Goal: Task Accomplishment & Management: Use online tool/utility

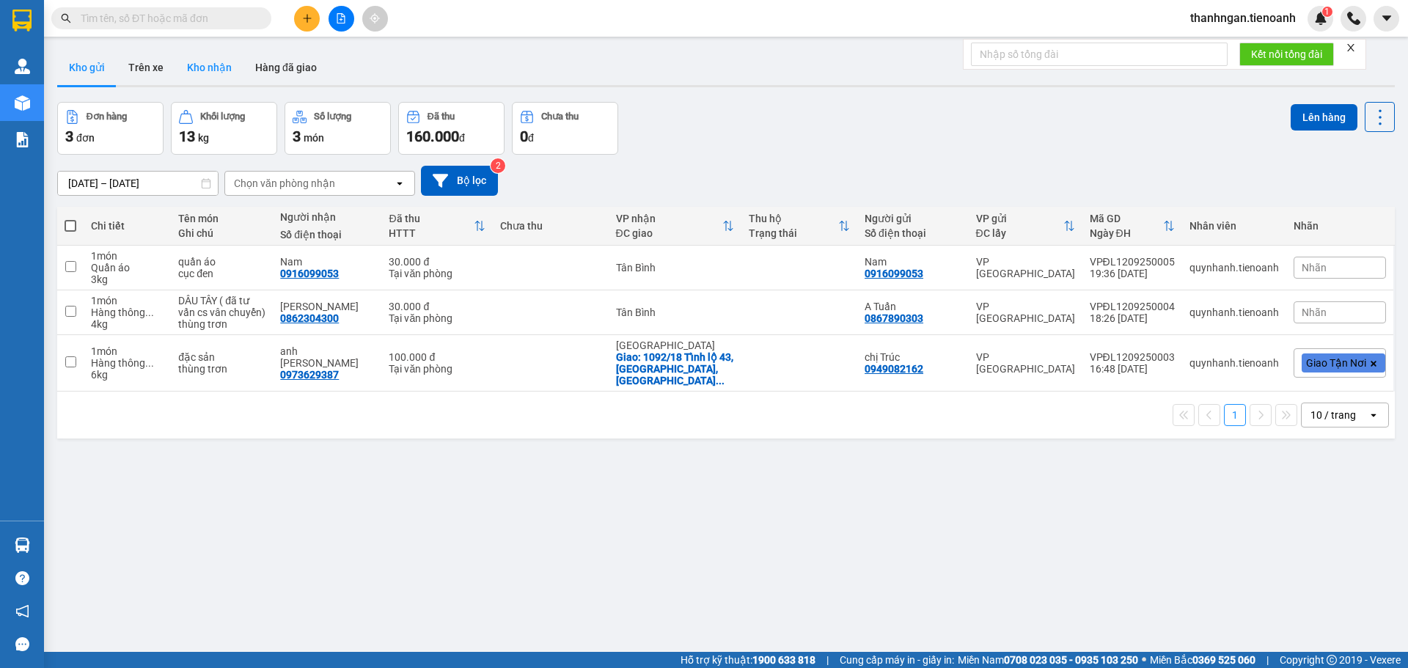
click at [212, 75] on button "Kho nhận" at bounding box center [209, 67] width 68 height 35
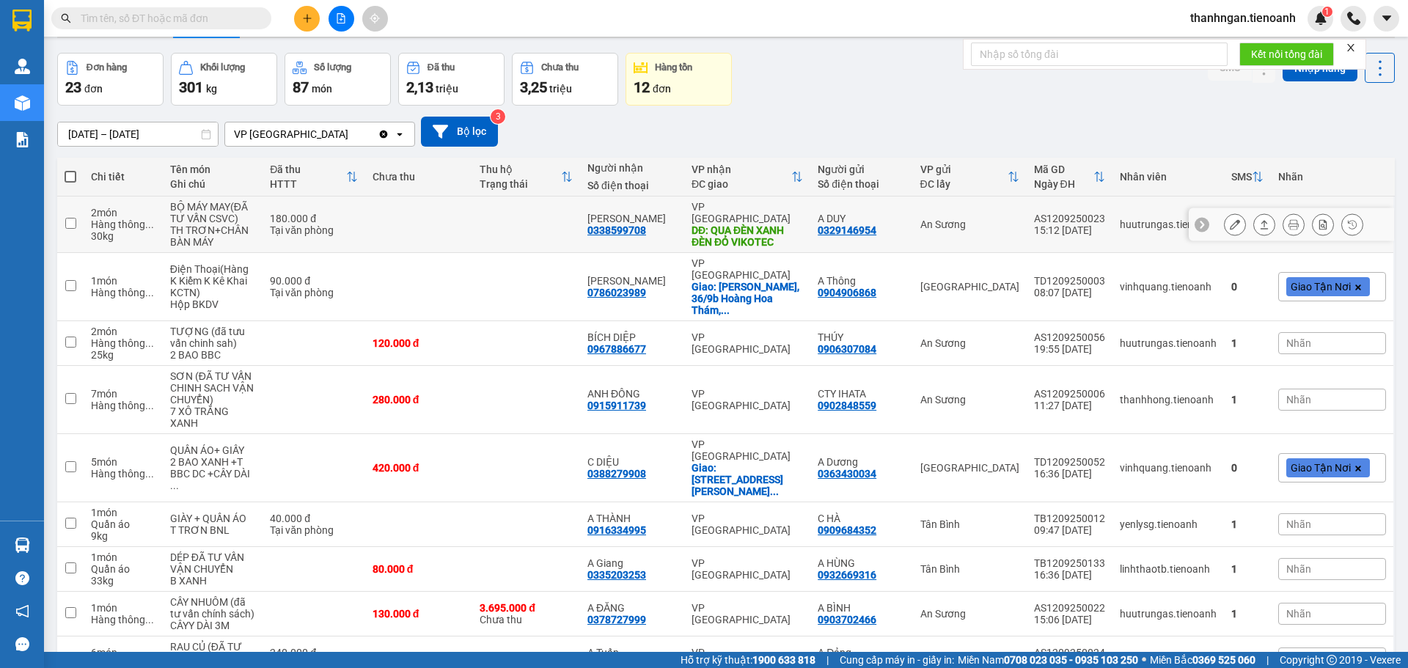
scroll to position [147, 0]
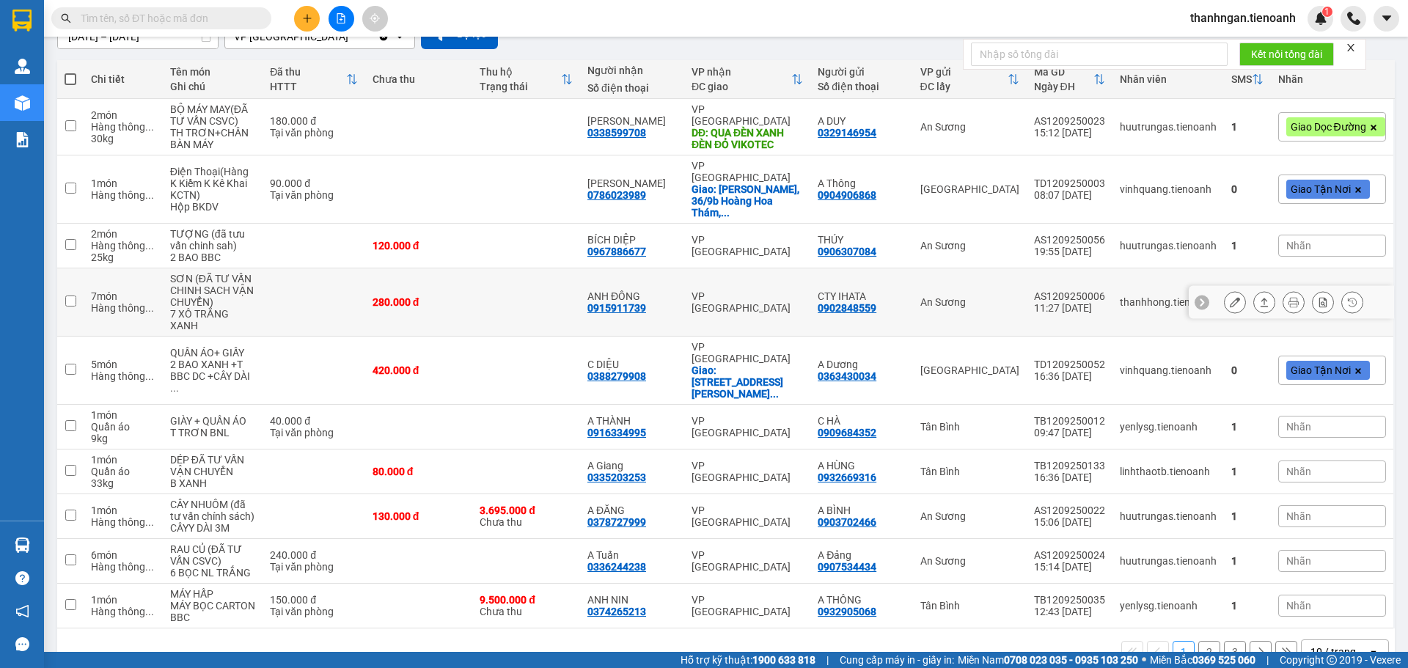
click at [1230, 297] on icon at bounding box center [1235, 302] width 10 height 10
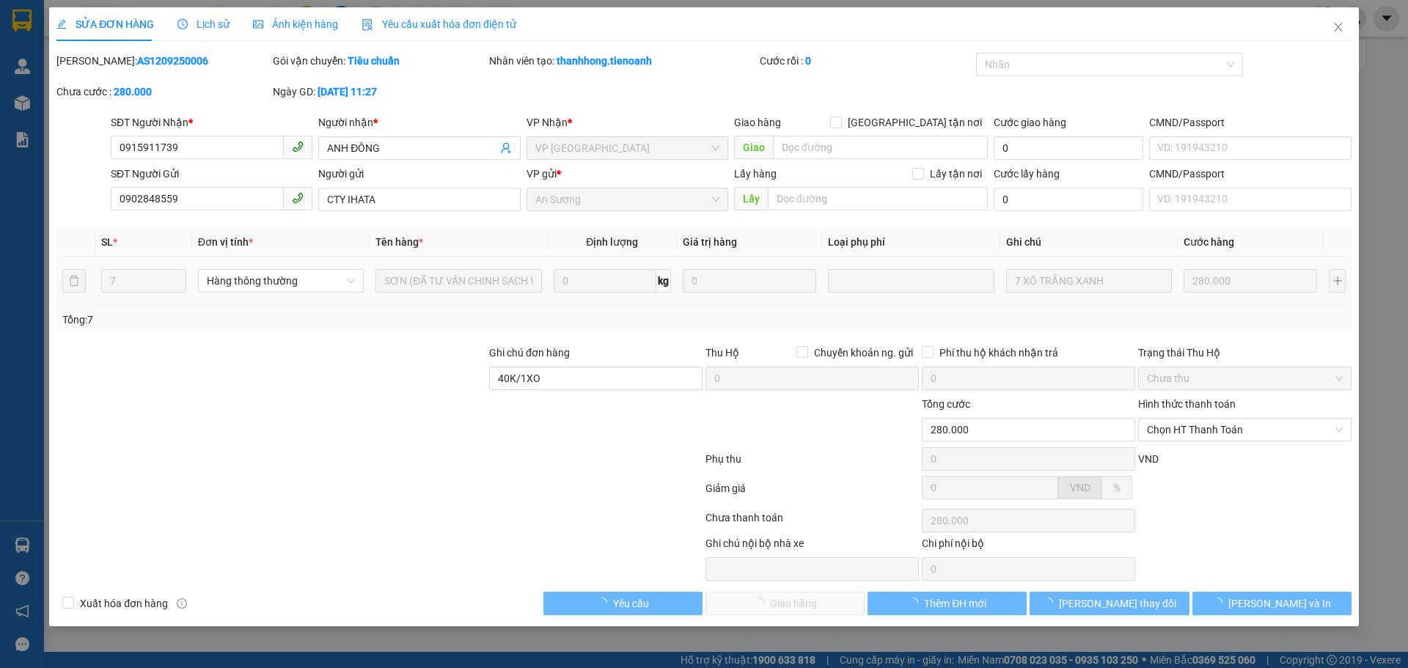
type input "0915911739"
type input "ANH ĐÔNG"
type input "0902848559"
type input "CTY IHATA"
type input "40K/1XO"
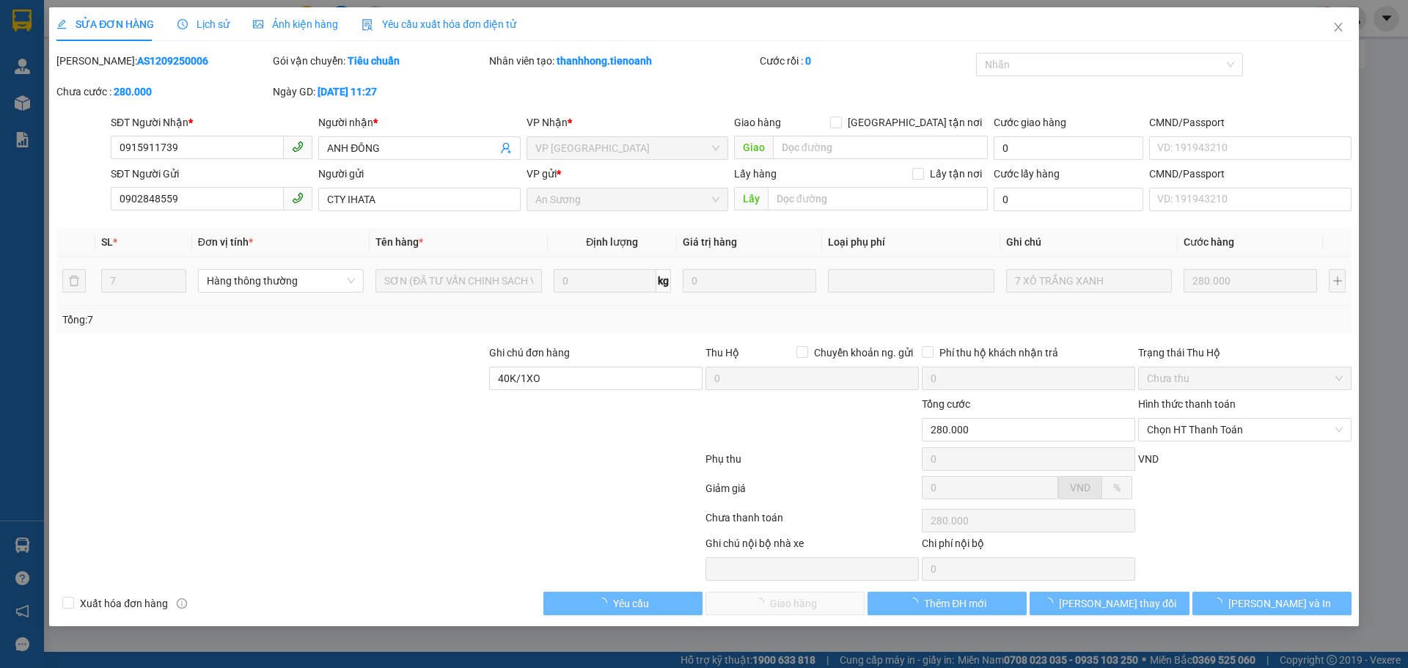
type input "280.000"
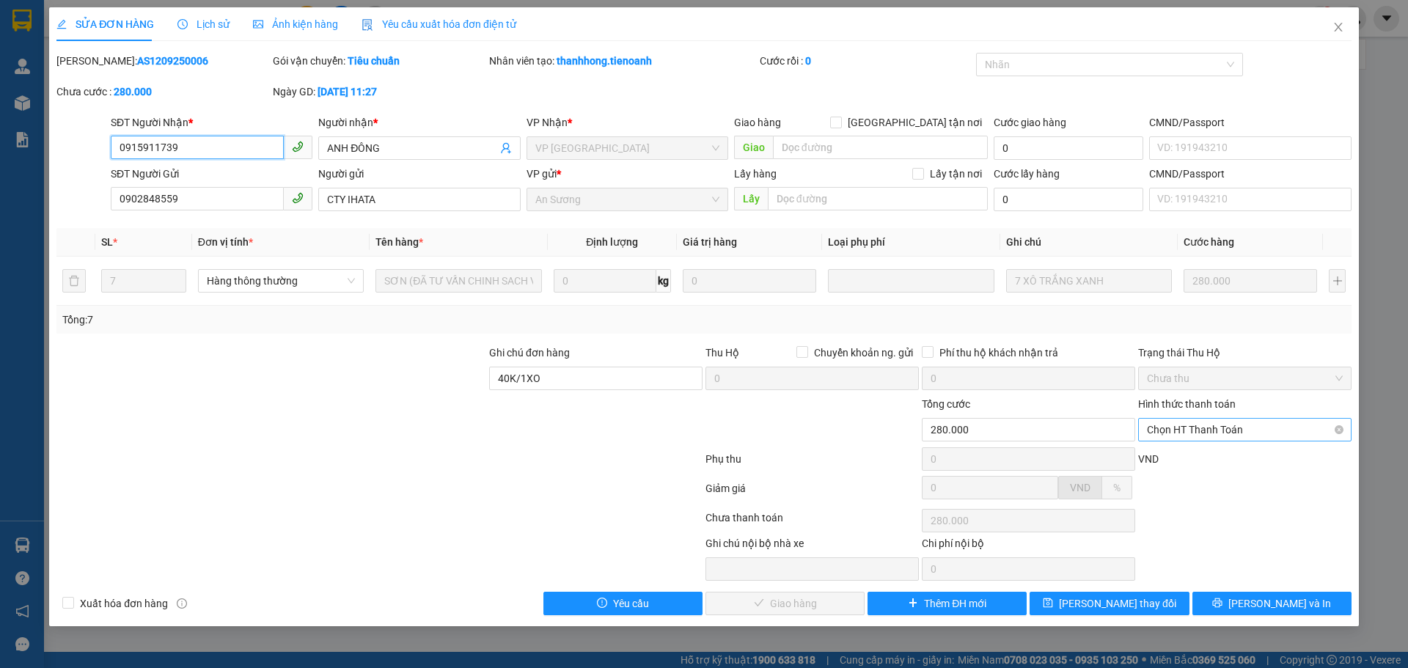
click at [1279, 428] on span "Chọn HT Thanh Toán" at bounding box center [1245, 430] width 196 height 22
click at [1215, 460] on div "Tại văn phòng" at bounding box center [1245, 459] width 196 height 16
type input "0"
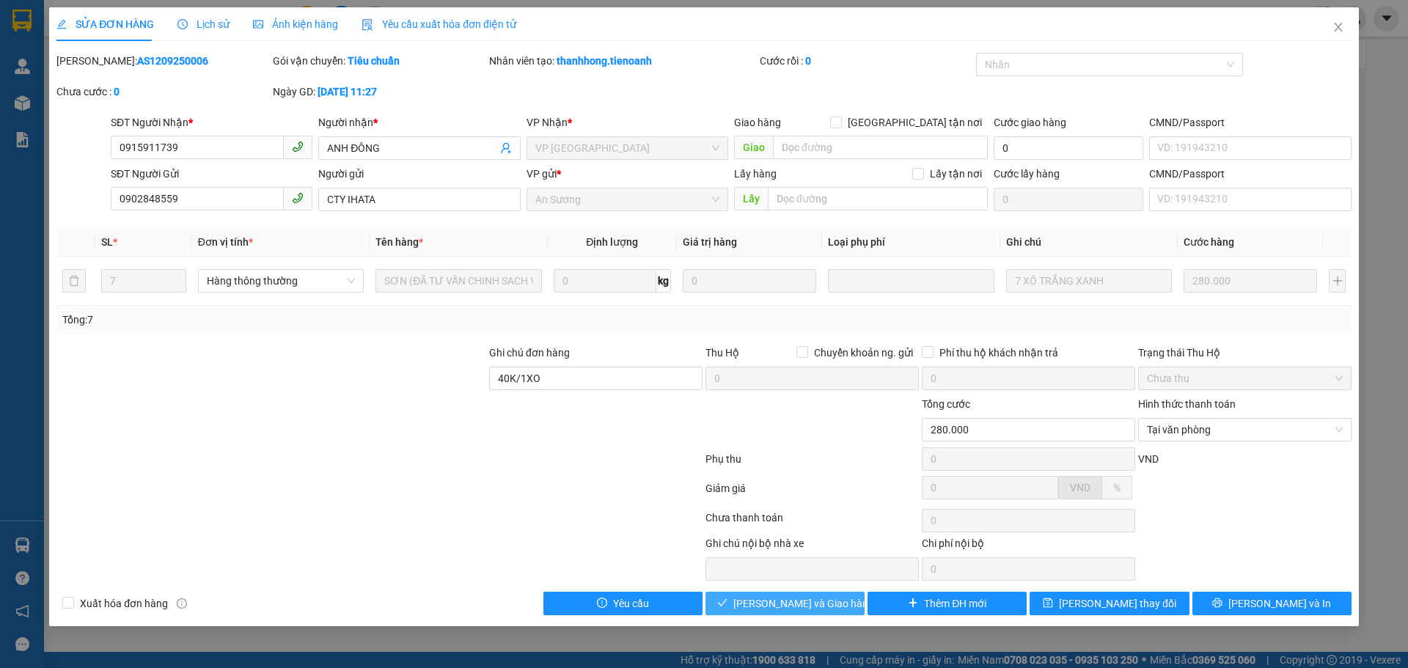
click at [788, 609] on span "Lưu và Giao hàng" at bounding box center [803, 603] width 141 height 16
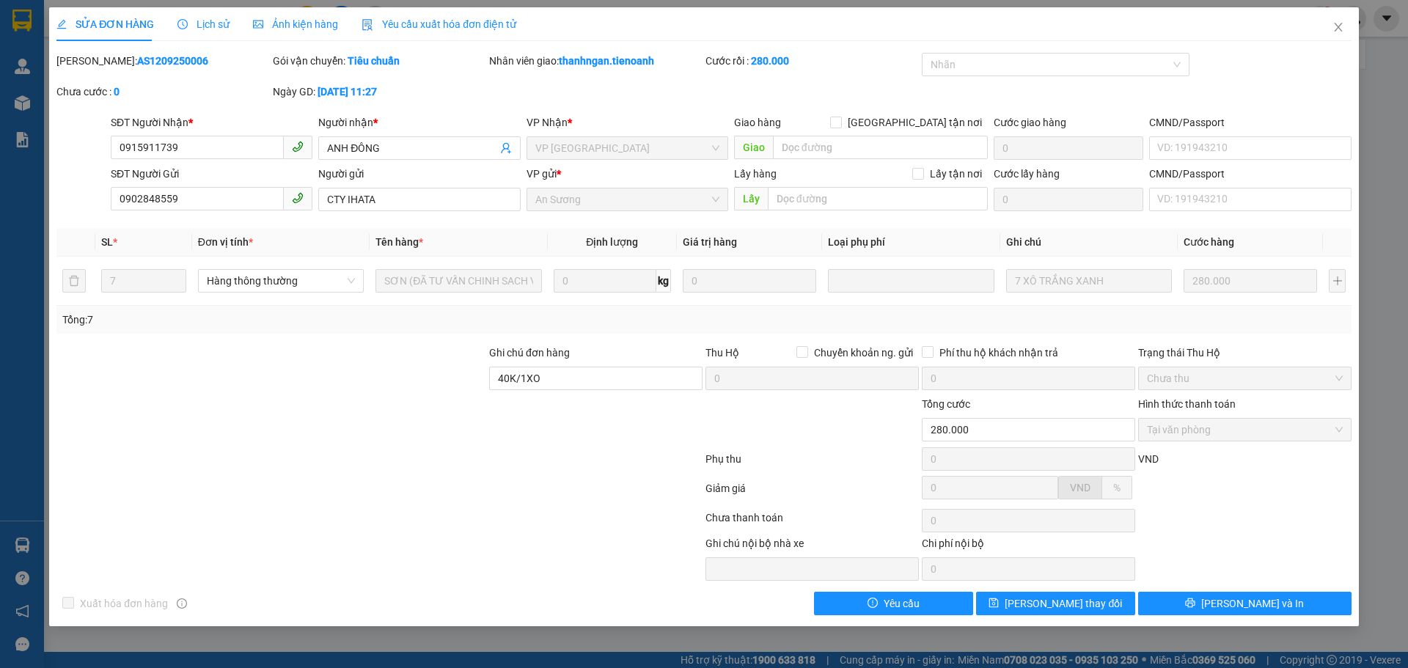
click at [219, 25] on span "Lịch sử" at bounding box center [203, 24] width 52 height 12
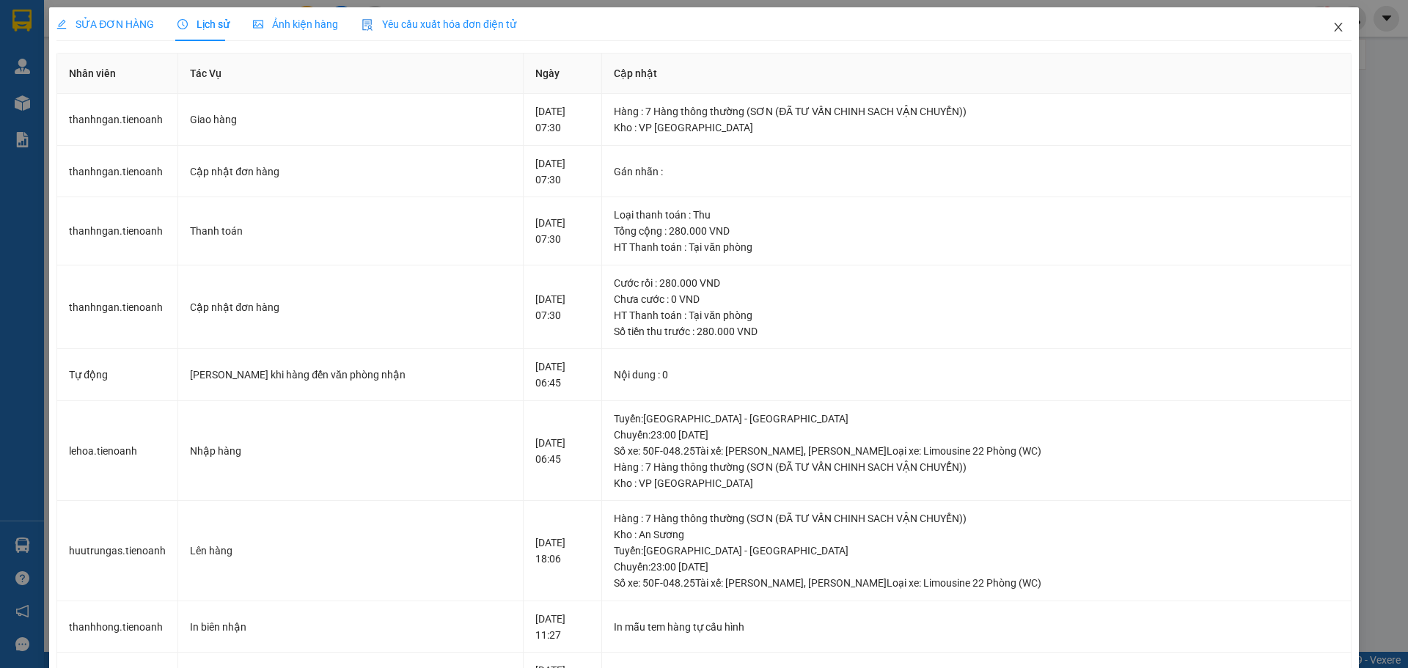
click at [1334, 26] on icon "close" at bounding box center [1338, 27] width 8 height 9
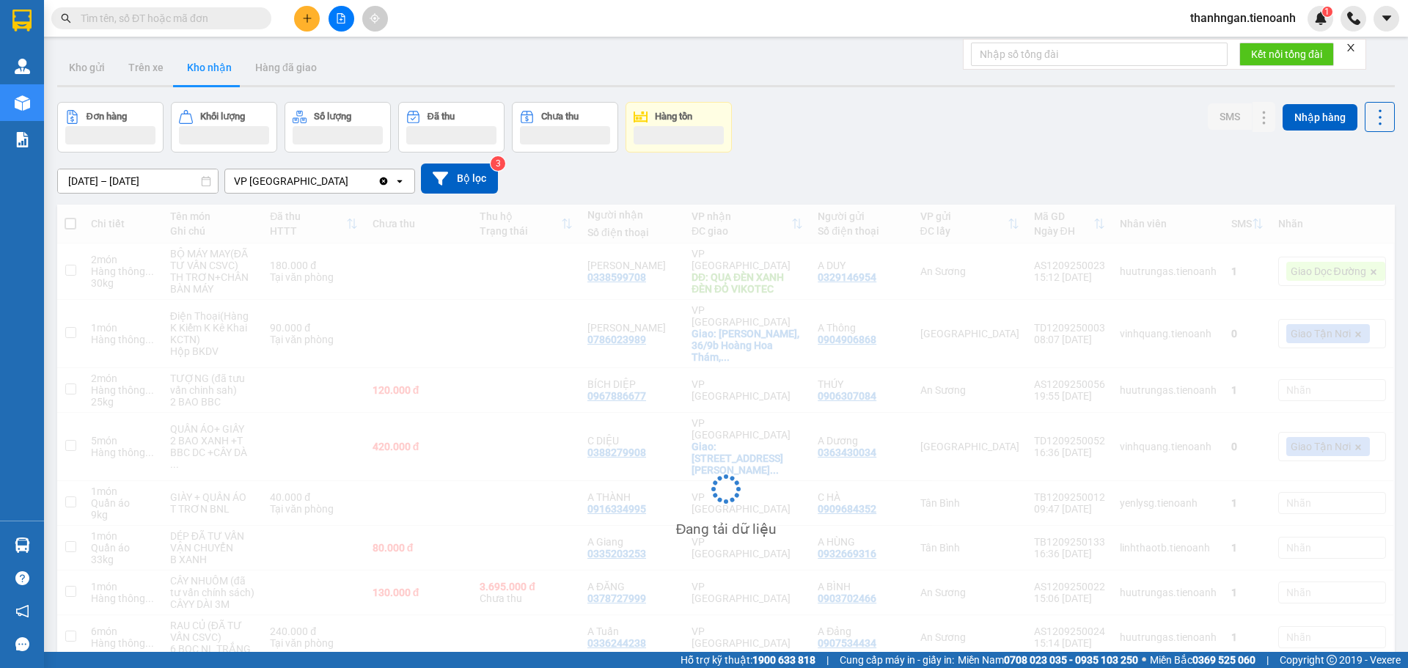
click at [248, 23] on input "text" at bounding box center [167, 18] width 173 height 16
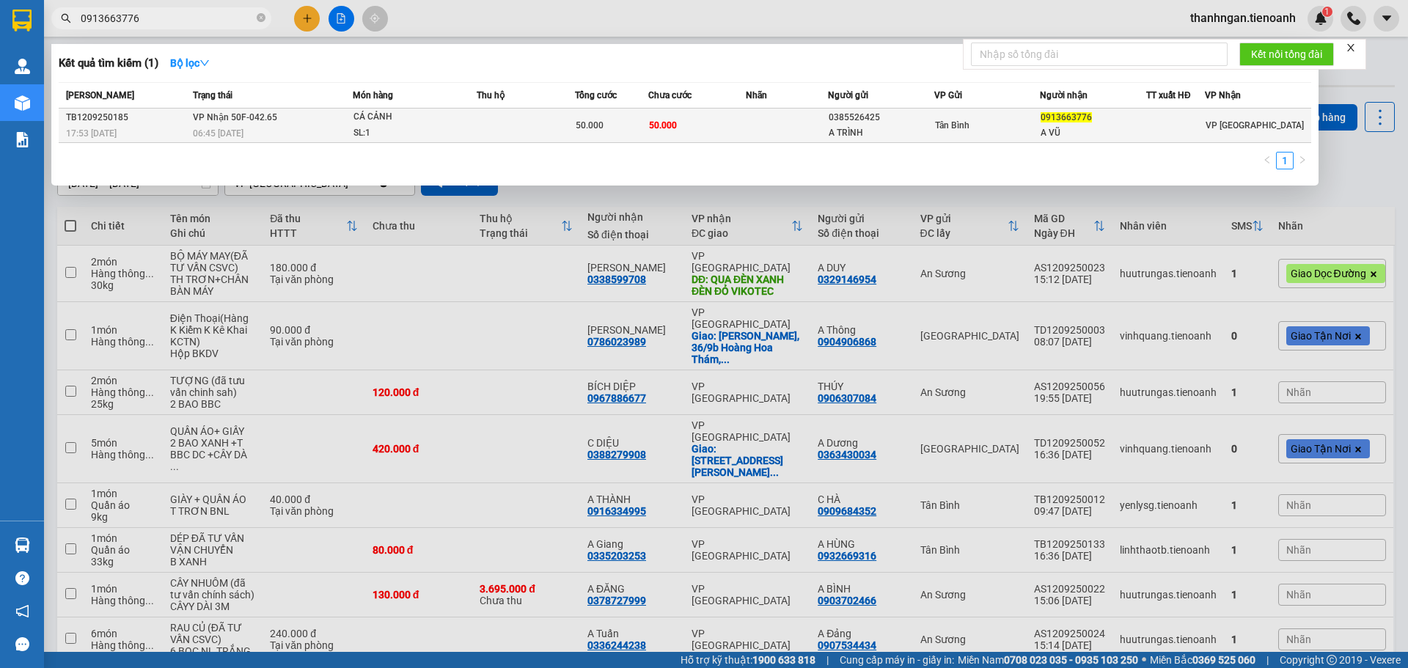
type input "0913663776"
click at [1016, 131] on div "Tân Bình" at bounding box center [987, 125] width 105 height 16
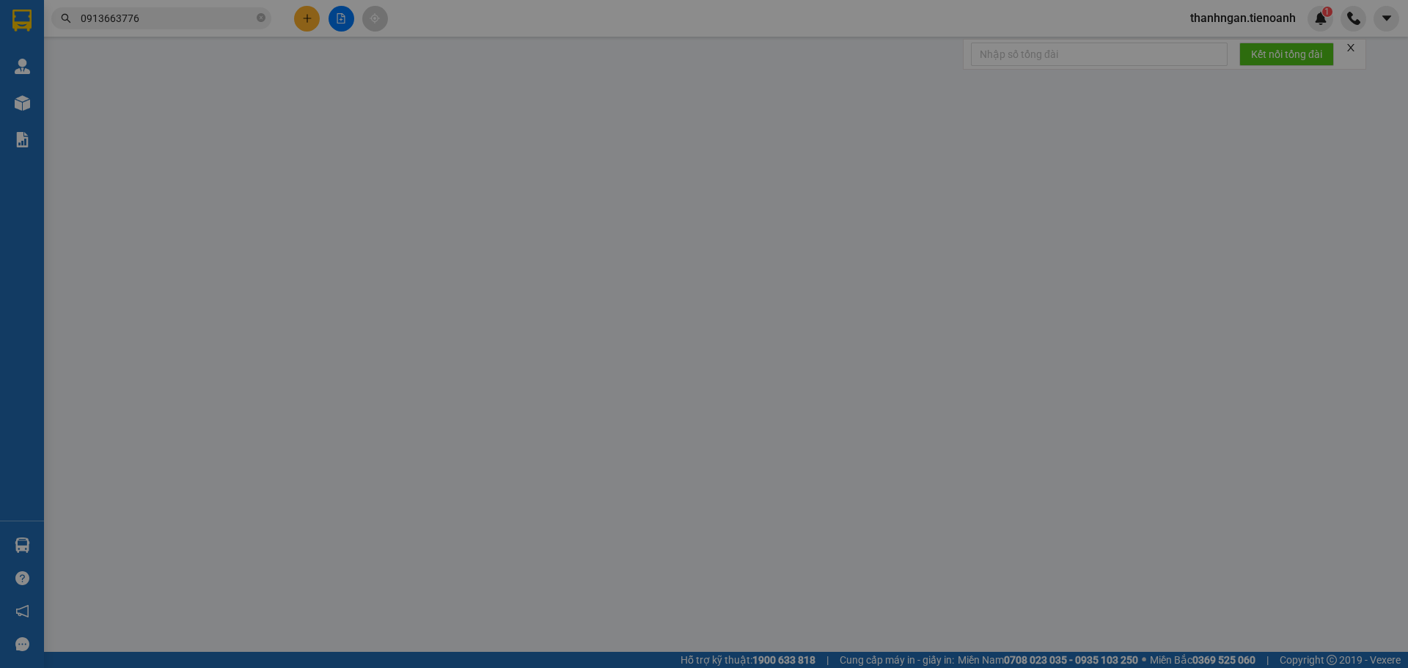
type input "0913663776"
type input "A VŨ"
type input "0385526425"
type input "A TRÌNH"
type input "50.000"
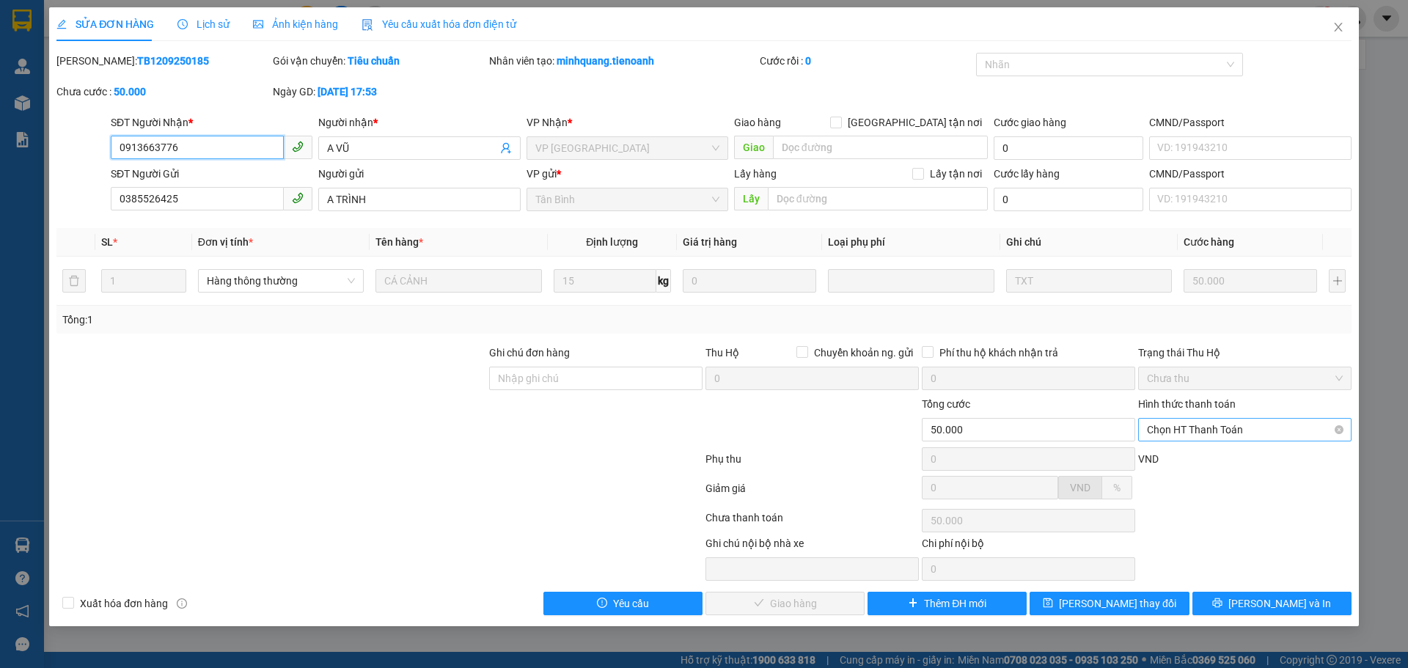
click at [1271, 433] on span "Chọn HT Thanh Toán" at bounding box center [1245, 430] width 196 height 22
click at [1209, 461] on div "Tại văn phòng" at bounding box center [1245, 459] width 196 height 16
type input "0"
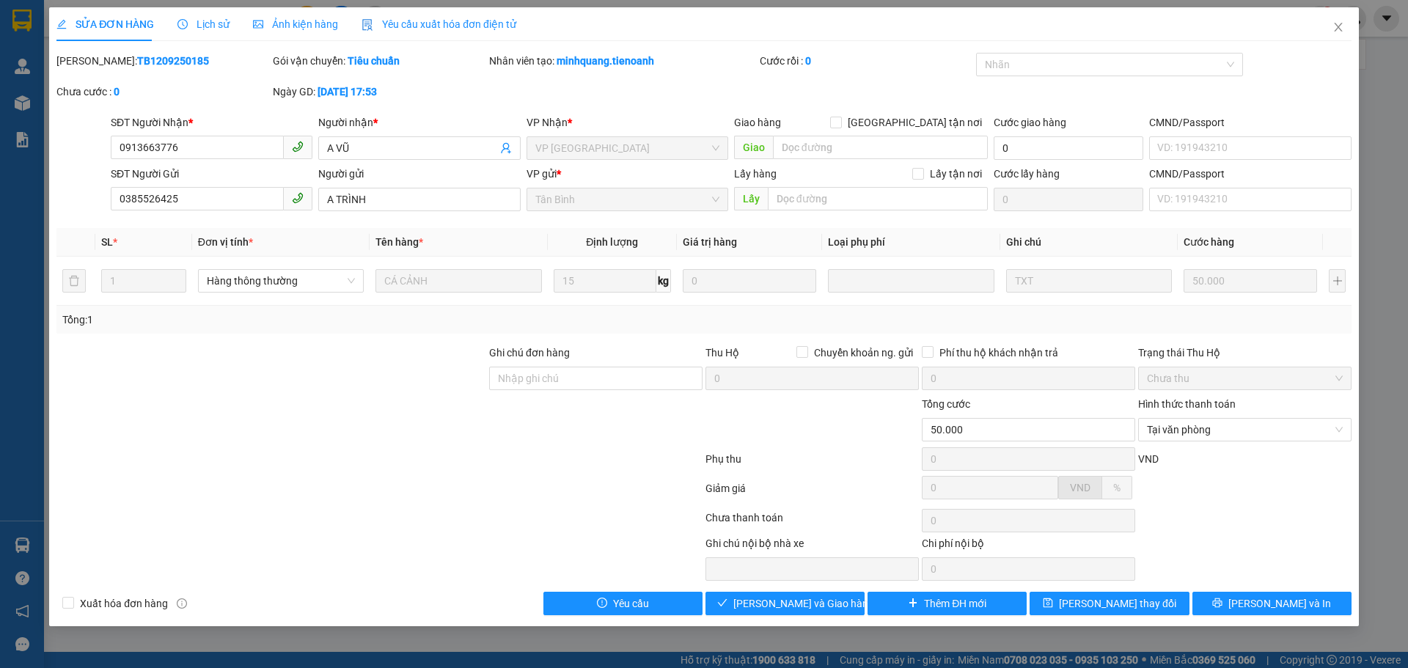
click at [209, 26] on span "Lịch sử" at bounding box center [203, 24] width 52 height 12
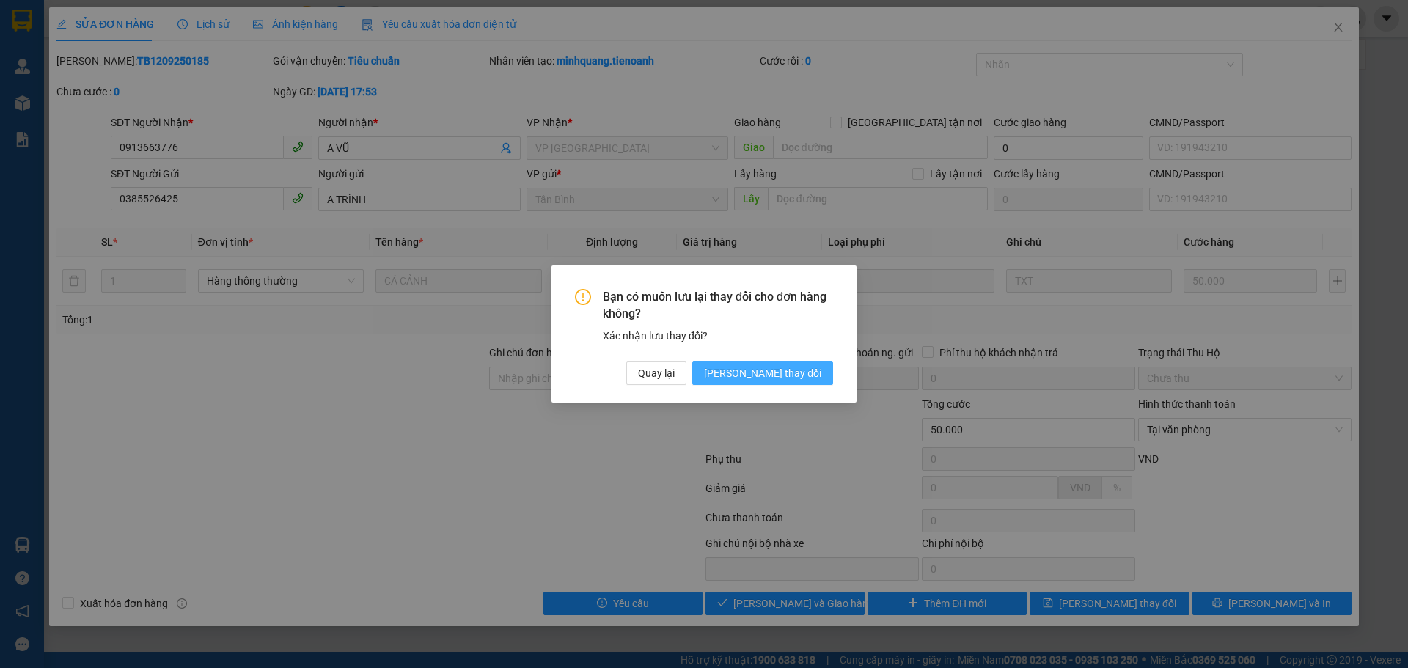
click at [792, 371] on span "Lưu thay đổi" at bounding box center [762, 373] width 117 height 16
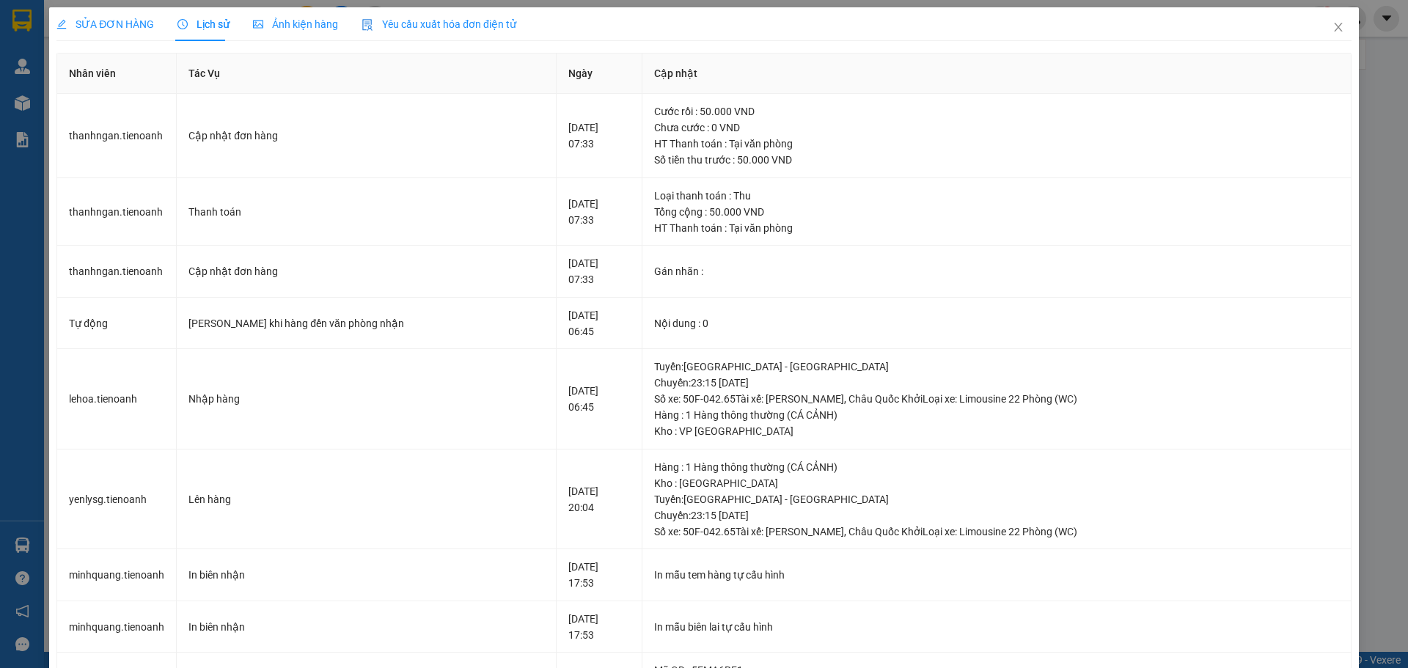
click at [116, 25] on span "SỬA ĐƠN HÀNG" at bounding box center [105, 24] width 98 height 12
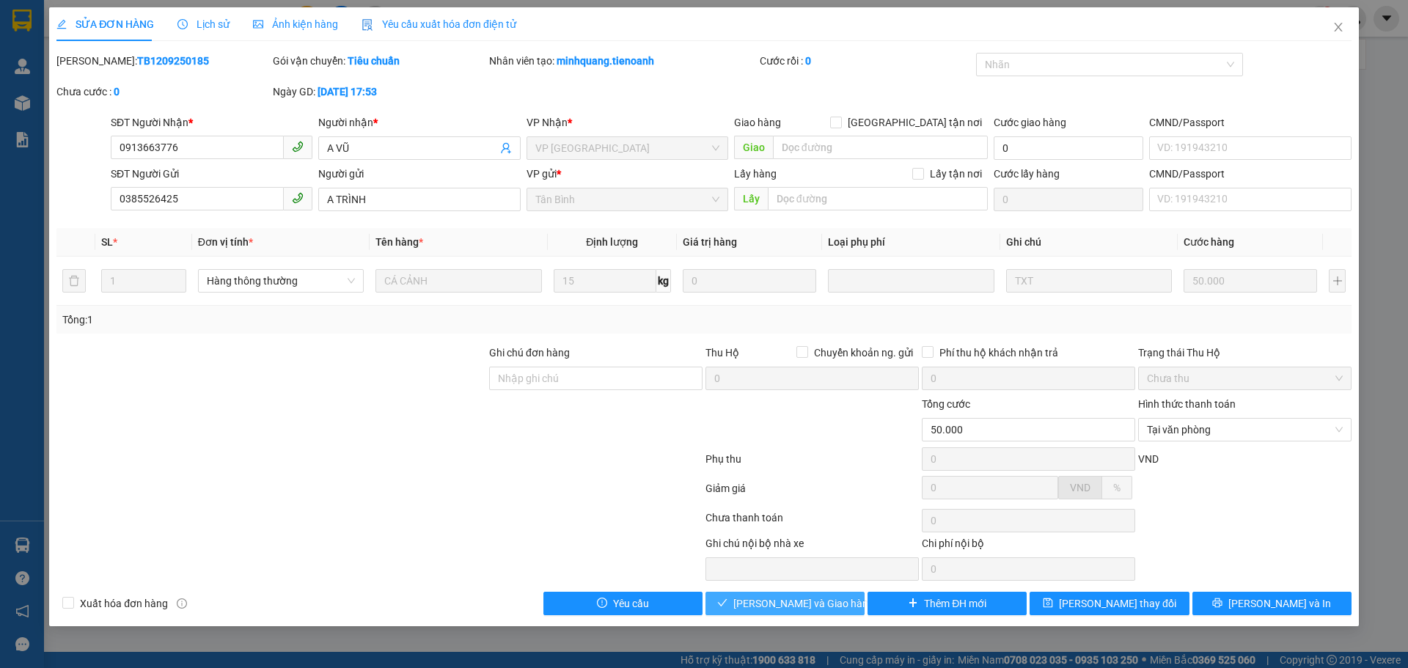
click at [797, 606] on span "Lưu và Giao hàng" at bounding box center [803, 603] width 141 height 16
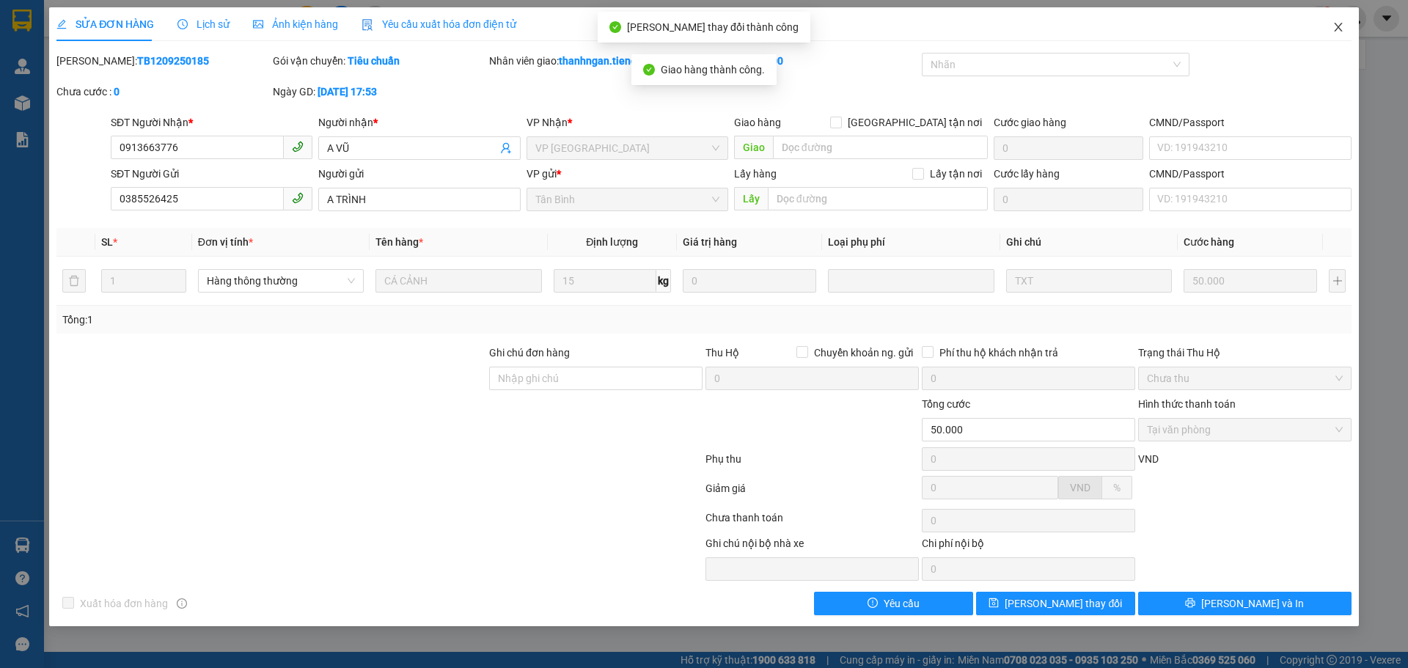
click at [1337, 28] on icon "close" at bounding box center [1338, 27] width 8 height 9
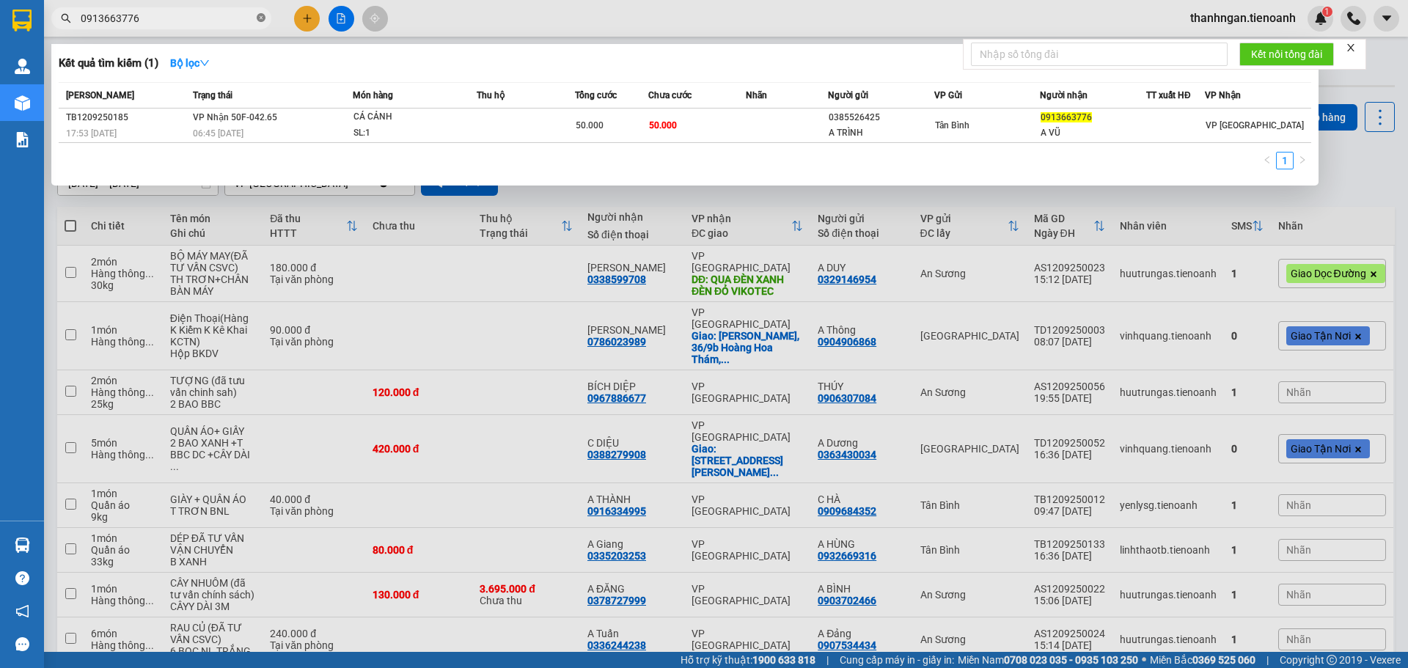
click at [261, 18] on icon "close-circle" at bounding box center [261, 17] width 9 height 9
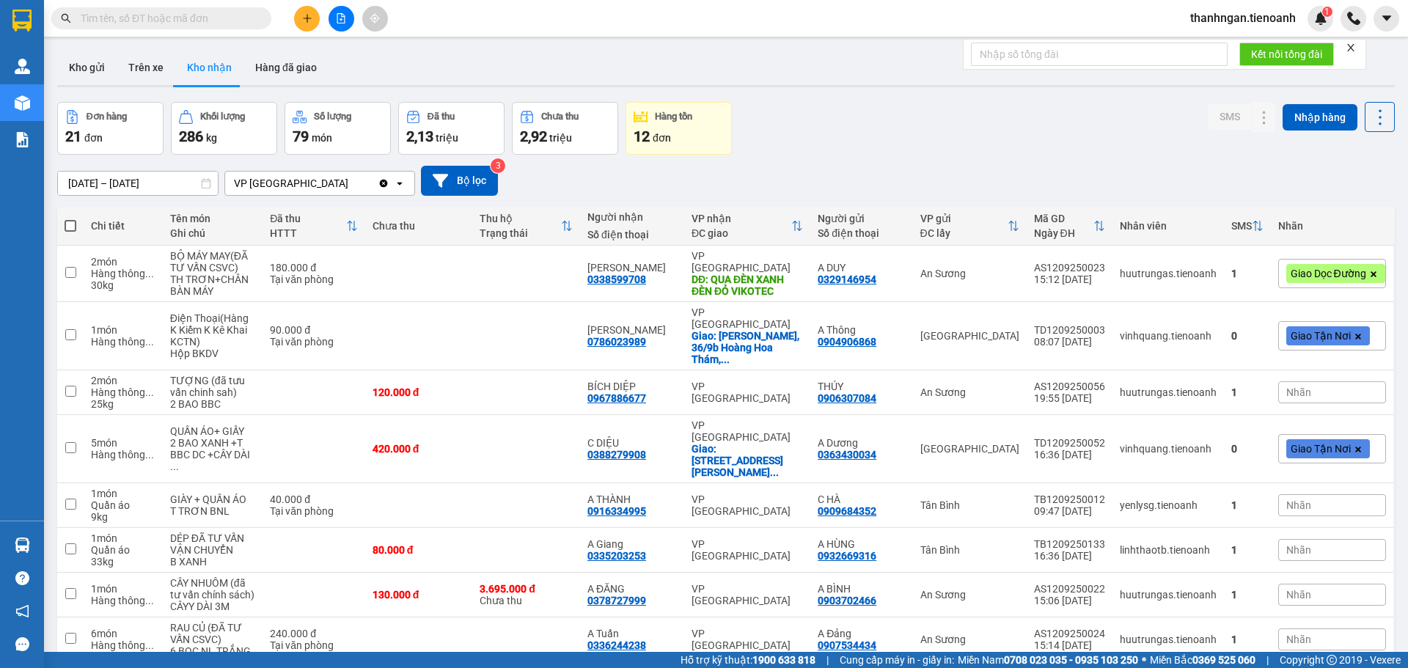
click at [225, 18] on input "text" at bounding box center [167, 18] width 173 height 16
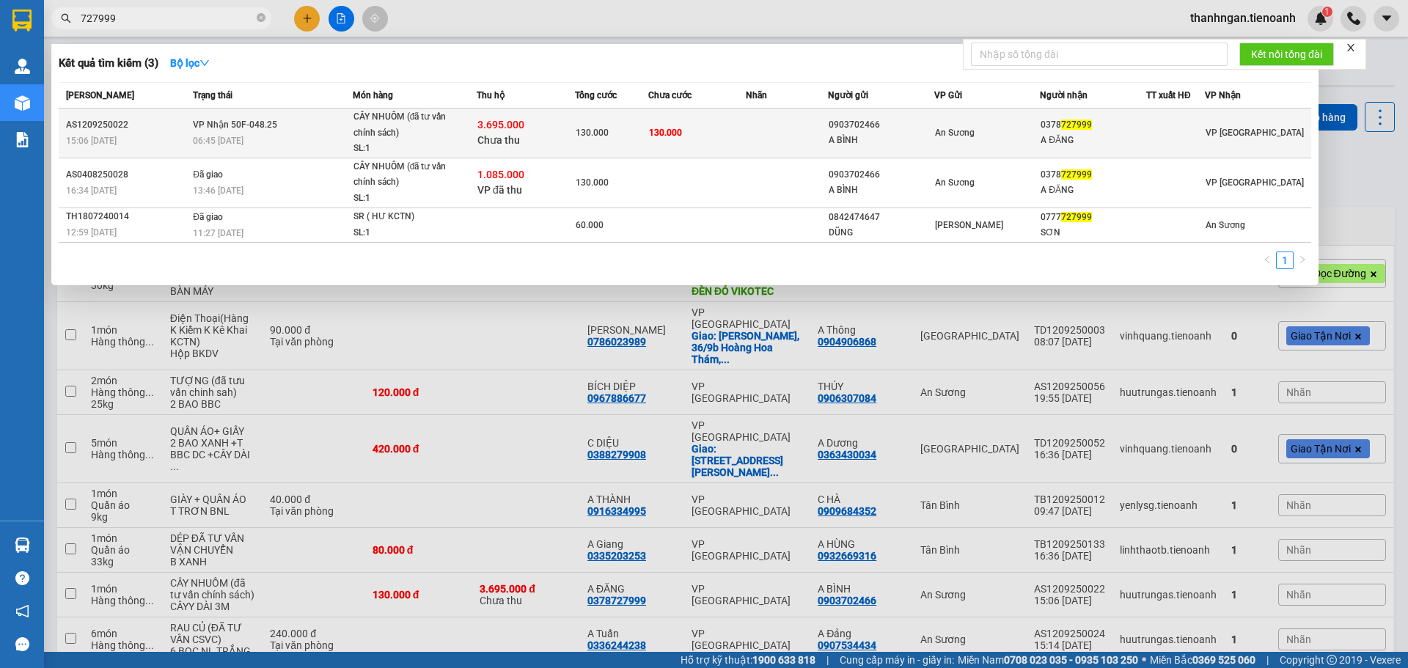
type input "727999"
click at [1006, 133] on div "An Sương" at bounding box center [987, 133] width 105 height 16
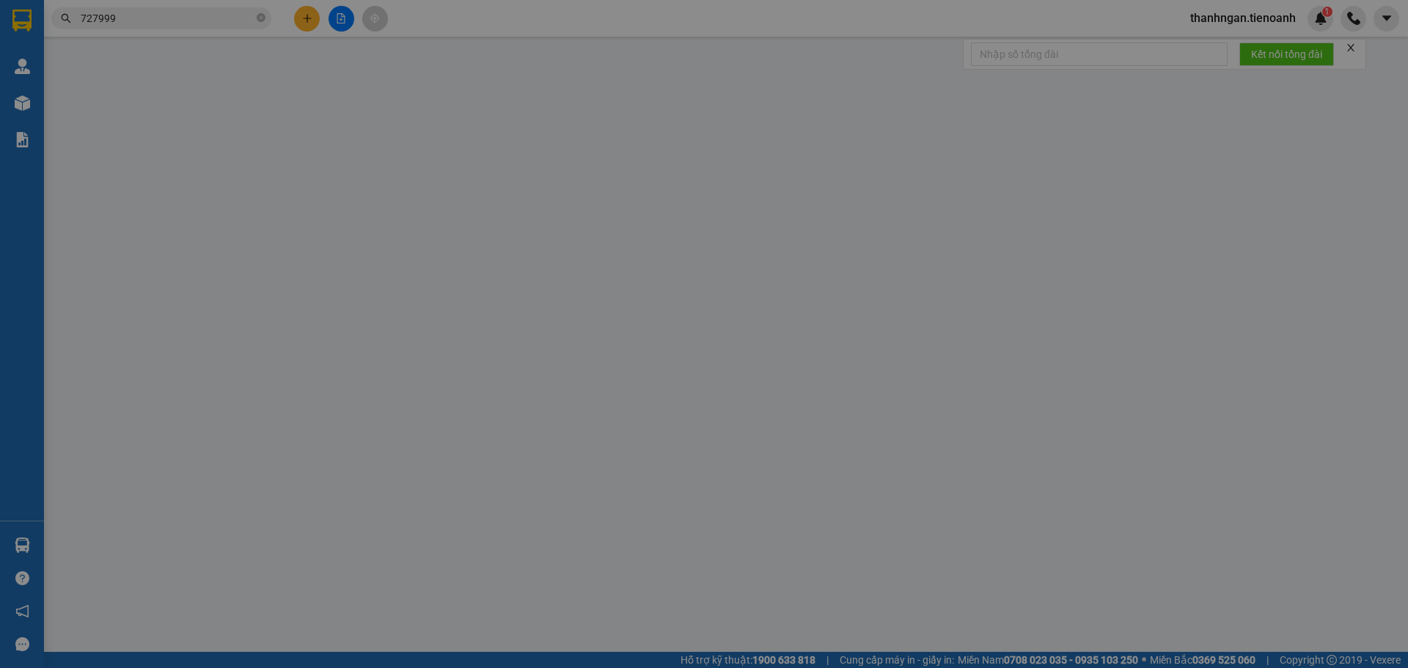
type input "0378727999"
type input "A ĐĂNG"
type input "0903702466"
type input "A BÌNH"
type input "TH CR"
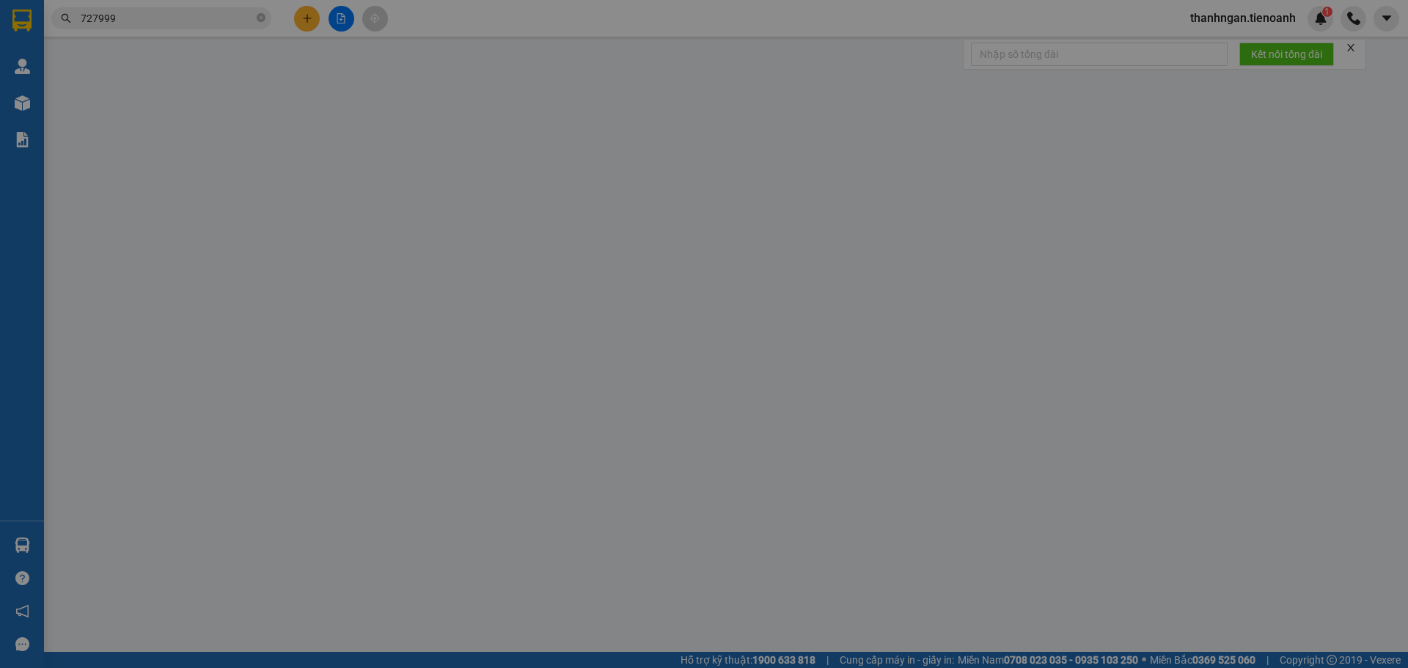
type input "3.695.000"
type input "130.000"
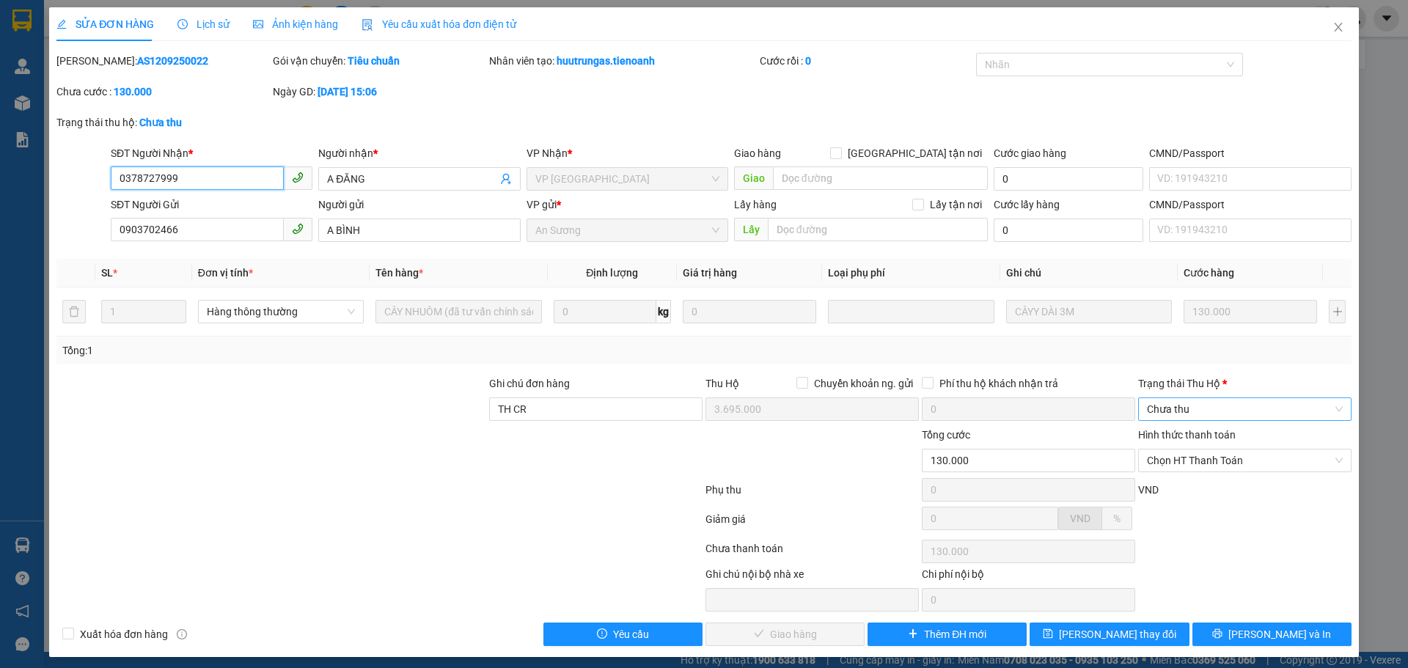
click at [1224, 407] on span "Chưa thu" at bounding box center [1245, 409] width 196 height 22
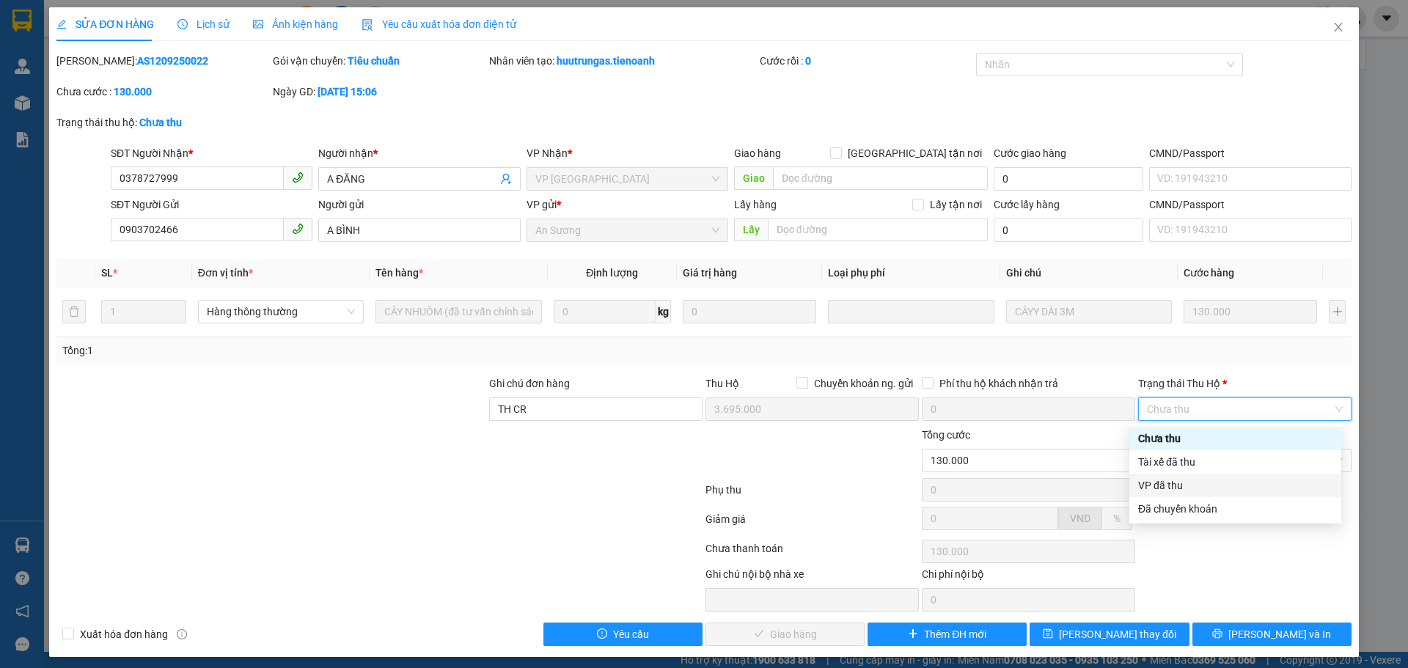
click at [1174, 483] on div "VP đã thu" at bounding box center [1235, 485] width 194 height 16
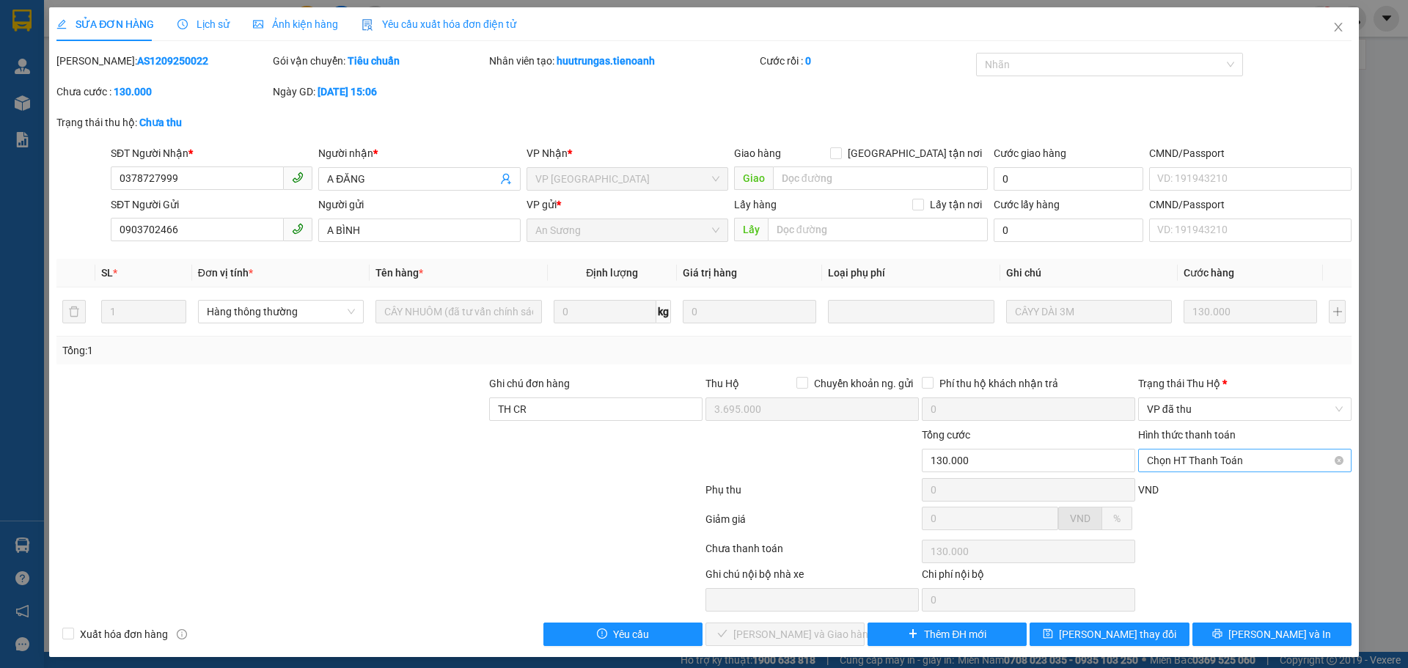
click at [1221, 460] on body "Kết quả tìm kiếm ( 3 ) Bộ lọc Mã ĐH Trạng thái Món hàng Thu hộ Tổng cước Chưa c…" at bounding box center [704, 334] width 1408 height 668
click at [1159, 562] on div "Chọn HT Thanh Toán" at bounding box center [1245, 551] width 216 height 29
click at [1216, 463] on span "Chọn HT Thanh Toán" at bounding box center [1245, 460] width 196 height 22
click at [1169, 486] on div "Tại văn phòng" at bounding box center [1236, 490] width 194 height 16
type input "0"
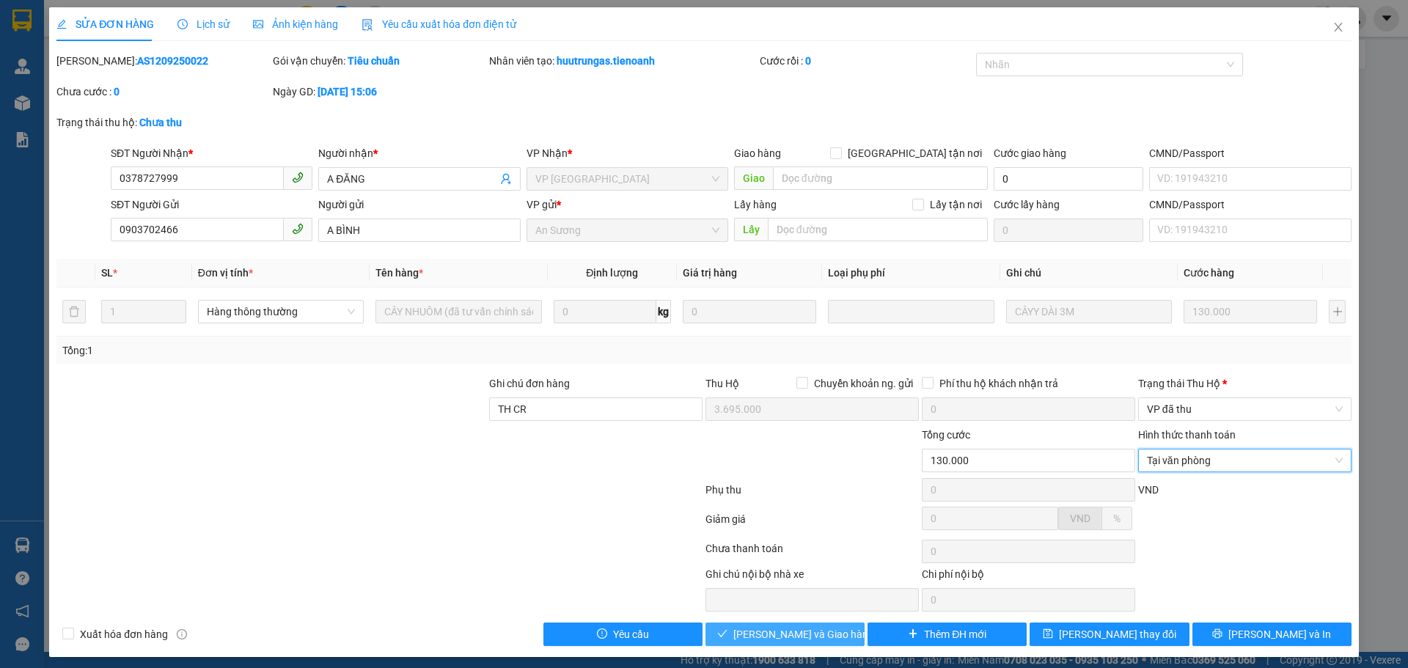
click at [797, 631] on span "Lưu và Giao hàng" at bounding box center [803, 634] width 141 height 16
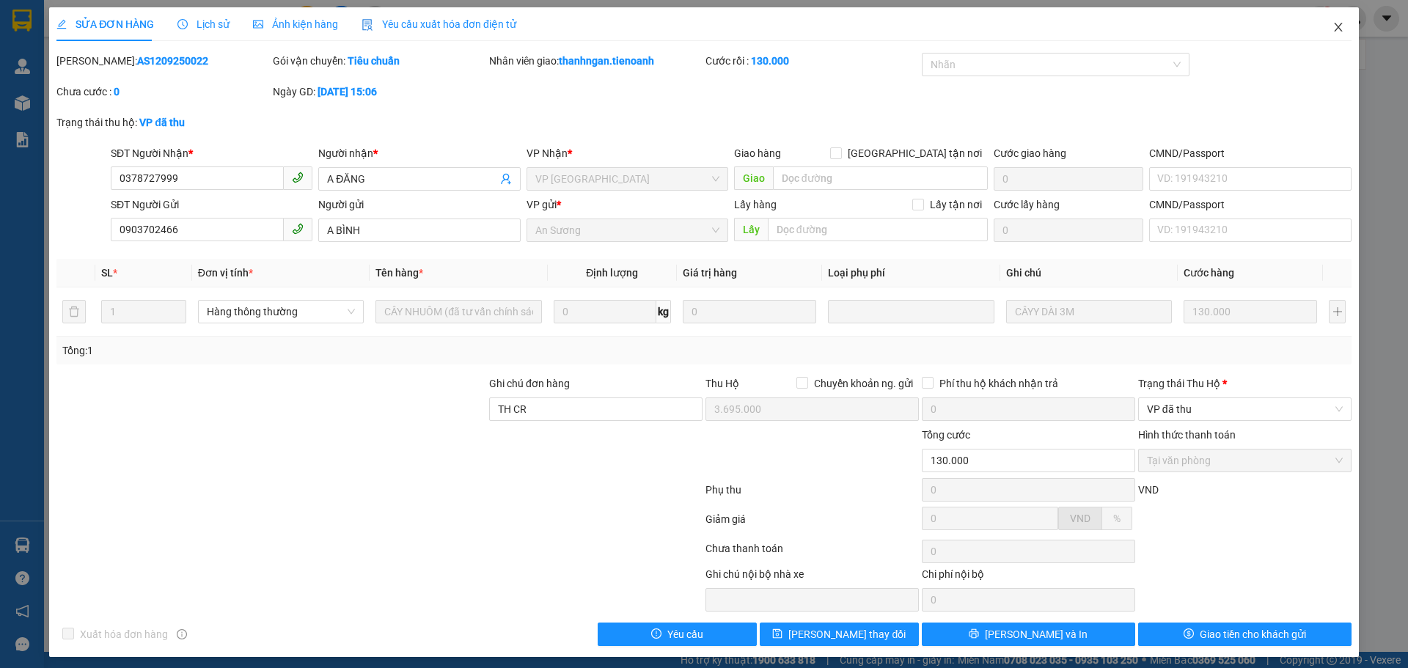
click at [1332, 29] on icon "close" at bounding box center [1338, 27] width 12 height 12
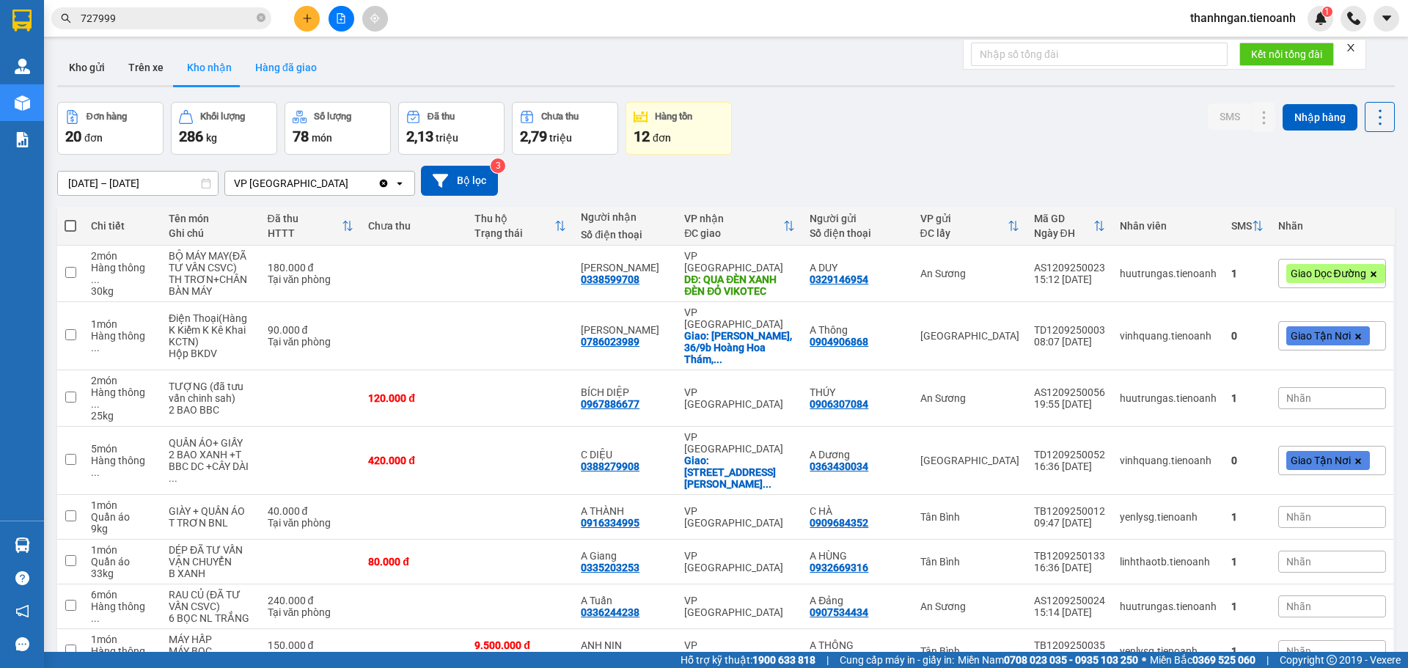
click at [273, 71] on button "Hàng đã giao" at bounding box center [285, 67] width 85 height 35
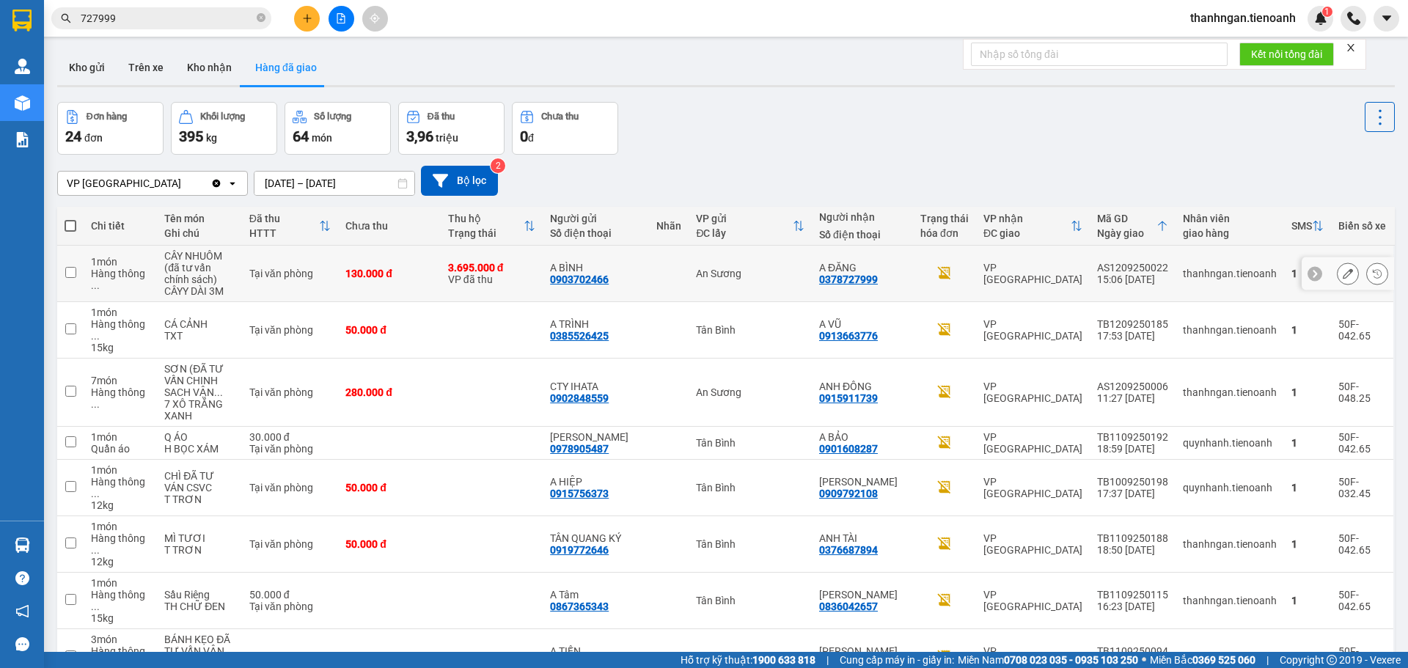
click at [1078, 273] on td "VP Đà Lạt" at bounding box center [1033, 274] width 114 height 56
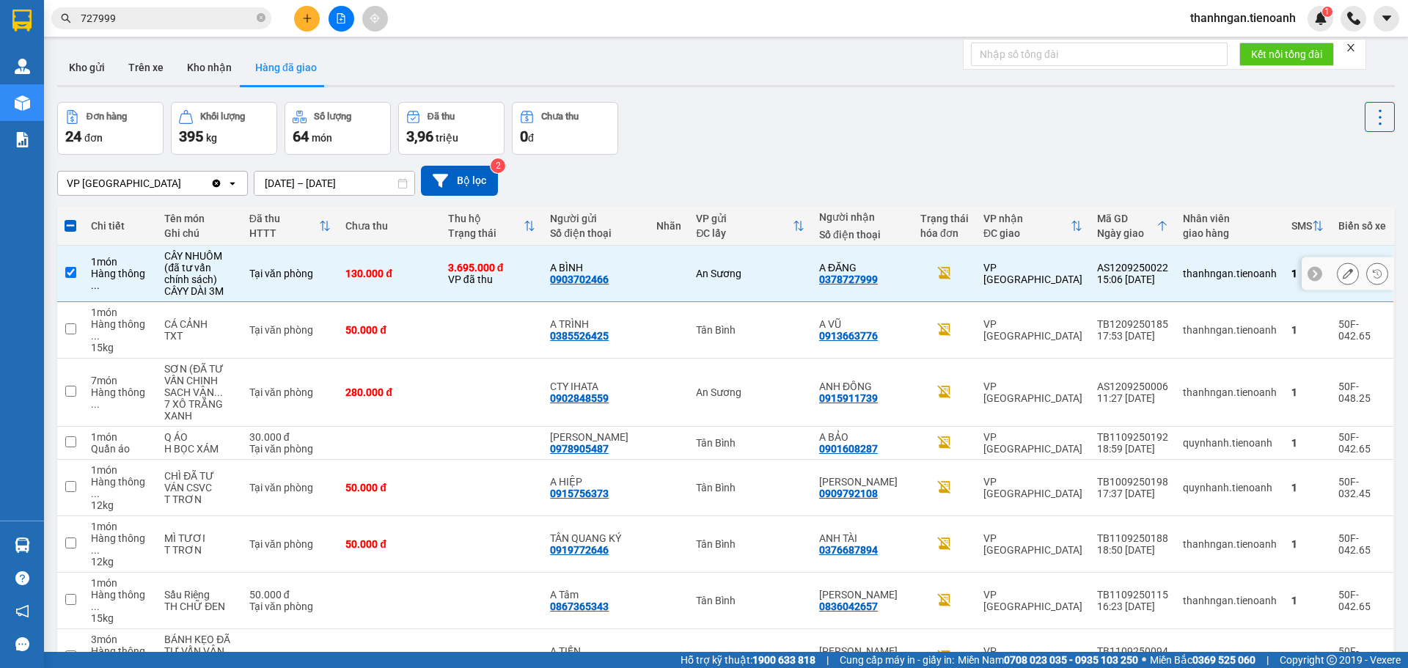
click at [1078, 273] on td "VP Đà Lạt" at bounding box center [1033, 274] width 114 height 56
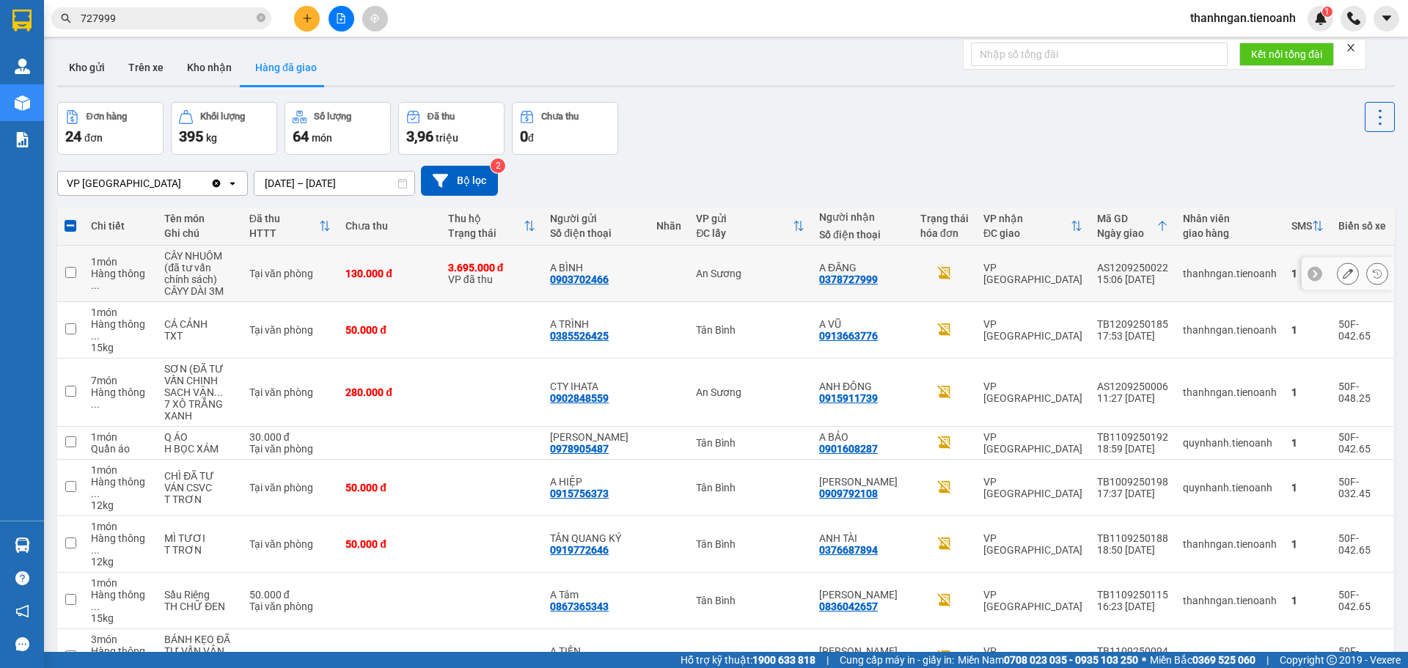
checkbox input "false"
click at [1343, 271] on icon at bounding box center [1348, 273] width 10 height 10
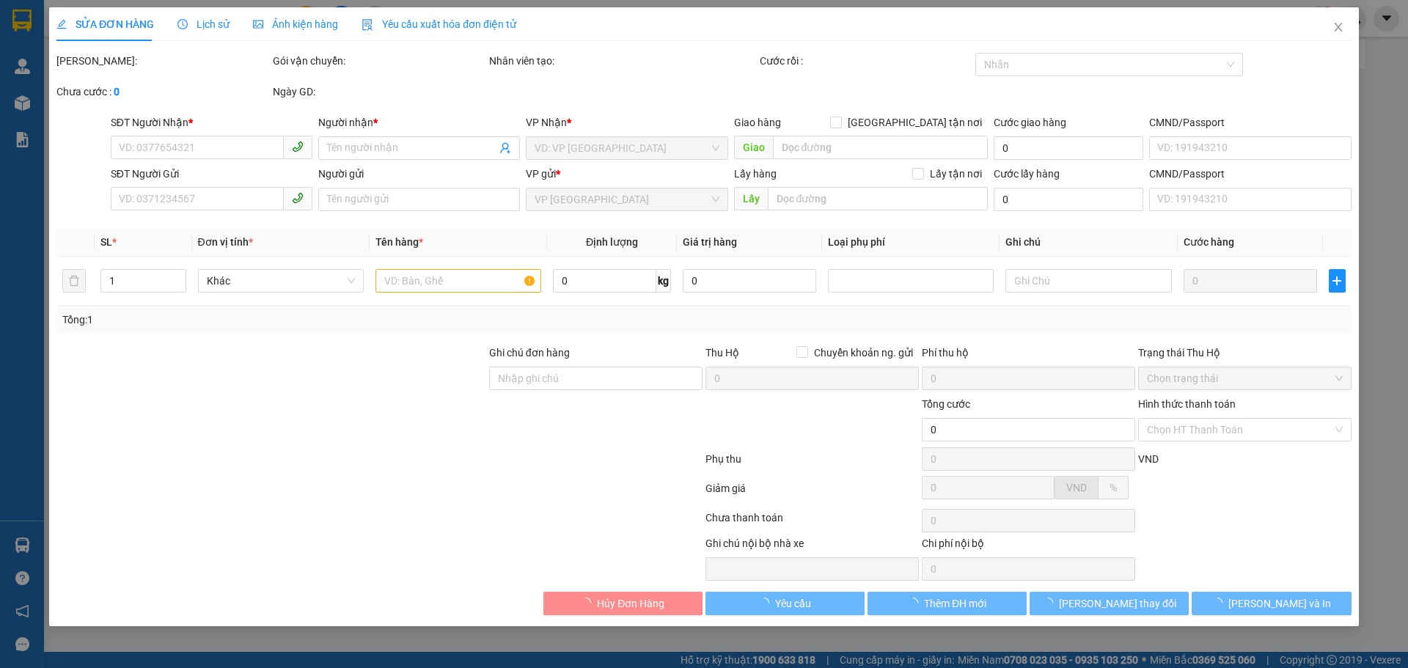
type input "0378727999"
type input "A ĐĂNG"
type input "0903702466"
type input "A BÌNH"
type input "TH CR"
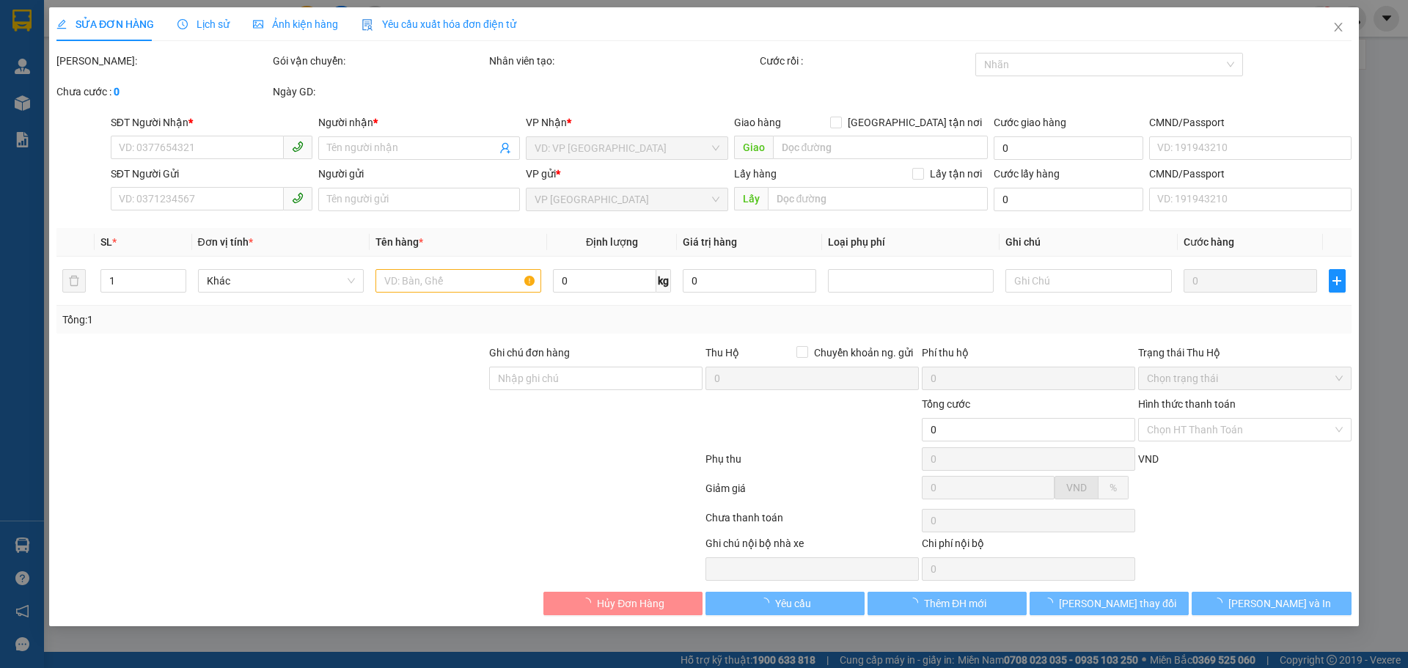
type input "3.695.000"
type input "130.000"
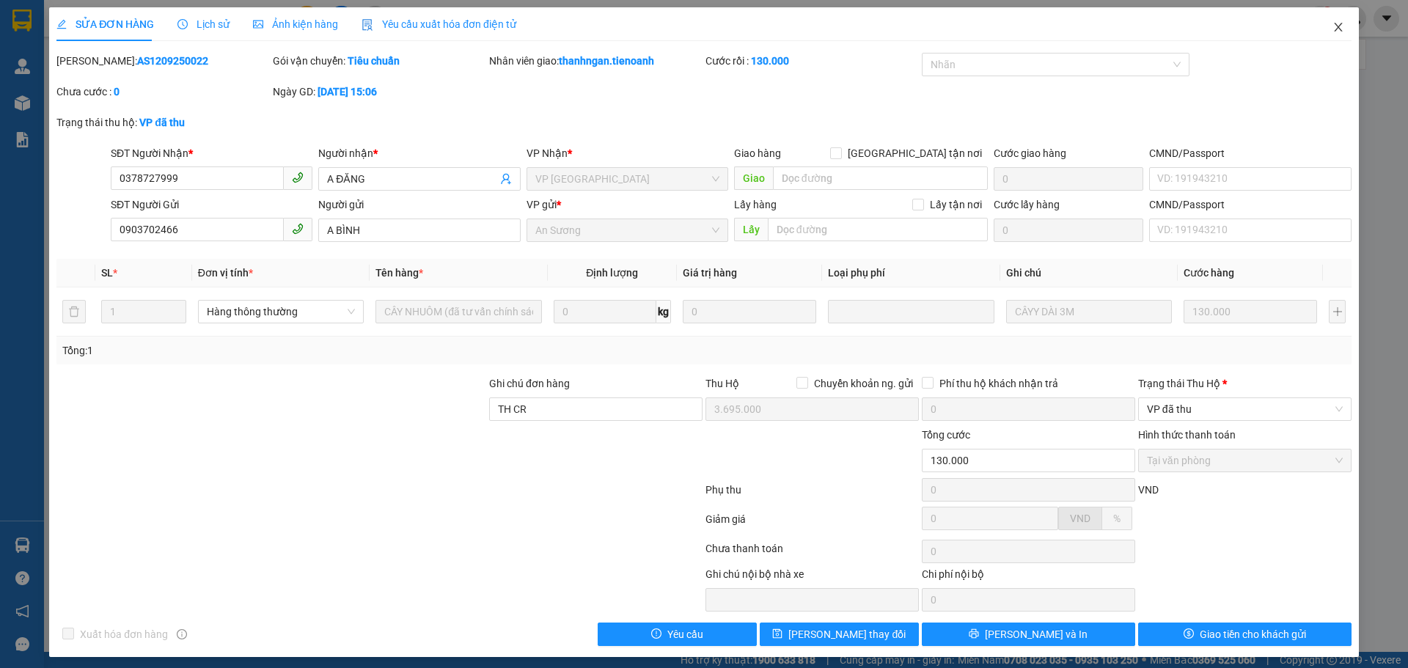
click at [1334, 28] on icon "close" at bounding box center [1338, 27] width 8 height 9
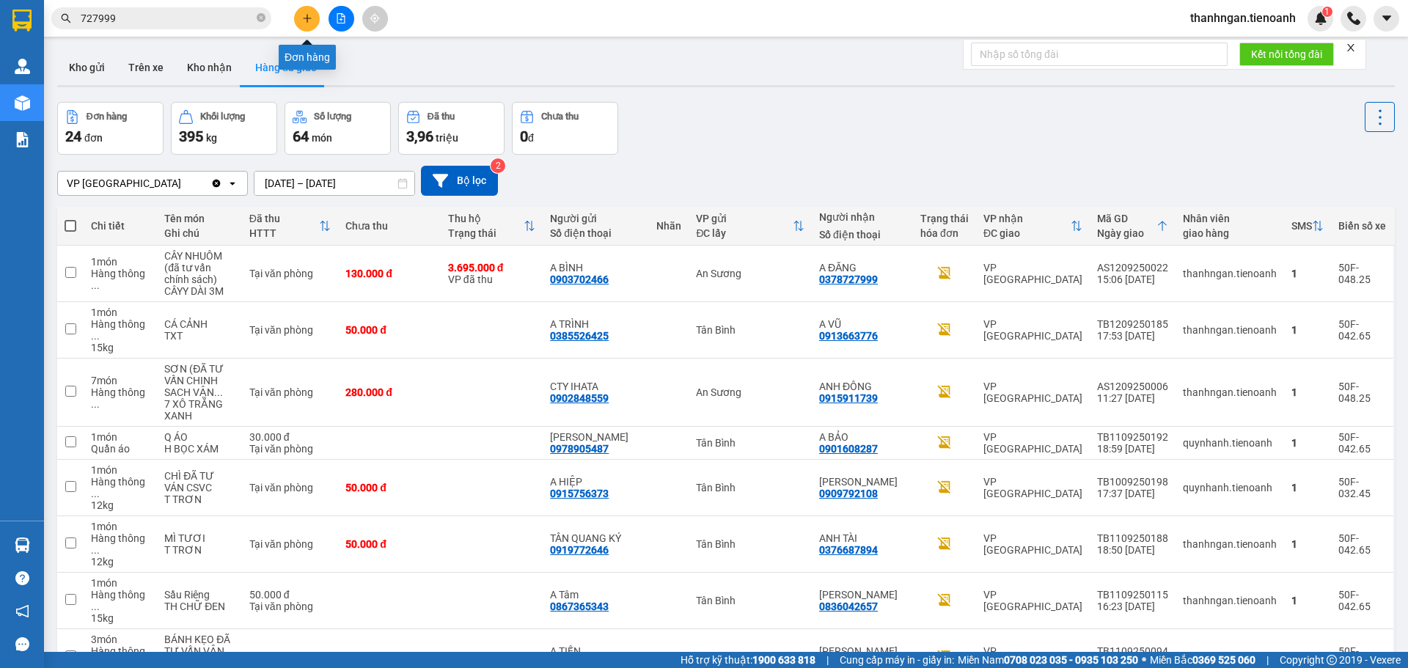
click at [307, 23] on button at bounding box center [307, 19] width 26 height 26
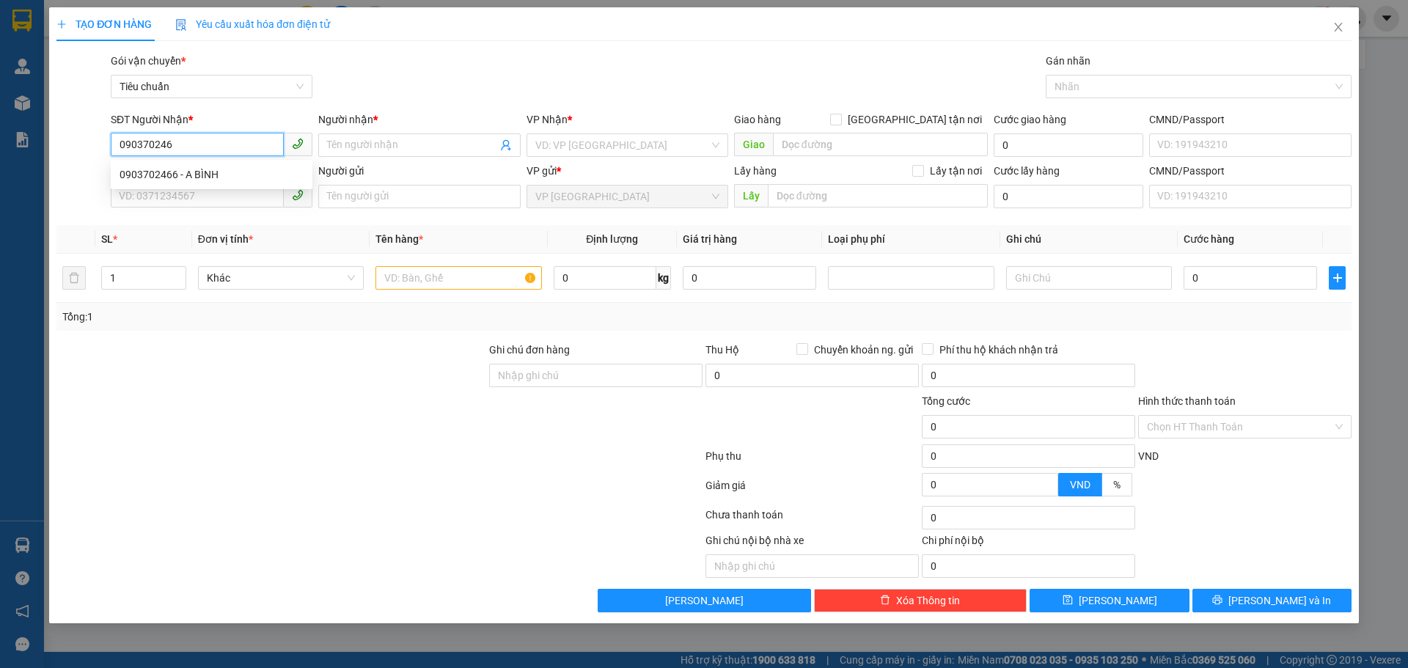
type input "0903702466"
click at [191, 176] on div "0903702466 - A BÌNH" at bounding box center [212, 174] width 184 height 16
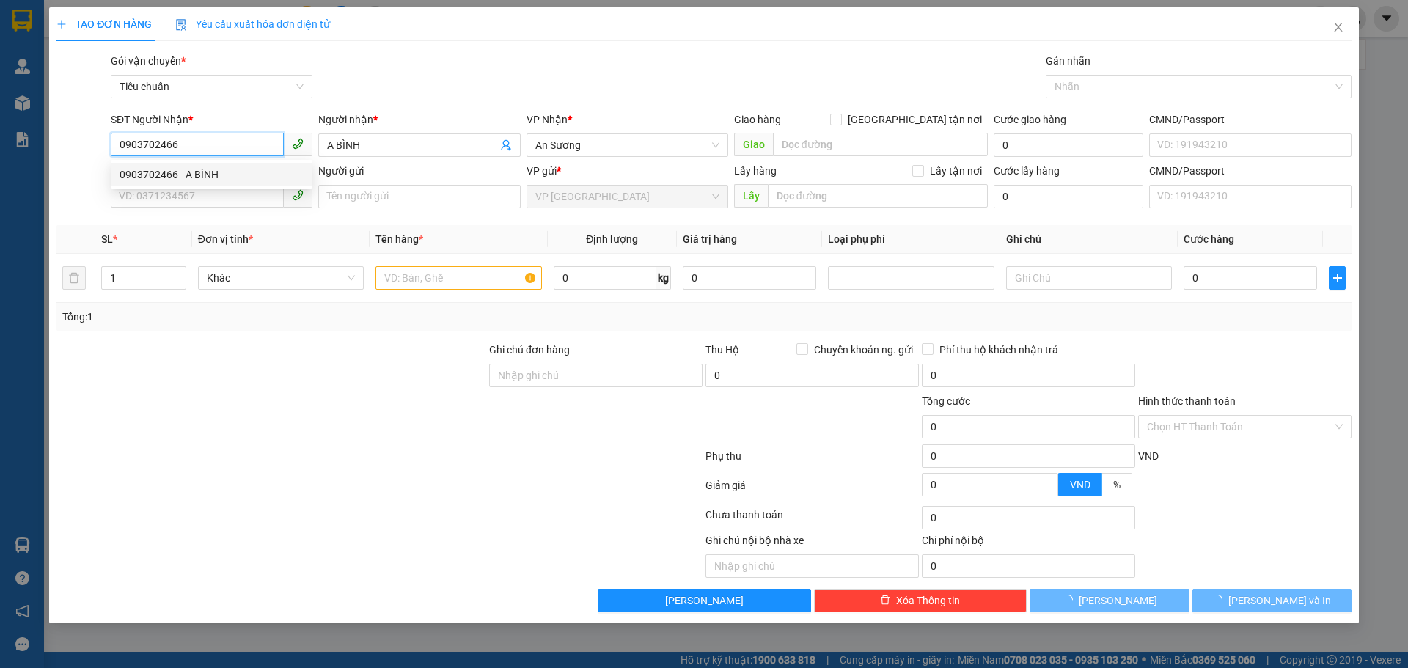
type input "A BÌNH"
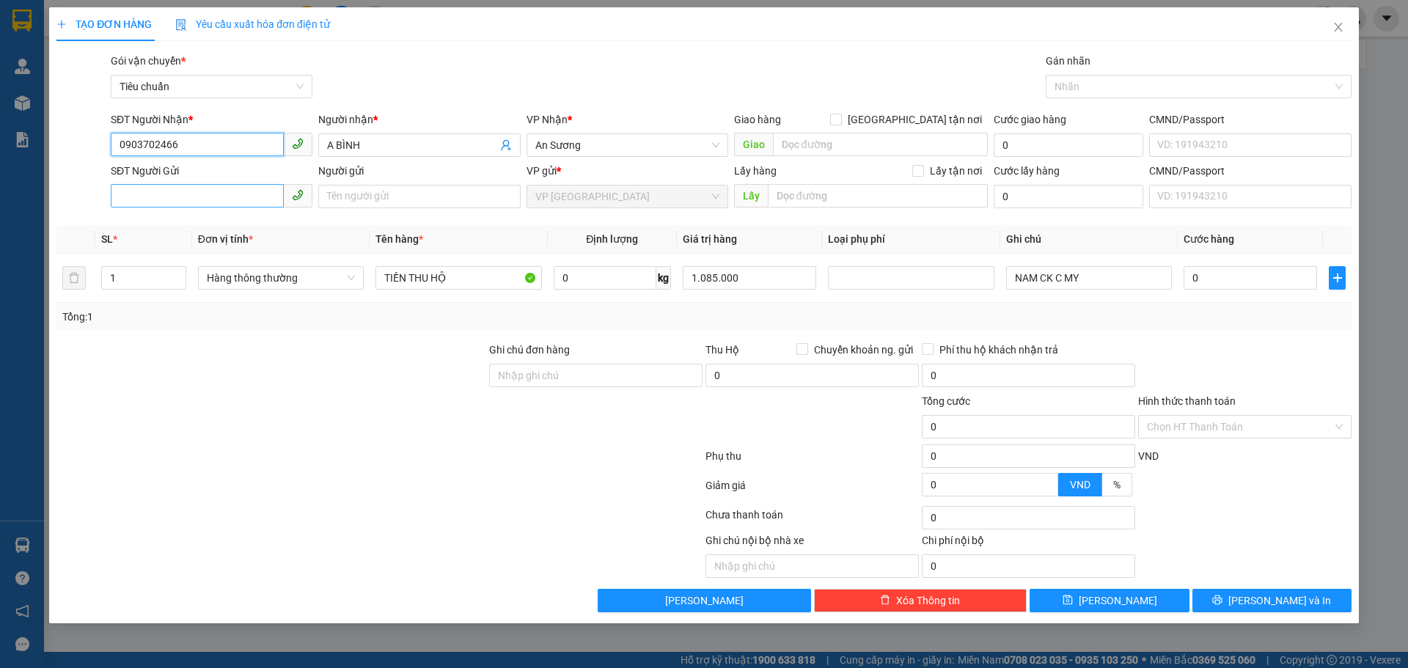
type input "0903702466"
click at [188, 192] on input "SĐT Người Gửi" at bounding box center [197, 195] width 173 height 23
click at [167, 320] on div "Tổng: 1" at bounding box center [302, 317] width 481 height 16
click at [190, 195] on input "SĐT Người Gửi" at bounding box center [197, 195] width 173 height 23
type input "0378727999"
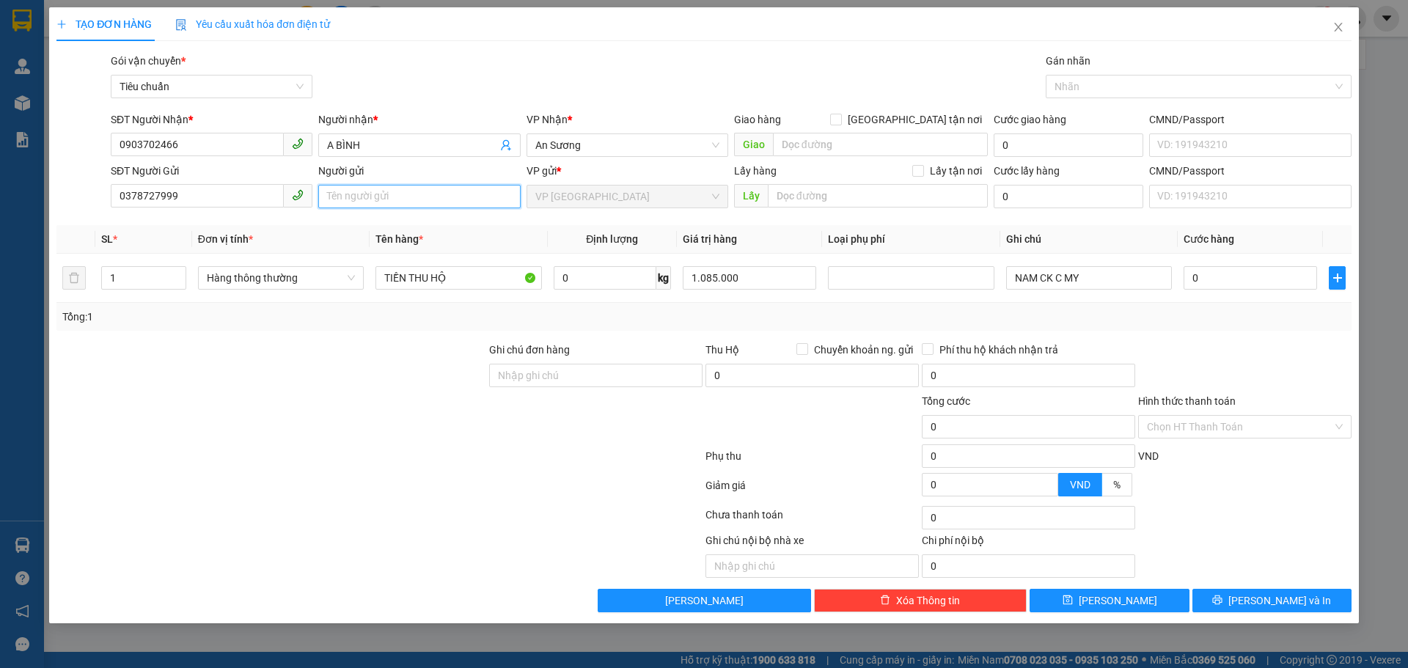
click at [387, 191] on input "Người gửi" at bounding box center [419, 196] width 202 height 23
click at [197, 197] on input "0378727999" at bounding box center [197, 195] width 173 height 23
click at [359, 197] on input "Người gửi" at bounding box center [419, 196] width 202 height 23
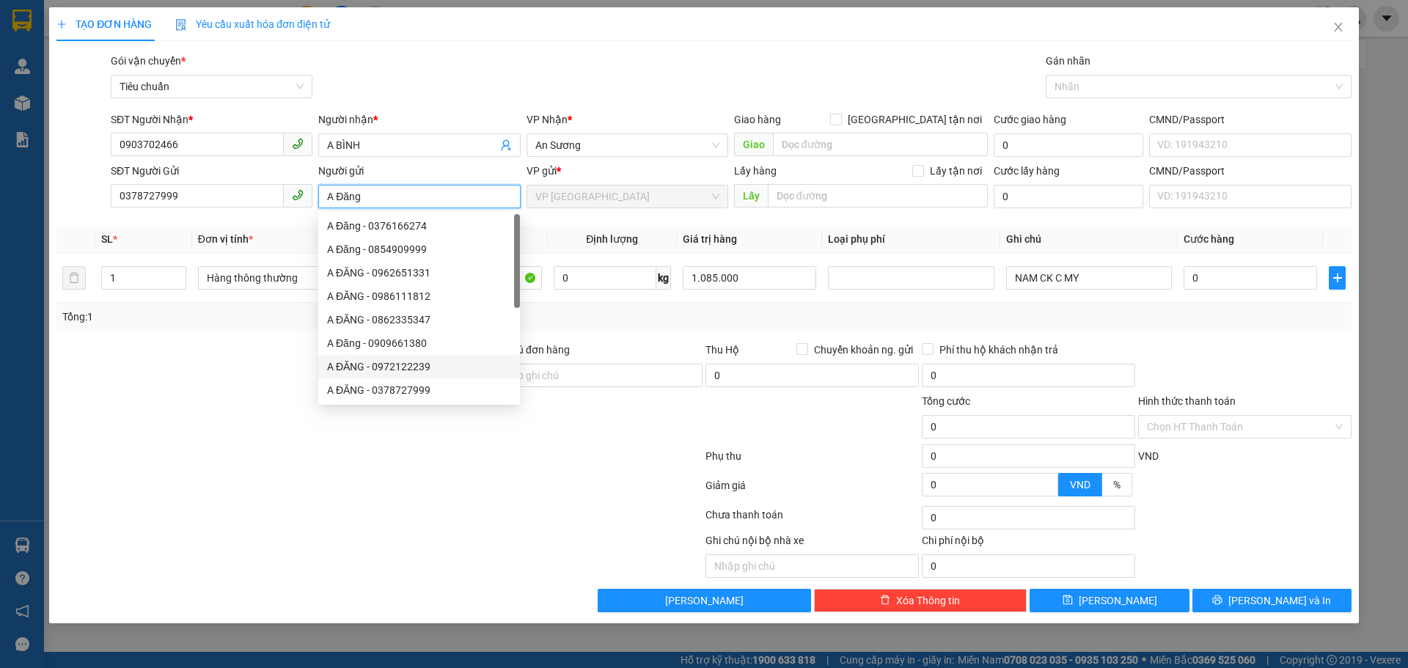
type input "A Đăng"
click at [400, 488] on div at bounding box center [379, 488] width 649 height 29
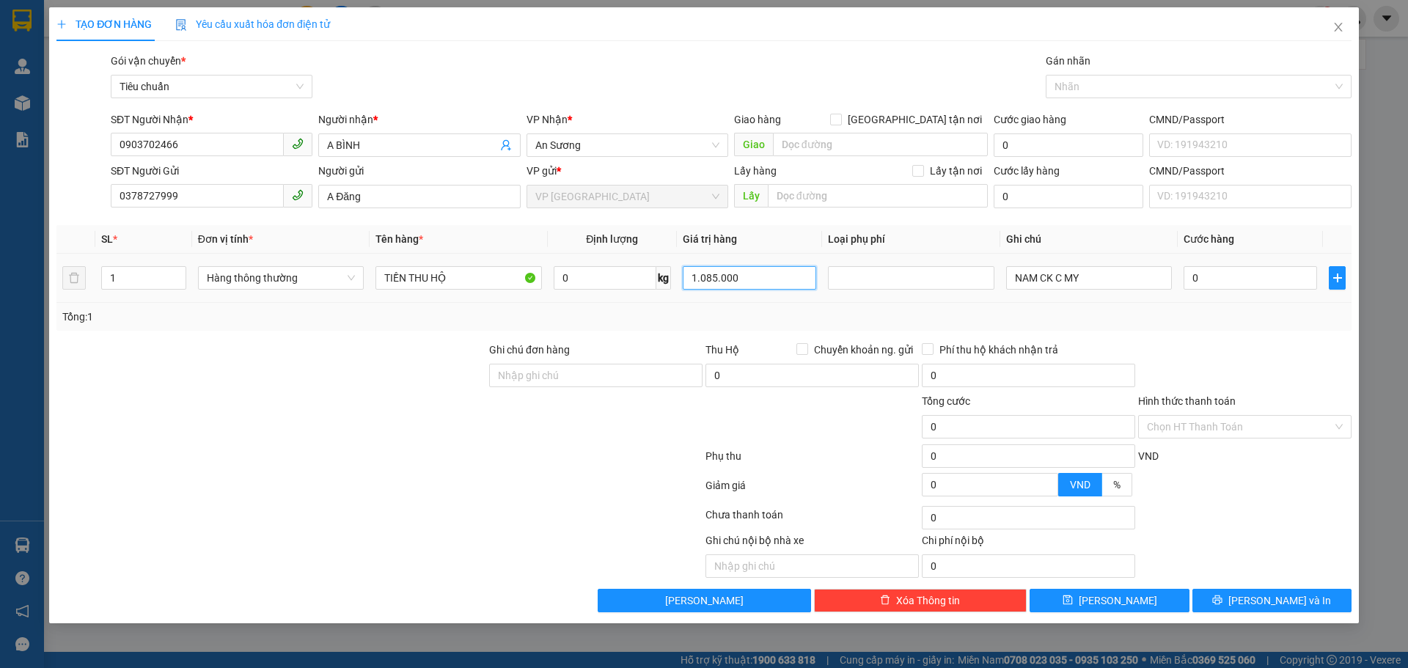
click at [775, 284] on input "1.085.000" at bounding box center [749, 277] width 133 height 23
type input "3.695.000"
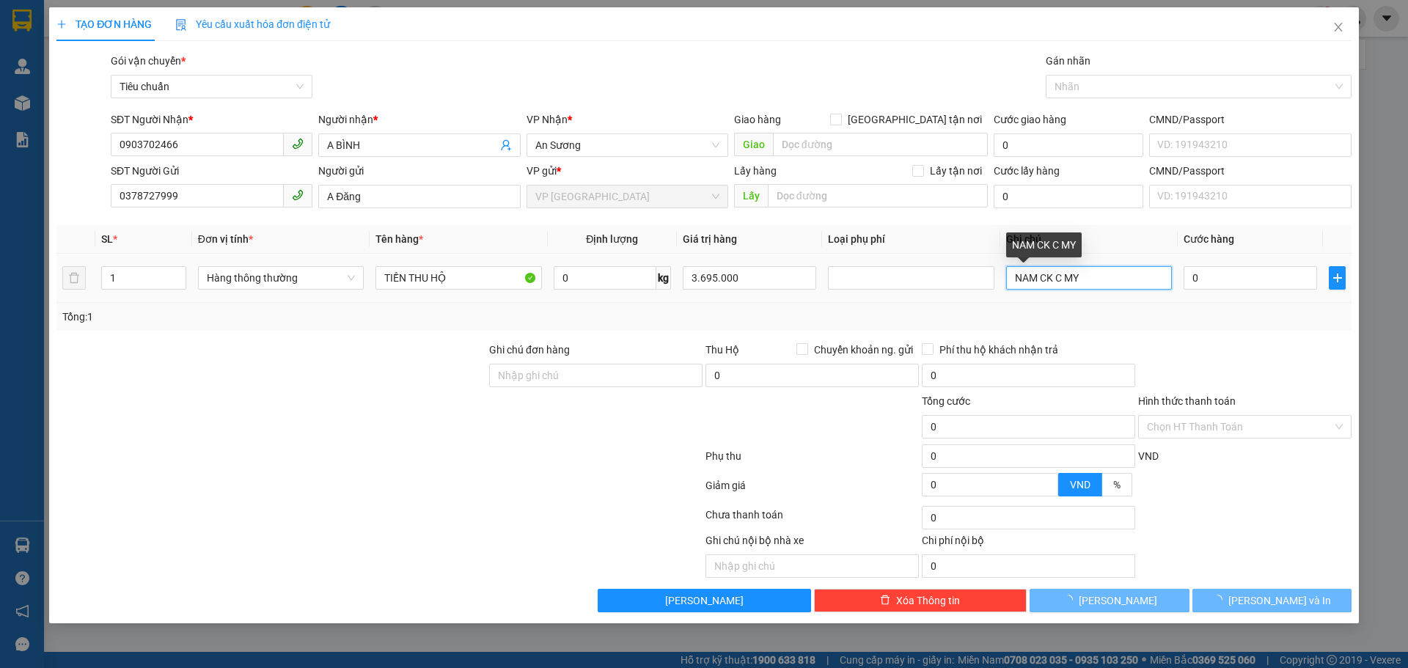
click at [1038, 277] on input "NAM CK C MY" at bounding box center [1089, 277] width 166 height 23
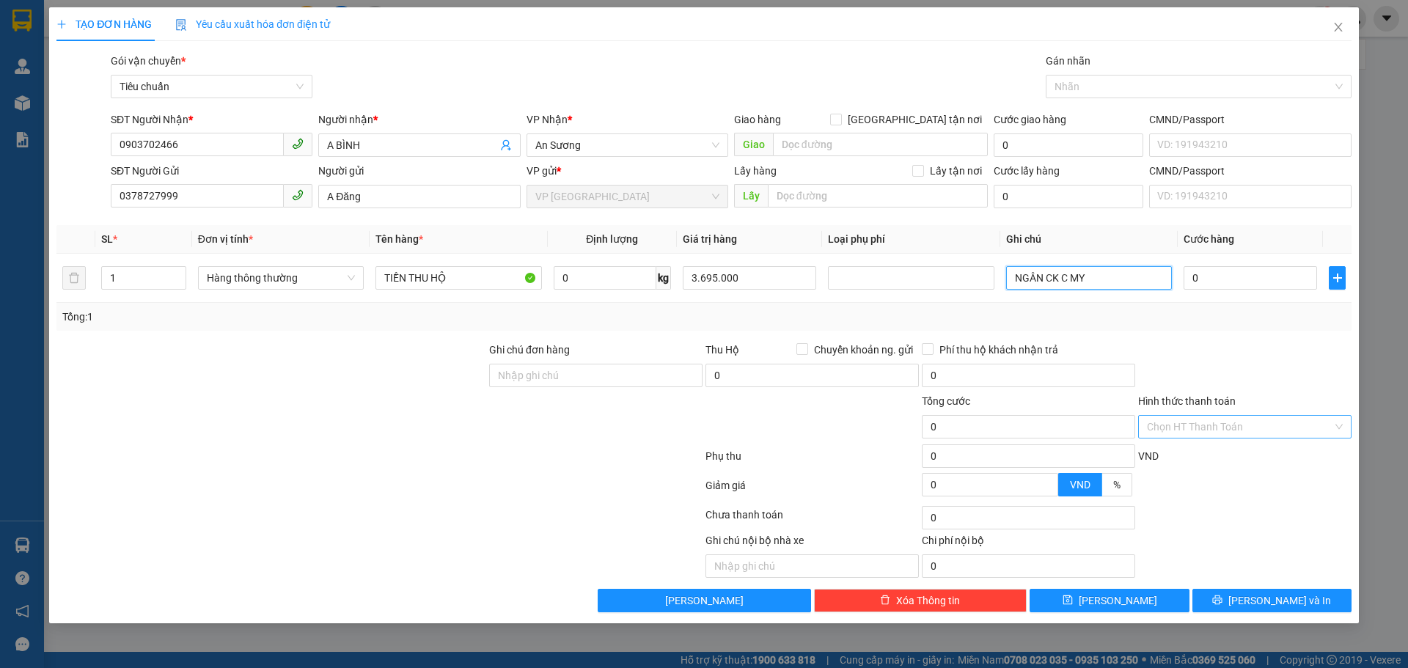
type input "NGÂN CK C MY"
click at [1206, 426] on input "Hình thức thanh toán" at bounding box center [1240, 427] width 186 height 22
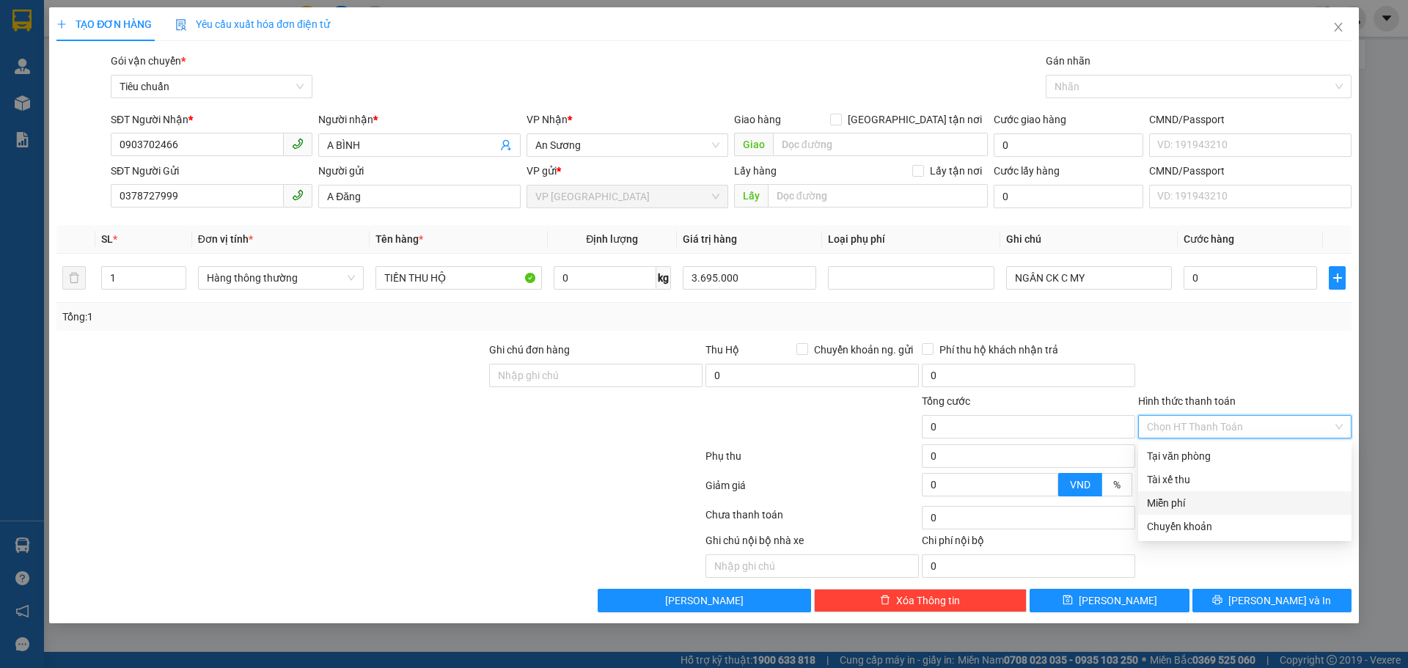
click at [1180, 499] on div "Miễn phí" at bounding box center [1245, 503] width 196 height 16
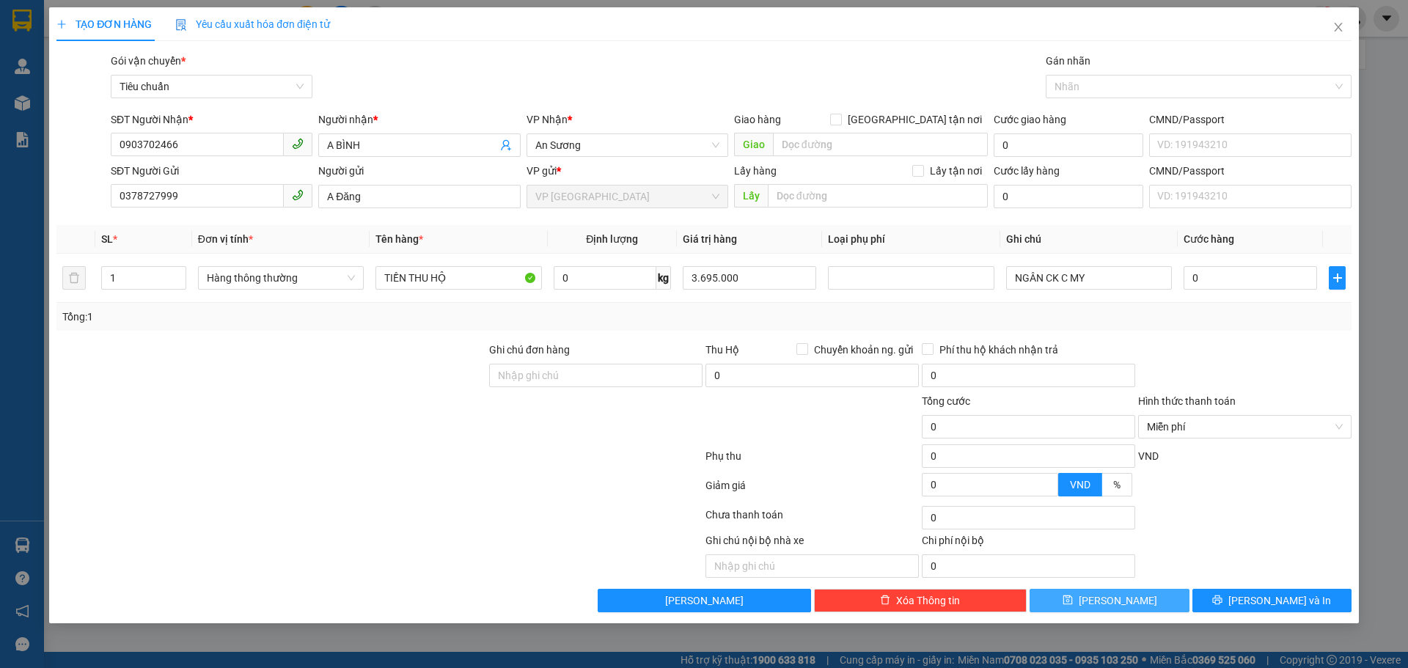
click at [1140, 601] on button "Lưu" at bounding box center [1108, 600] width 159 height 23
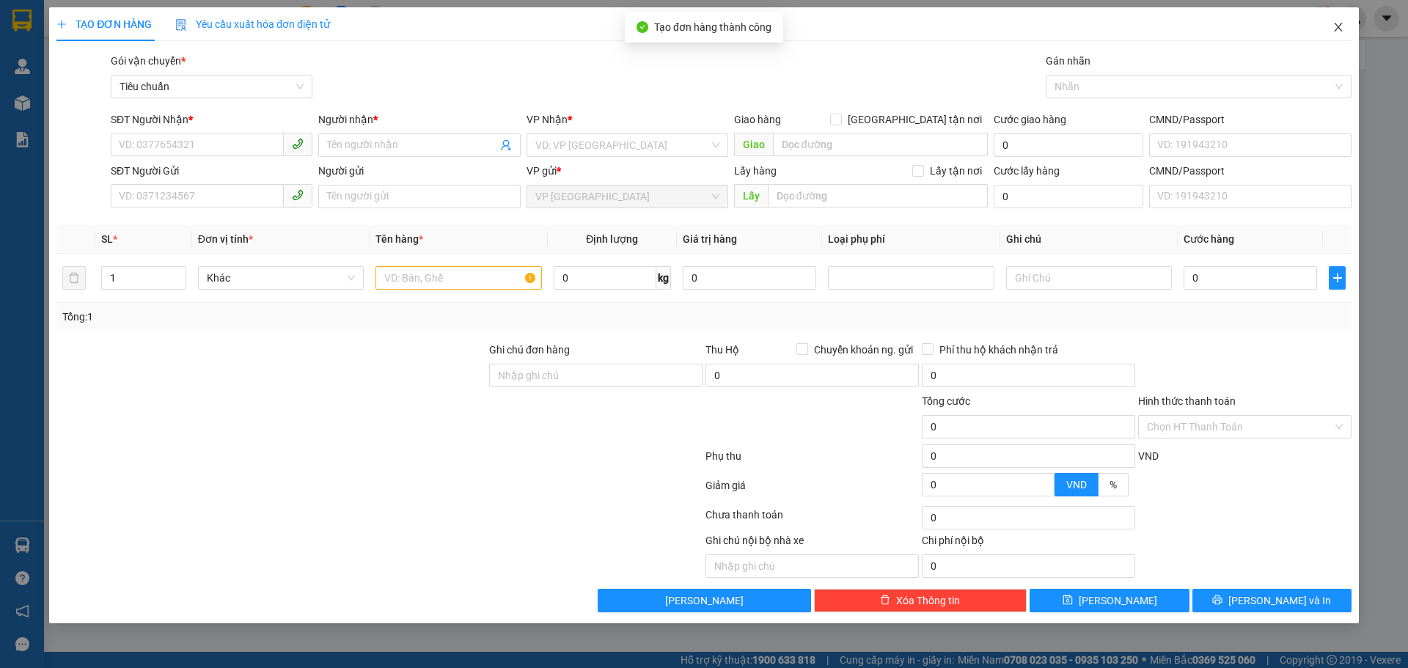
click at [1338, 28] on icon "close" at bounding box center [1338, 27] width 8 height 9
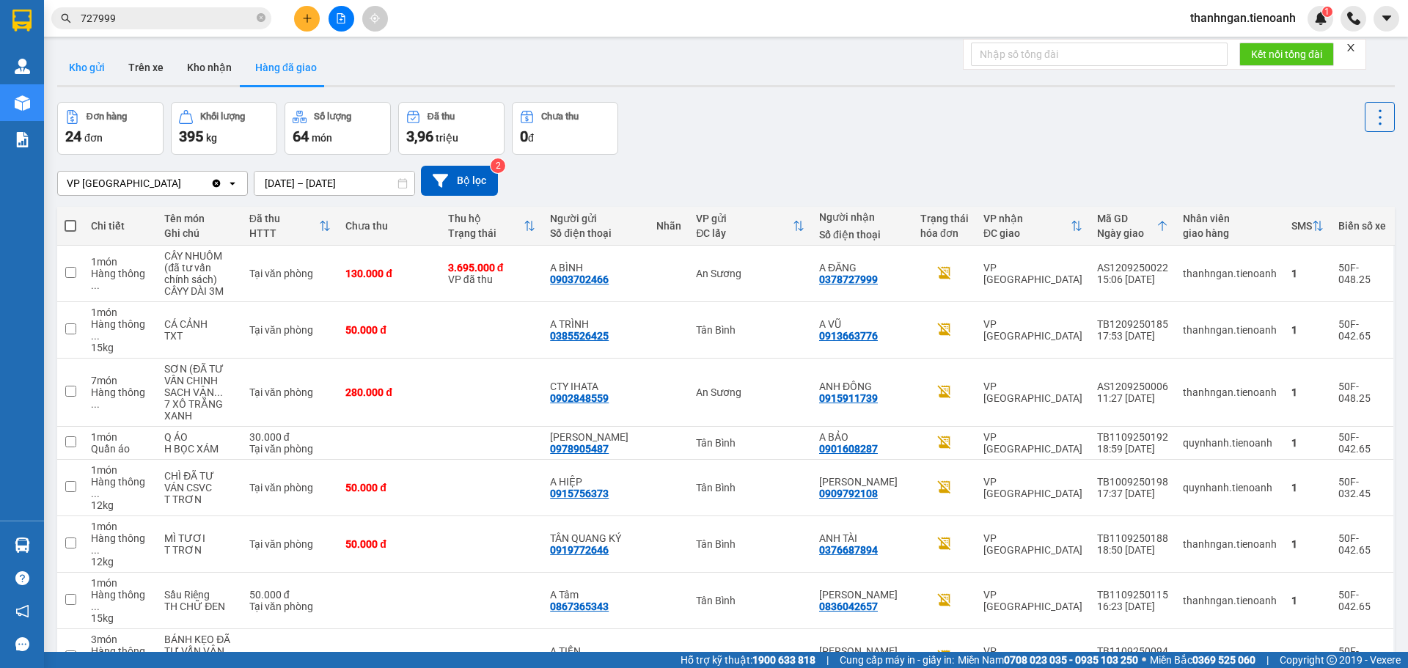
click at [92, 59] on button "Kho gửi" at bounding box center [86, 67] width 59 height 35
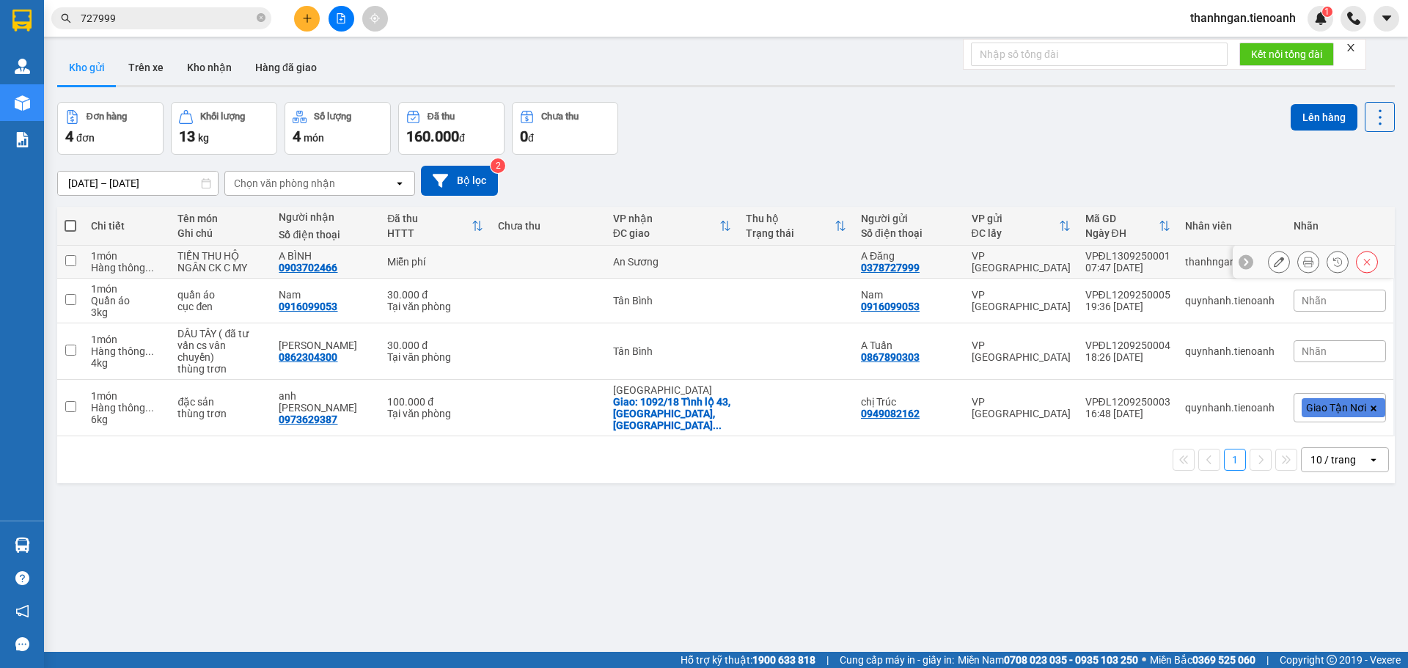
click at [73, 261] on input "checkbox" at bounding box center [70, 260] width 11 height 11
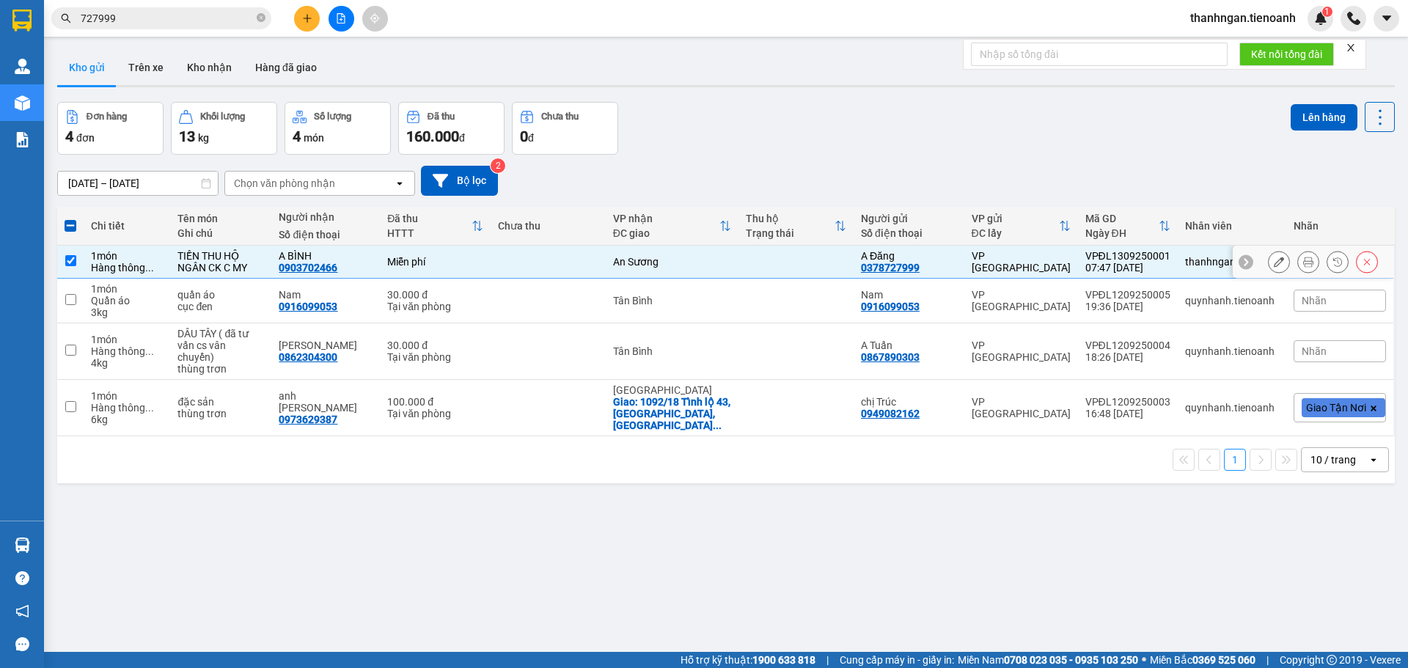
click at [71, 258] on input "checkbox" at bounding box center [70, 260] width 11 height 11
checkbox input "false"
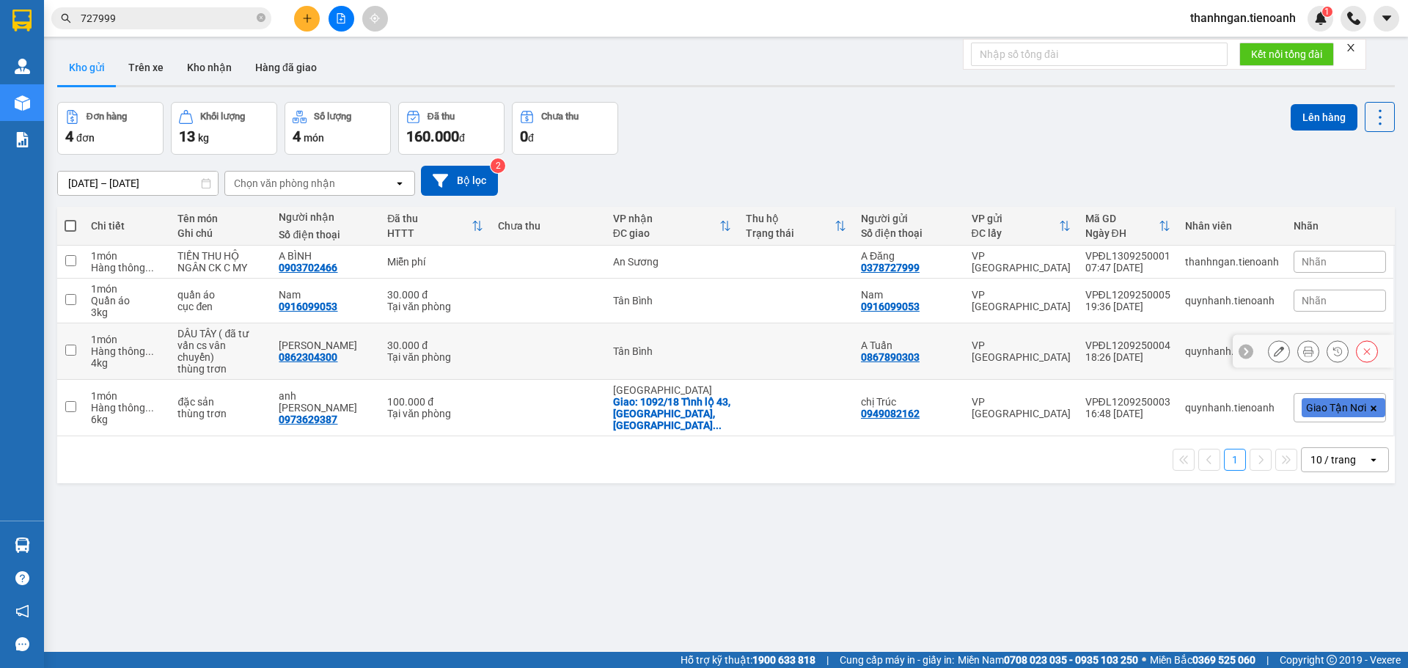
click at [67, 345] on input "checkbox" at bounding box center [70, 350] width 11 height 11
checkbox input "true"
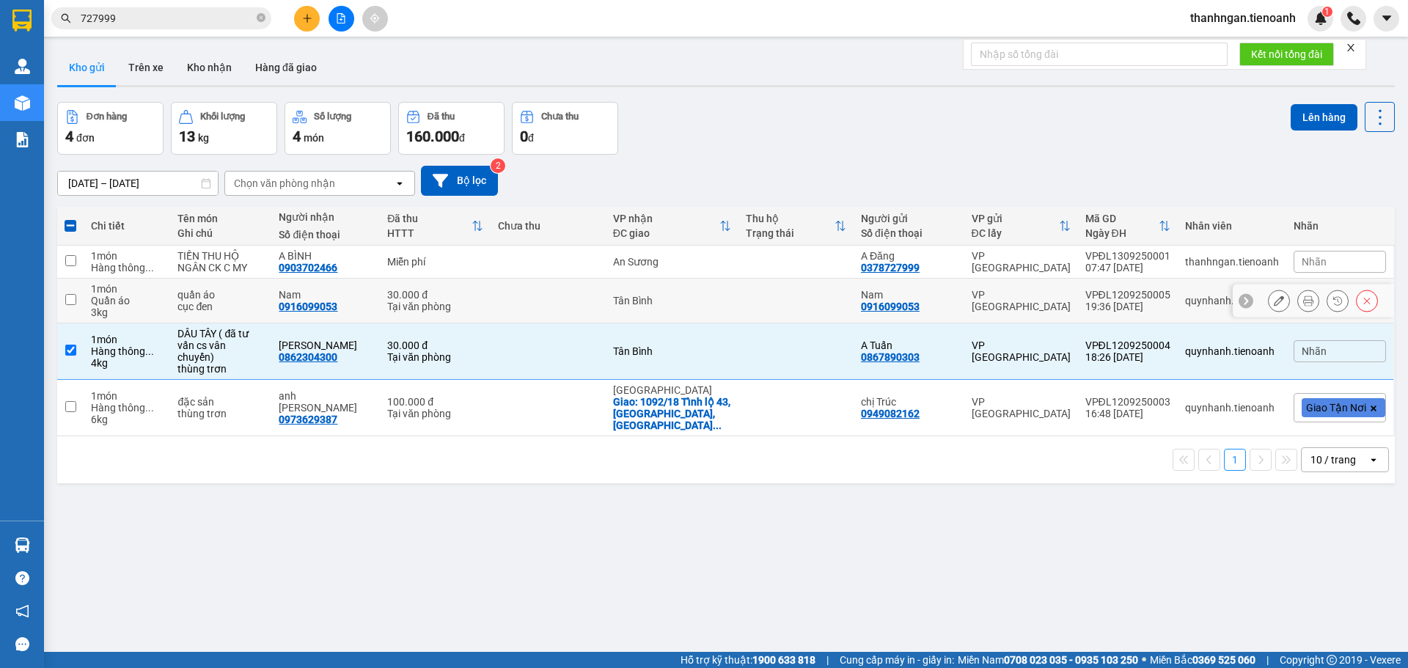
click at [71, 301] on input "checkbox" at bounding box center [70, 299] width 11 height 11
checkbox input "true"
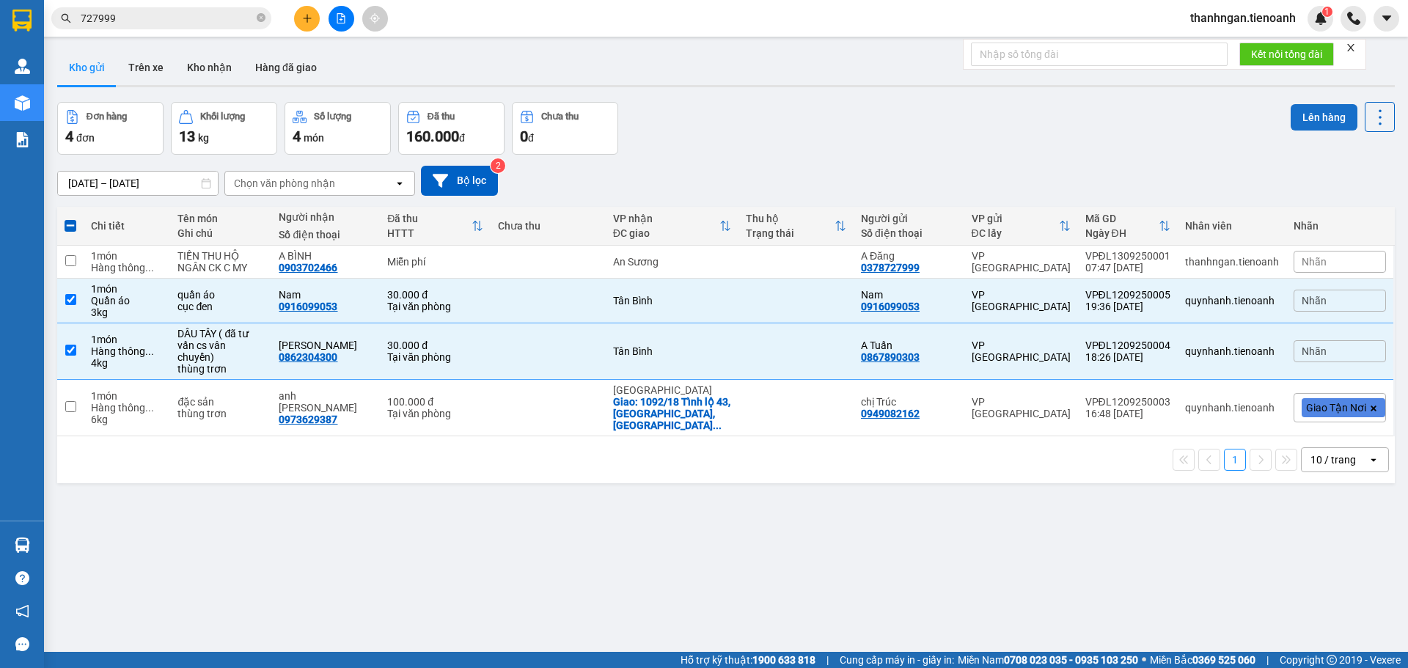
click at [1310, 117] on button "Lên hàng" at bounding box center [1323, 117] width 67 height 26
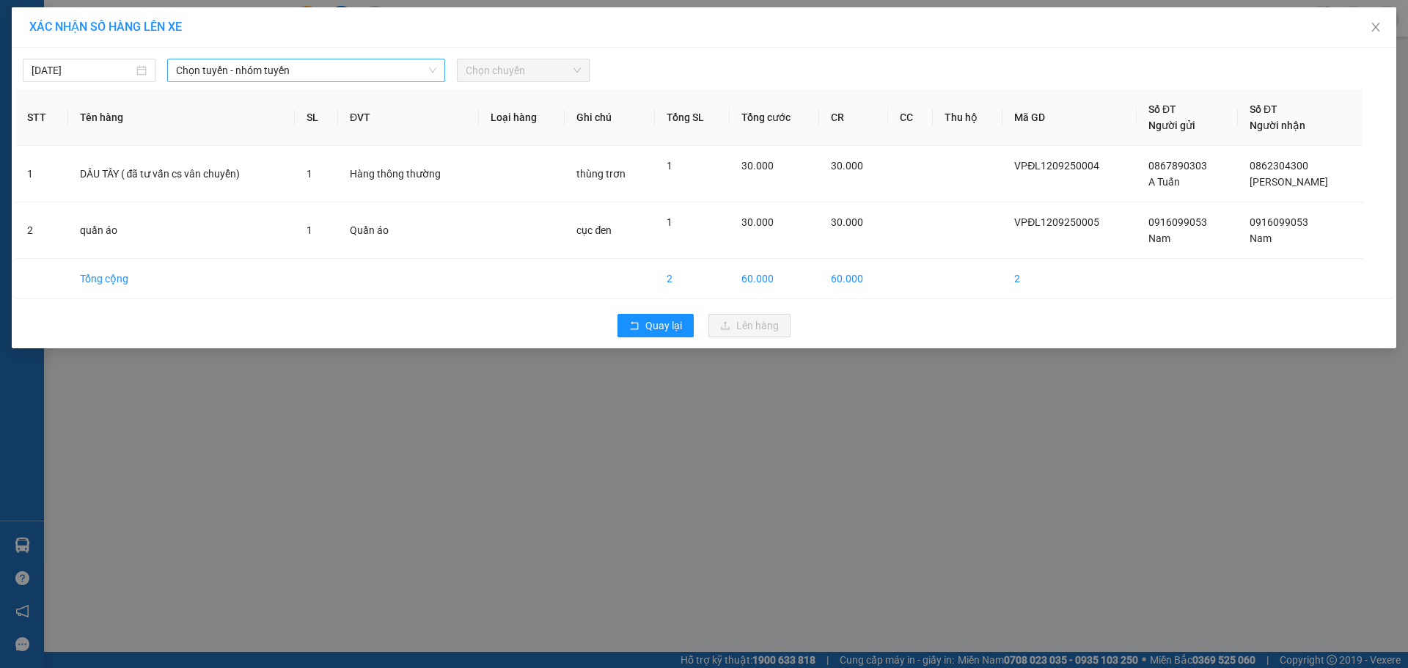
click at [317, 75] on span "Chọn tuyến - nhóm tuyến" at bounding box center [306, 70] width 260 height 22
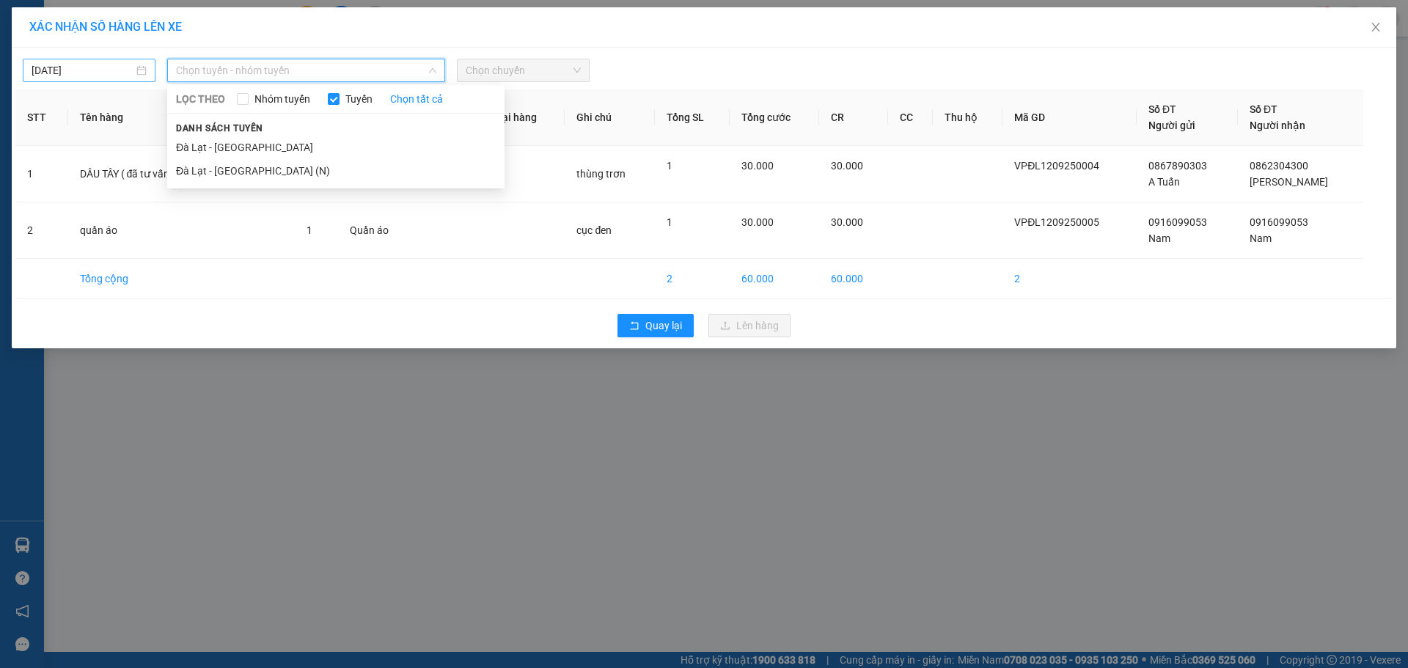
click at [104, 72] on input "13/09/2025" at bounding box center [83, 70] width 102 height 16
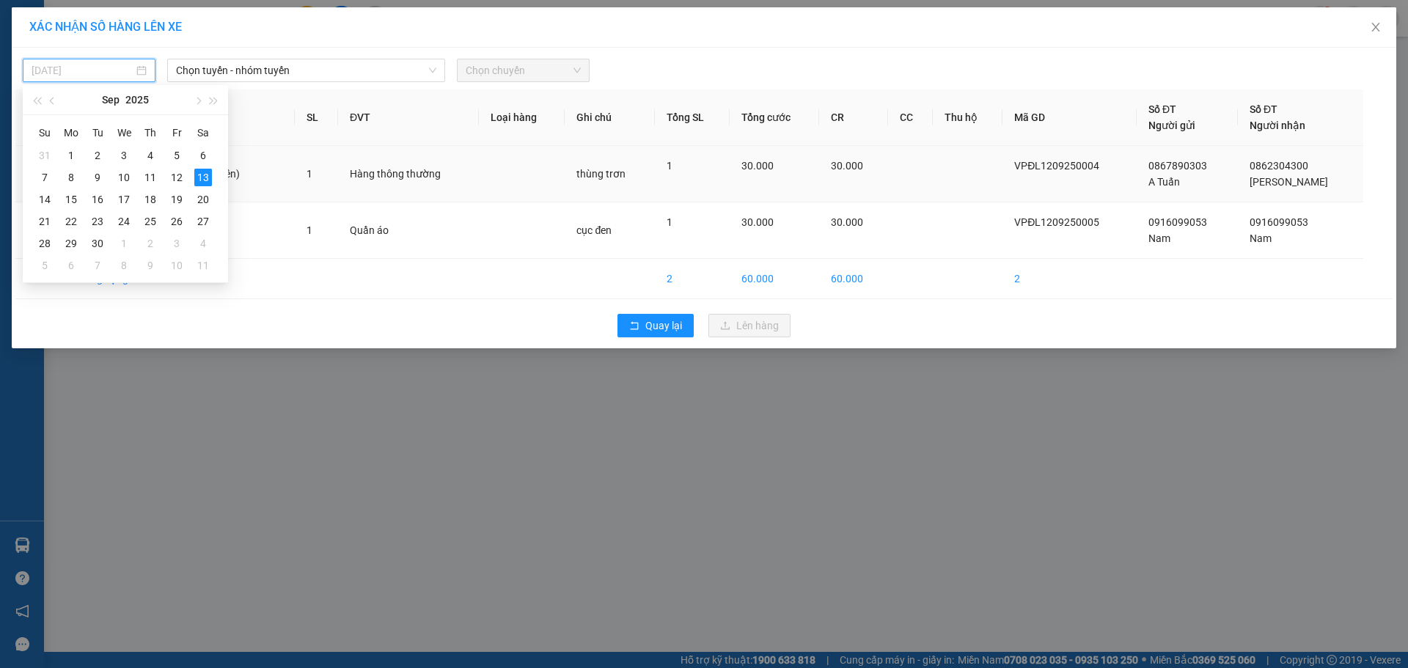
click at [179, 173] on div "12" at bounding box center [177, 178] width 18 height 18
type input "12/09/2025"
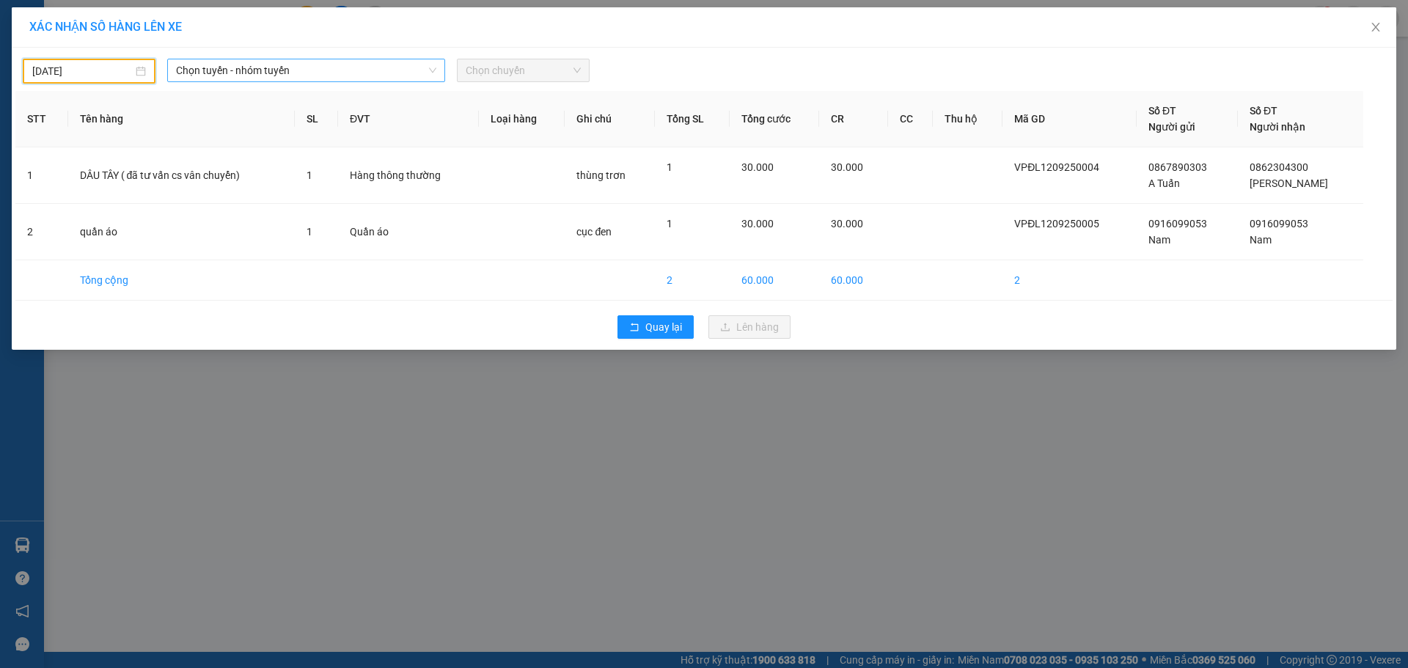
click at [328, 74] on span "Chọn tuyến - nhóm tuyến" at bounding box center [306, 70] width 260 height 22
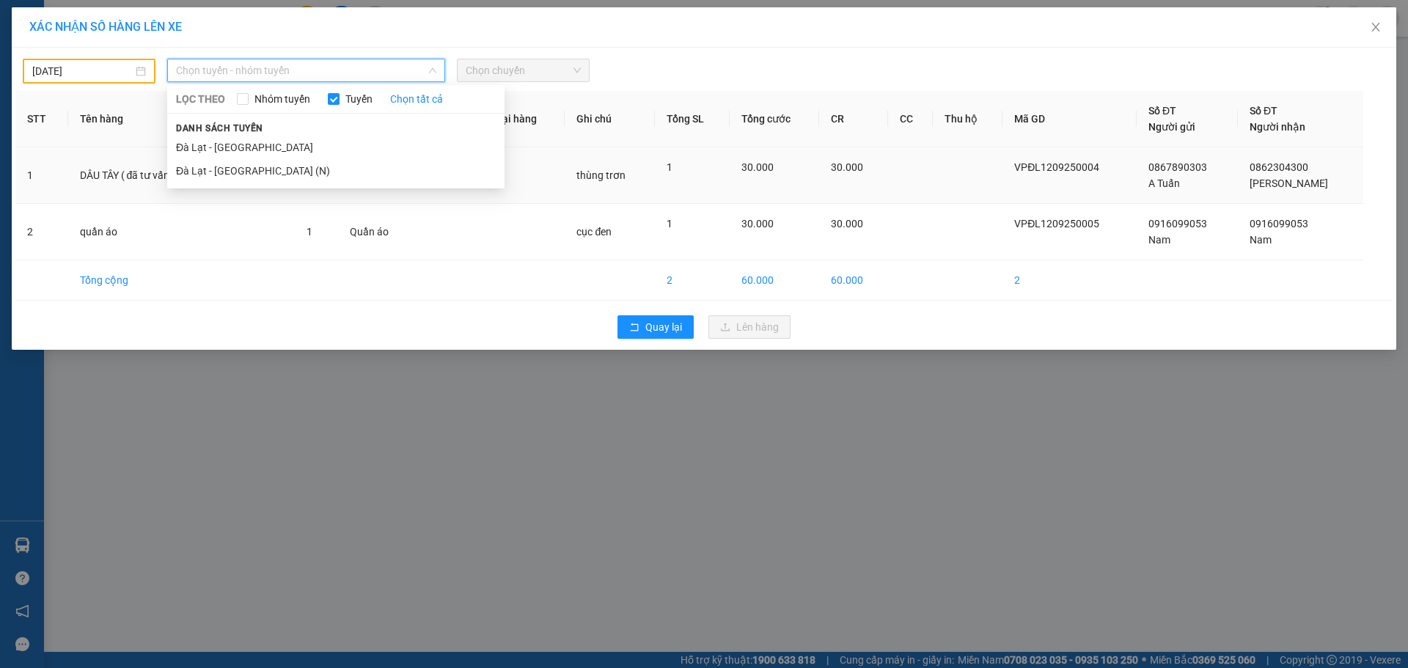
click at [221, 151] on li "Đà Lạt - Sài Gòn" at bounding box center [335, 147] width 337 height 23
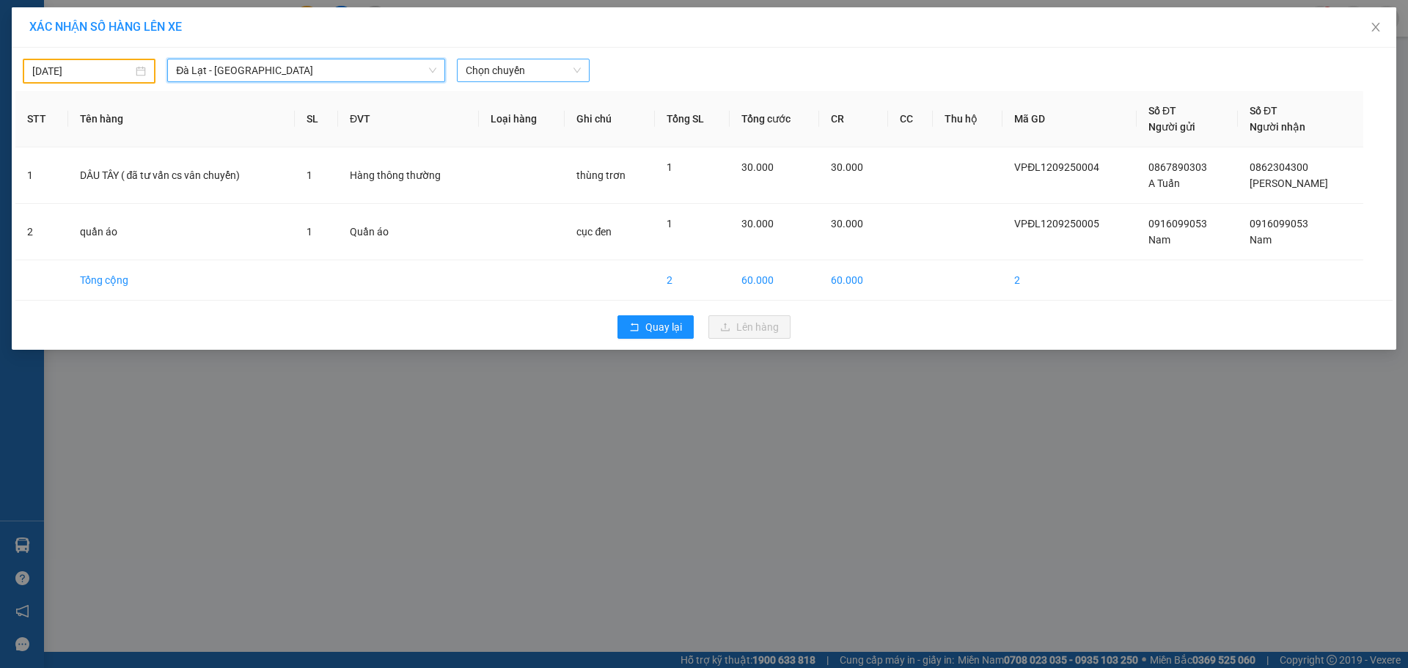
click at [513, 67] on span "Chọn chuyến" at bounding box center [523, 70] width 115 height 22
click at [506, 120] on div "22:30 - 50F-042.72" at bounding box center [523, 123] width 114 height 16
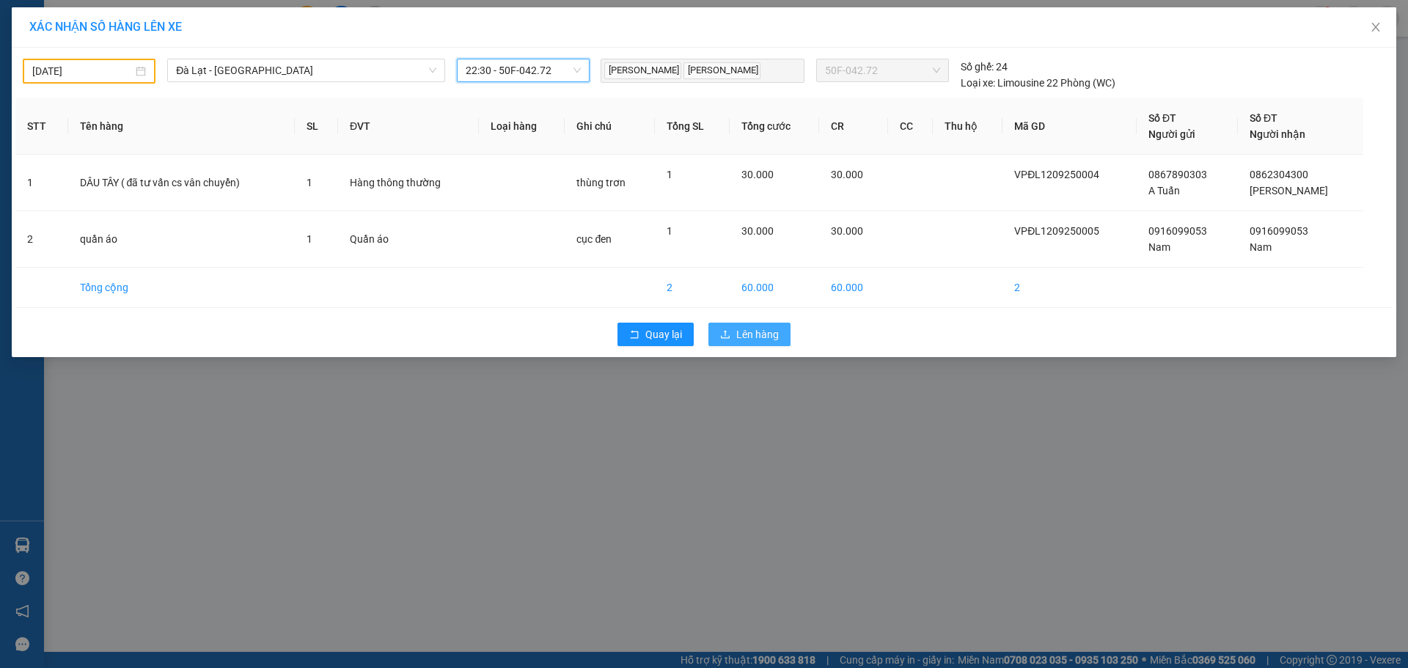
click at [761, 334] on span "Lên hàng" at bounding box center [757, 334] width 43 height 16
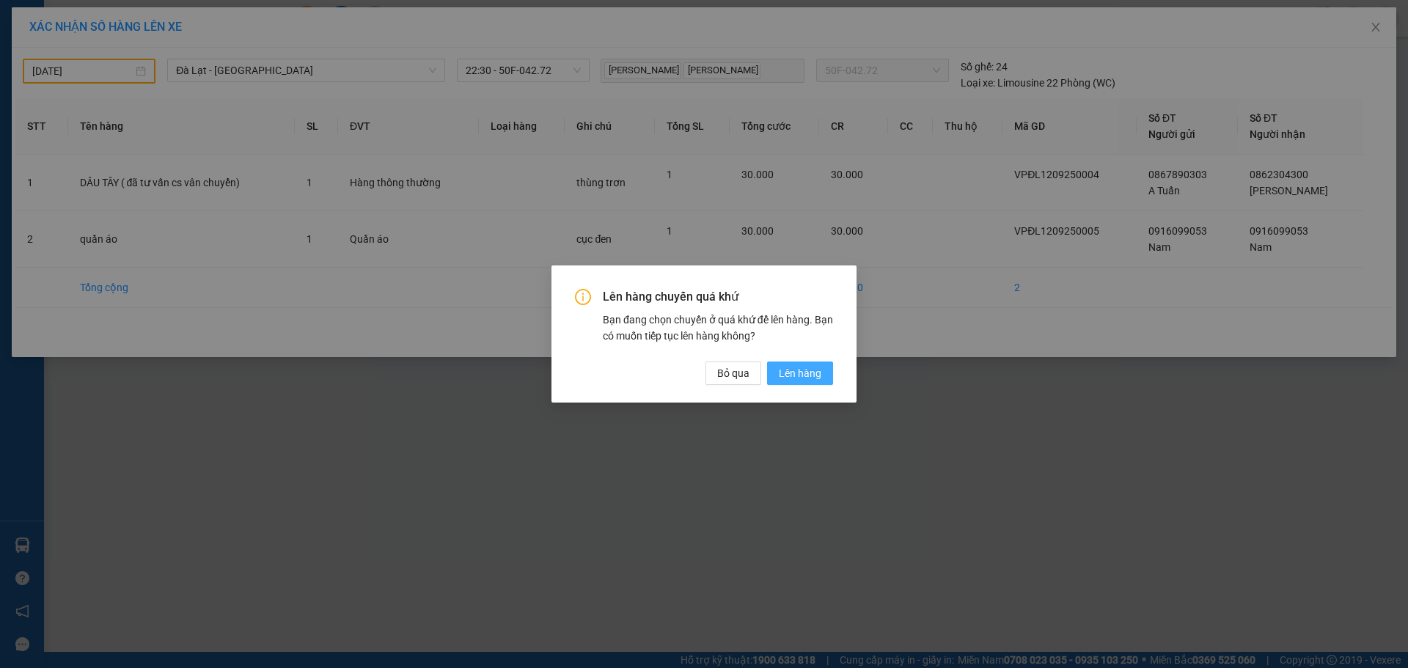
click at [807, 375] on span "Lên hàng" at bounding box center [800, 373] width 43 height 16
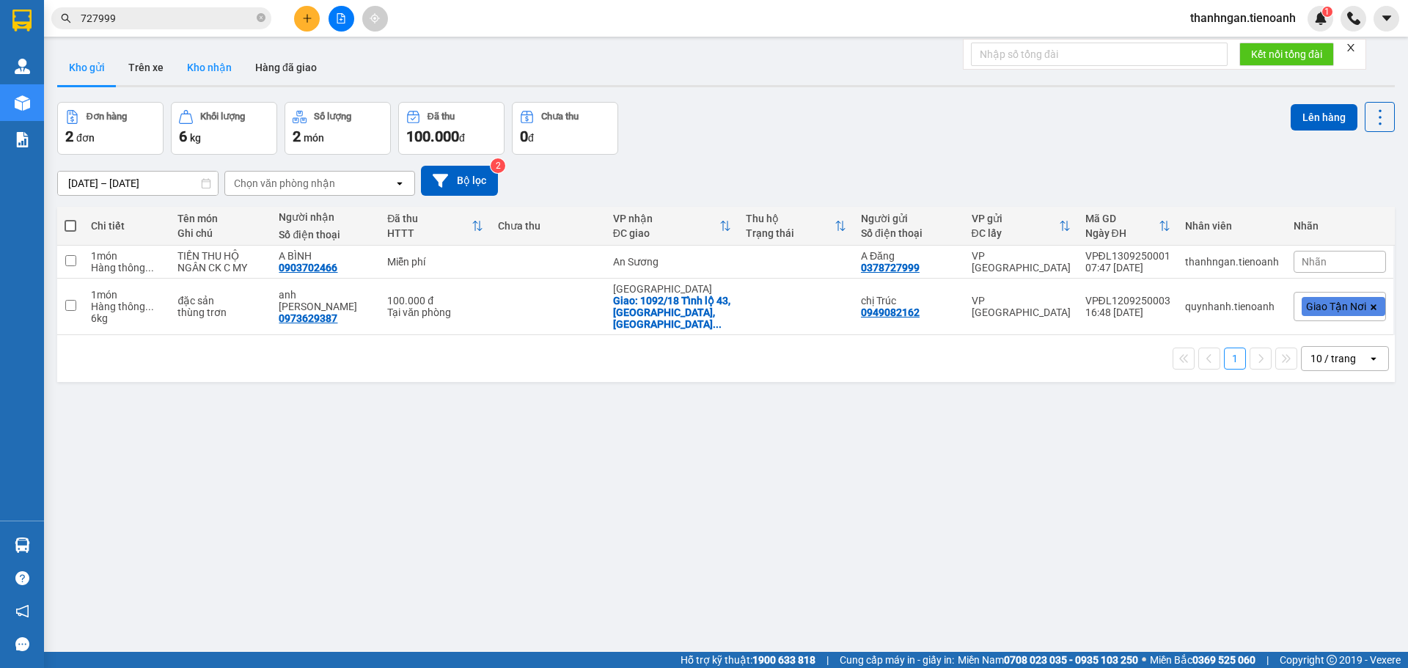
click at [205, 69] on button "Kho nhận" at bounding box center [209, 67] width 68 height 35
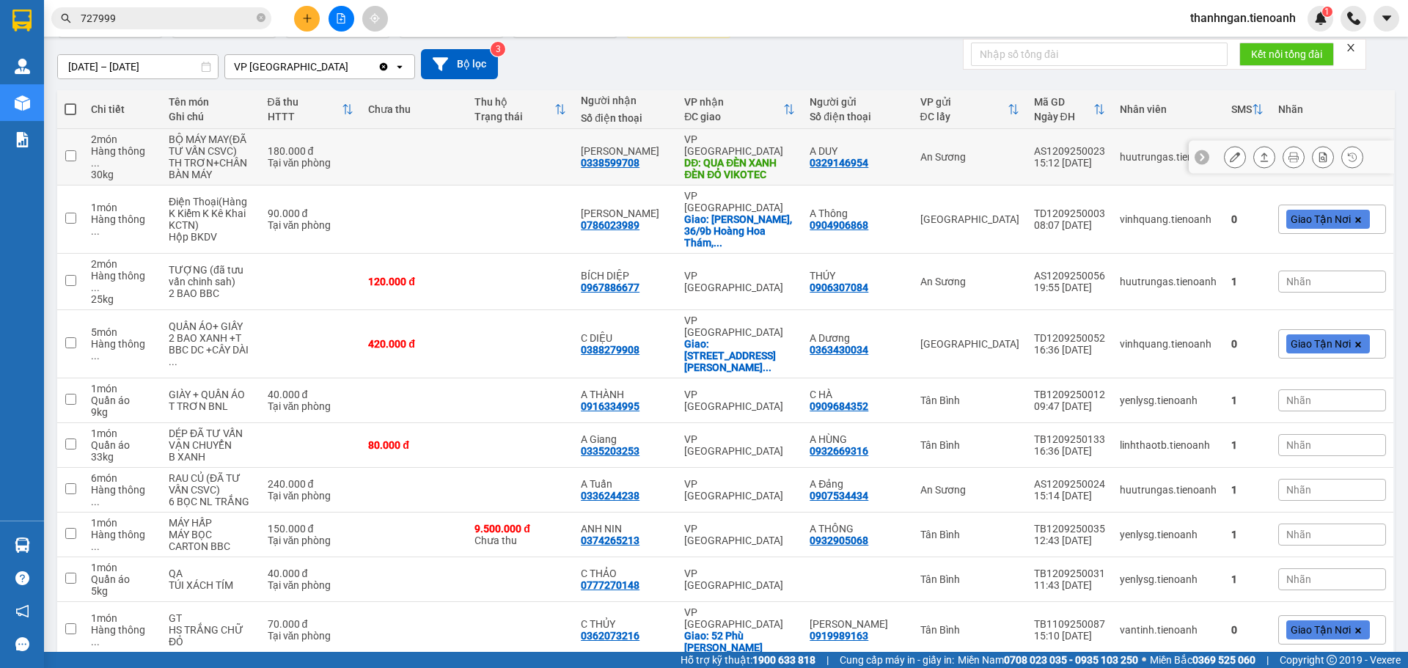
scroll to position [136, 0]
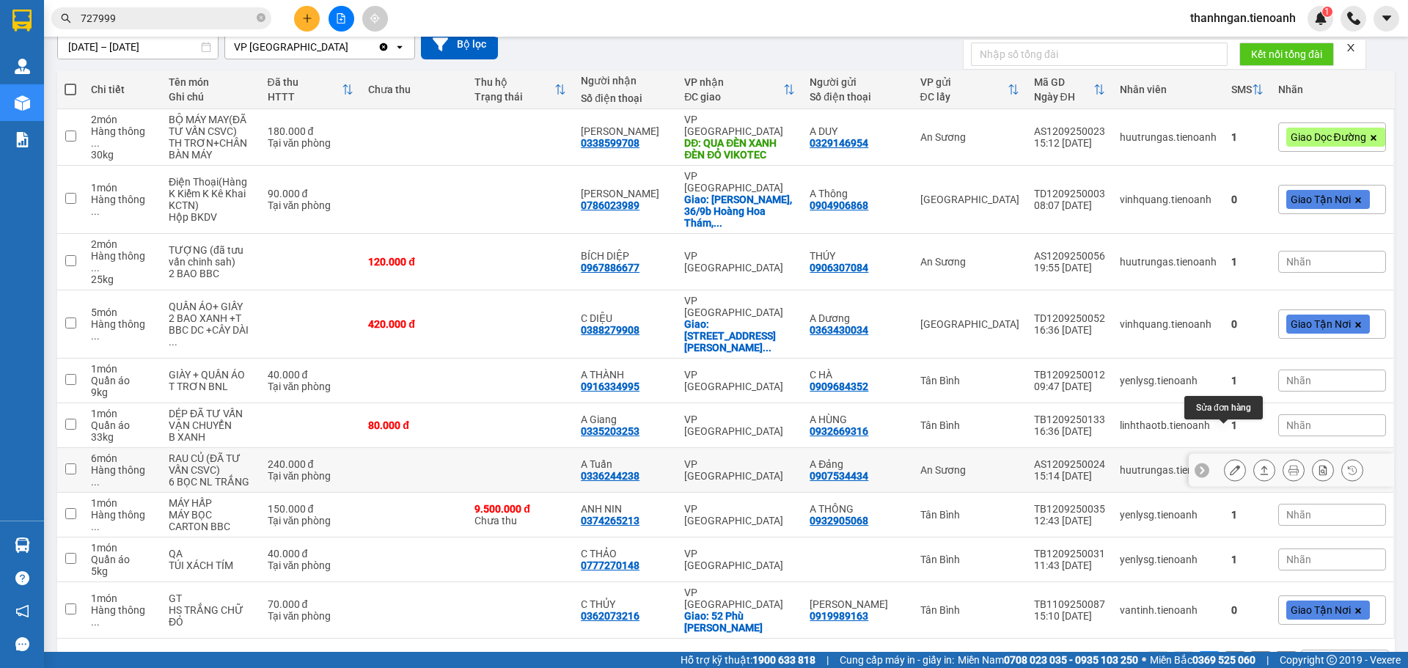
click at [1230, 465] on icon at bounding box center [1235, 470] width 10 height 10
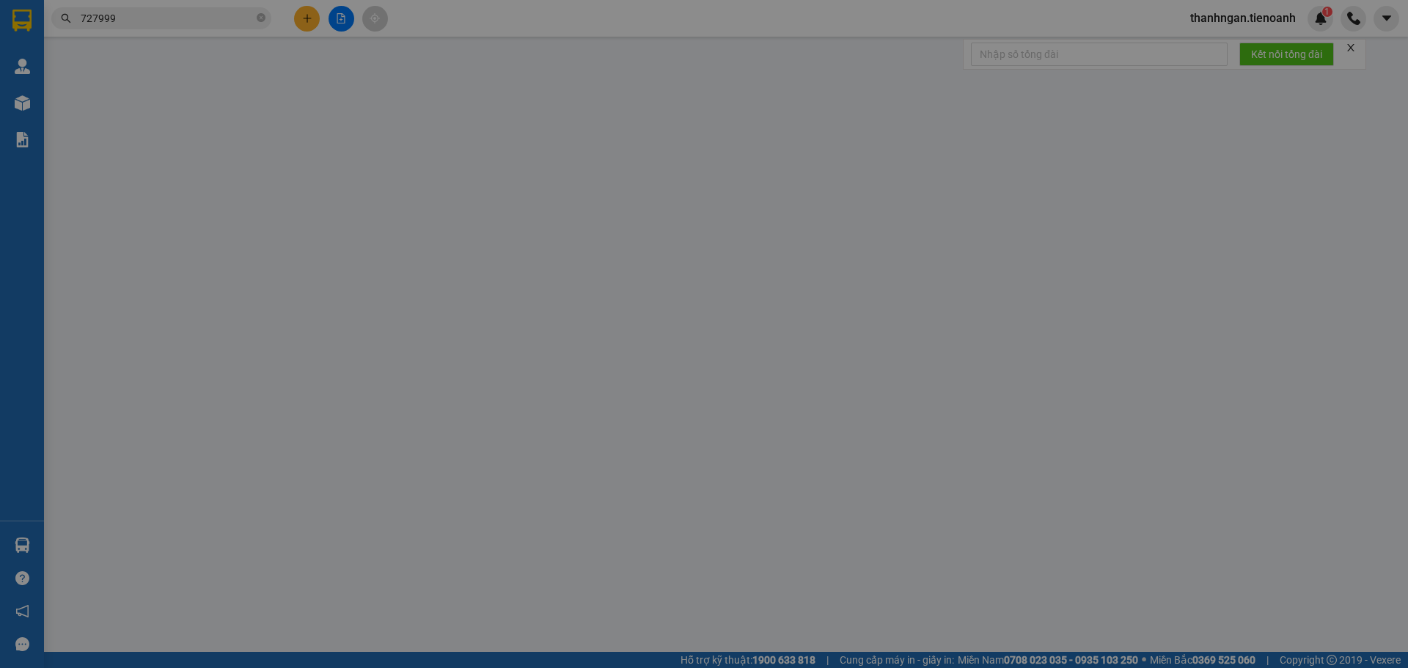
type input "0336244238"
type input "A Tuấn"
type input "0907534434"
type input "A Đảng"
type input "240.000"
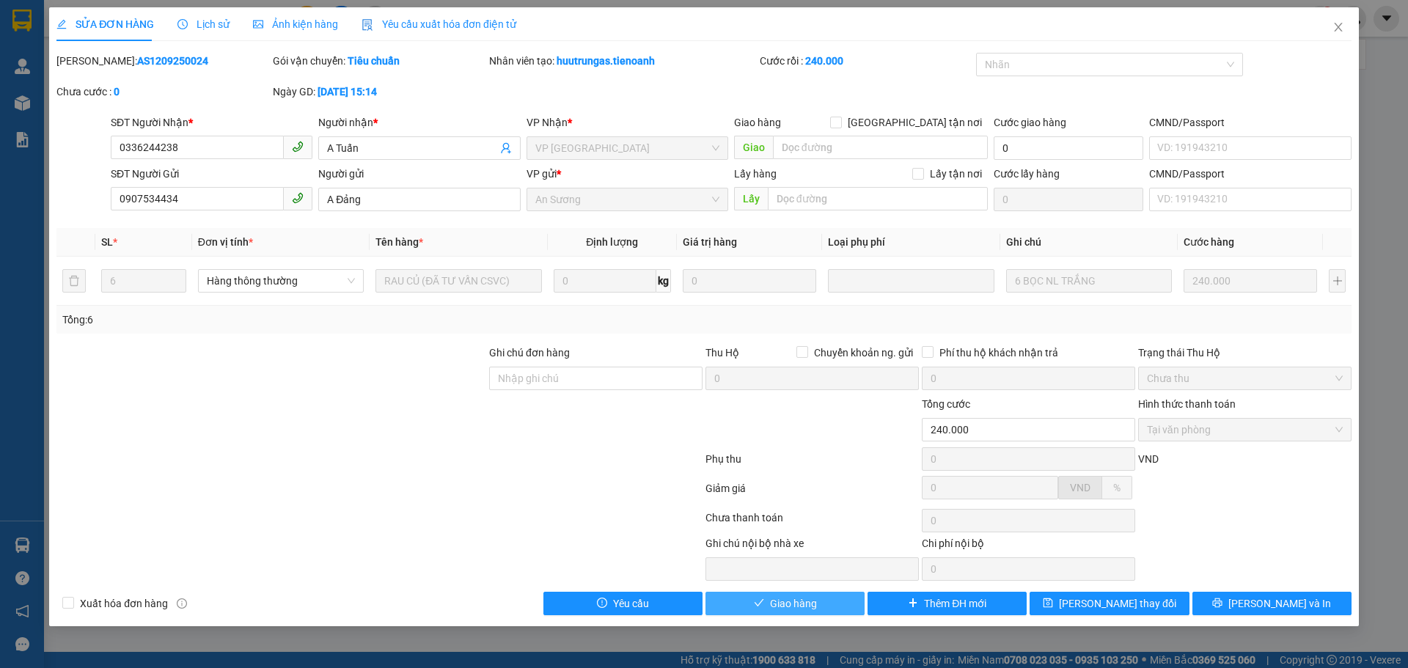
click at [810, 600] on span "Giao hàng" at bounding box center [793, 603] width 47 height 16
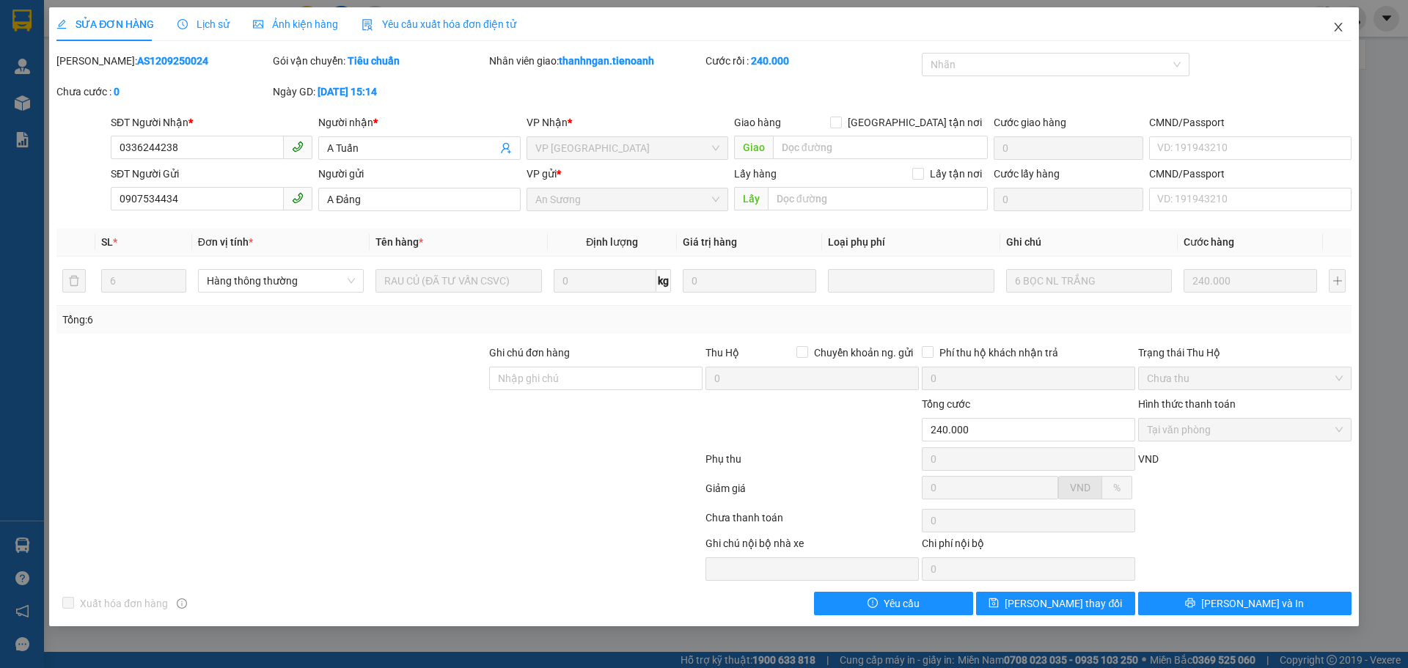
click at [1339, 25] on icon "close" at bounding box center [1338, 27] width 12 height 12
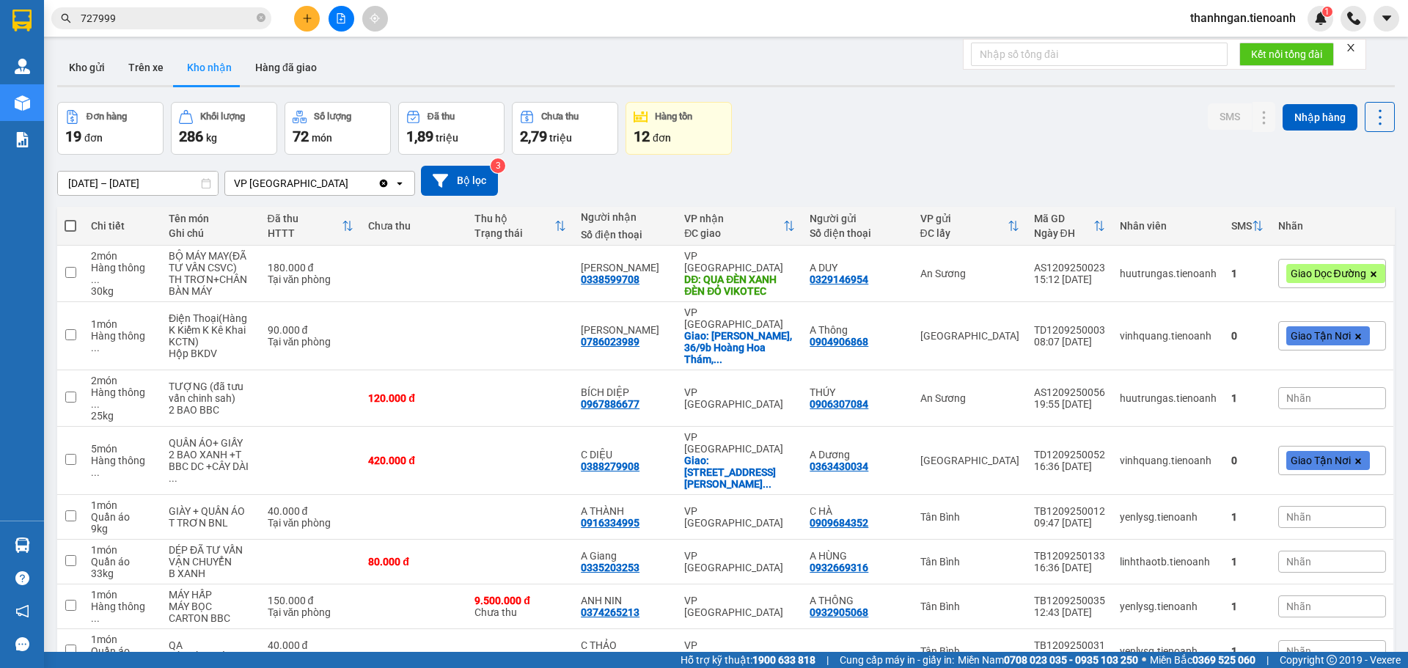
click at [198, 21] on input "727999" at bounding box center [167, 18] width 173 height 16
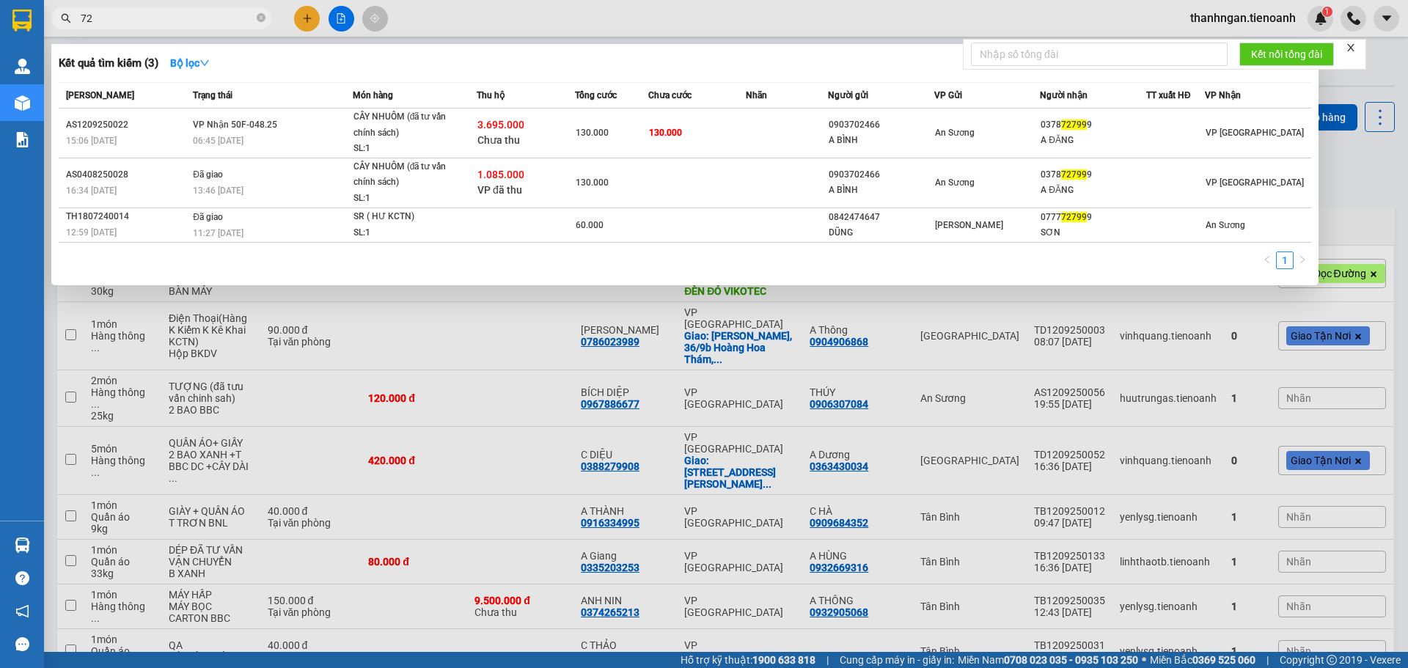
type input "7"
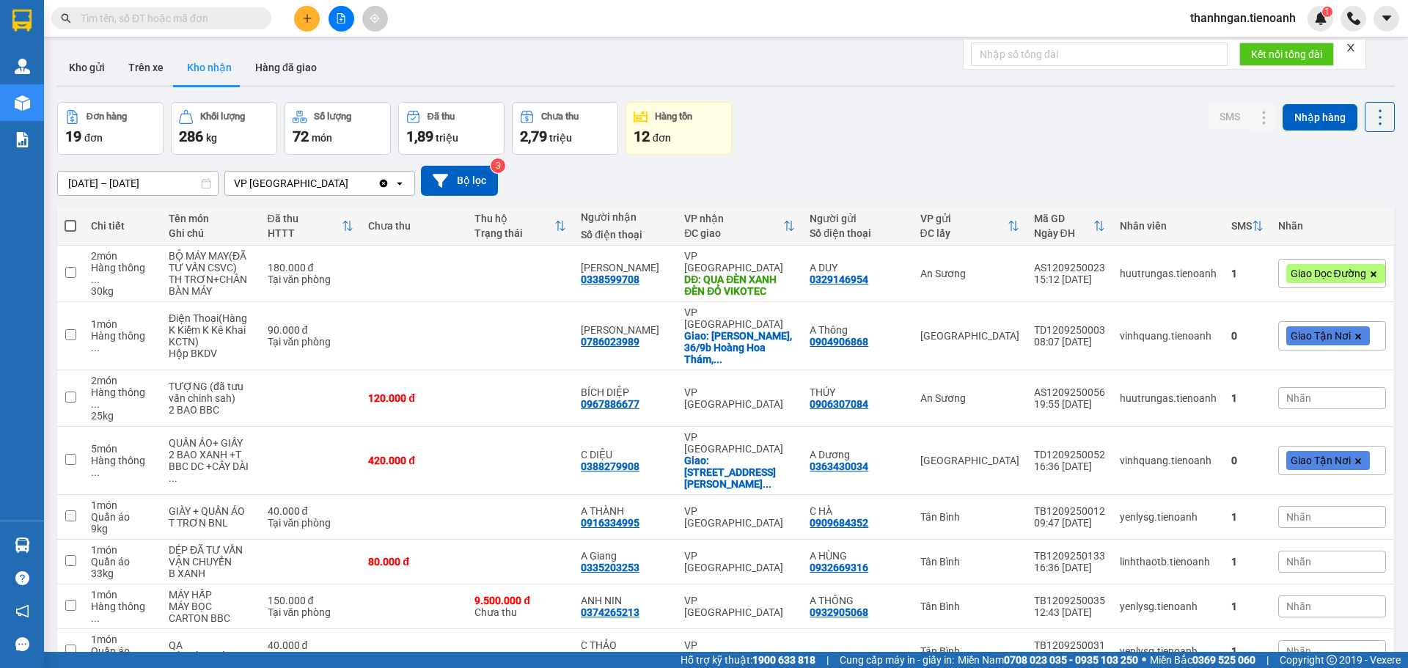
paste input "0906865671"
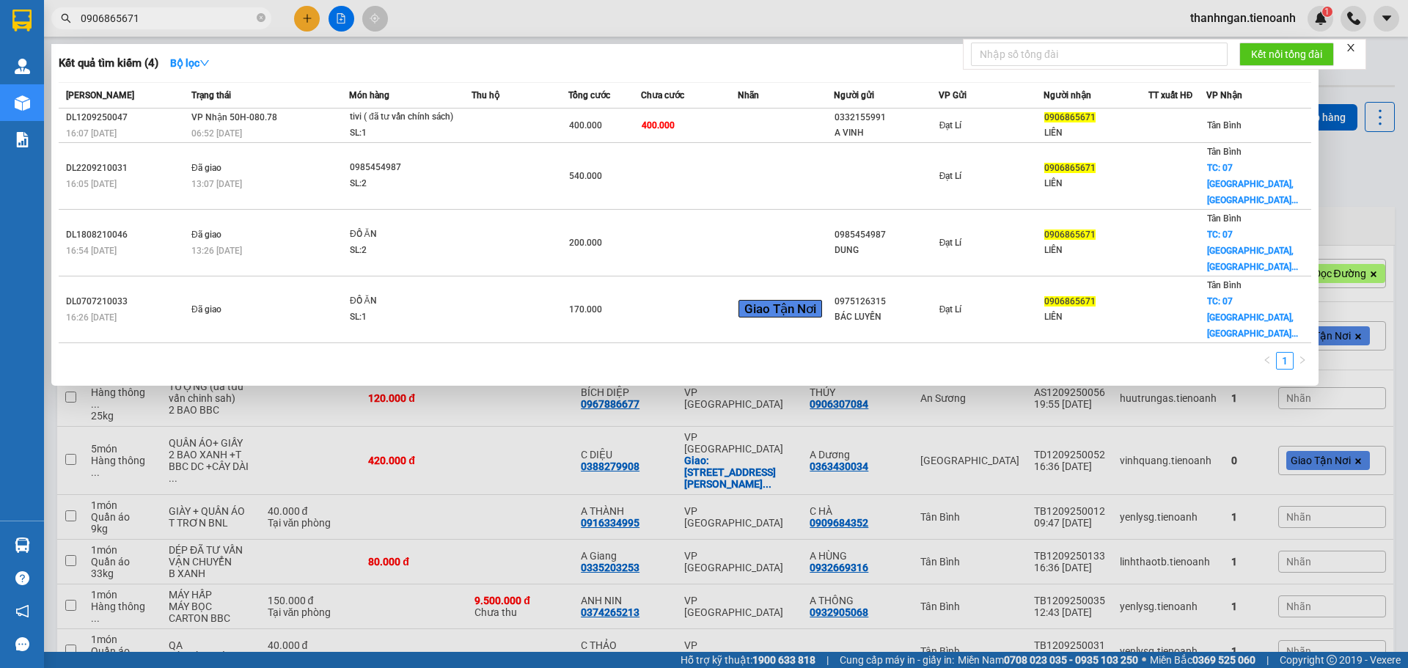
type input "0906865671"
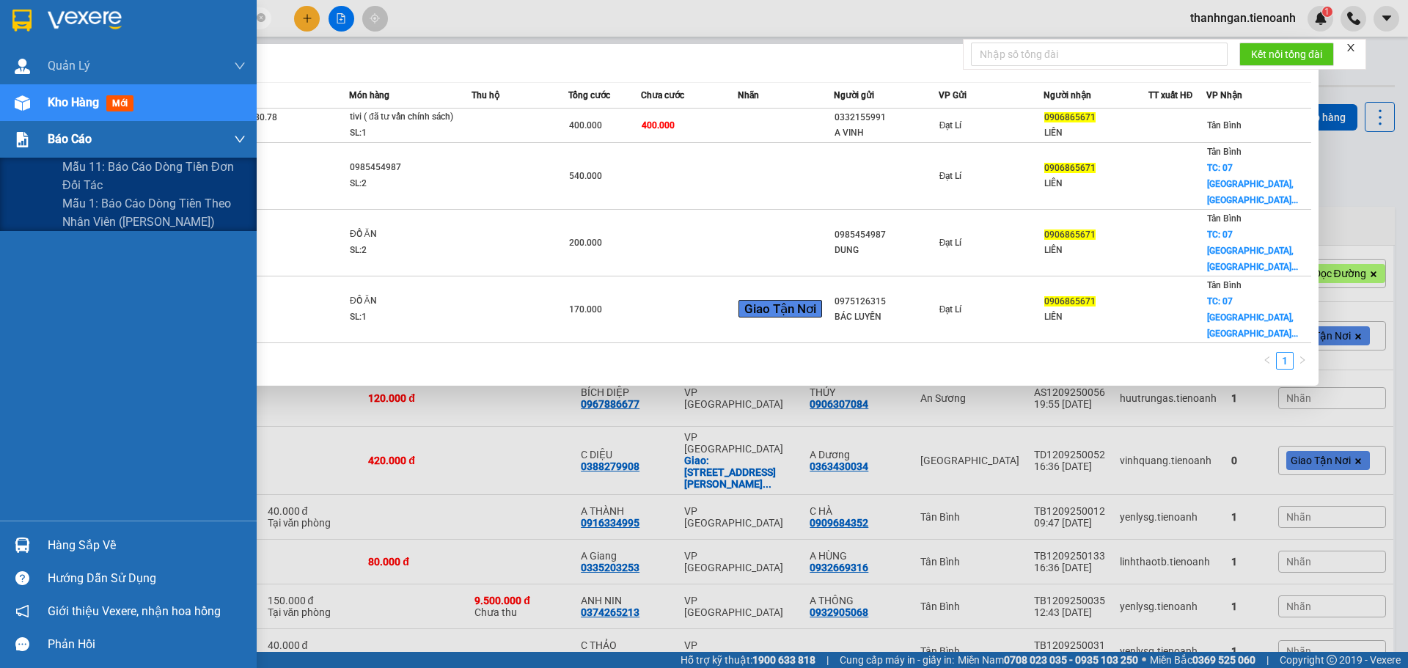
click at [85, 139] on span "Báo cáo" at bounding box center [70, 139] width 44 height 18
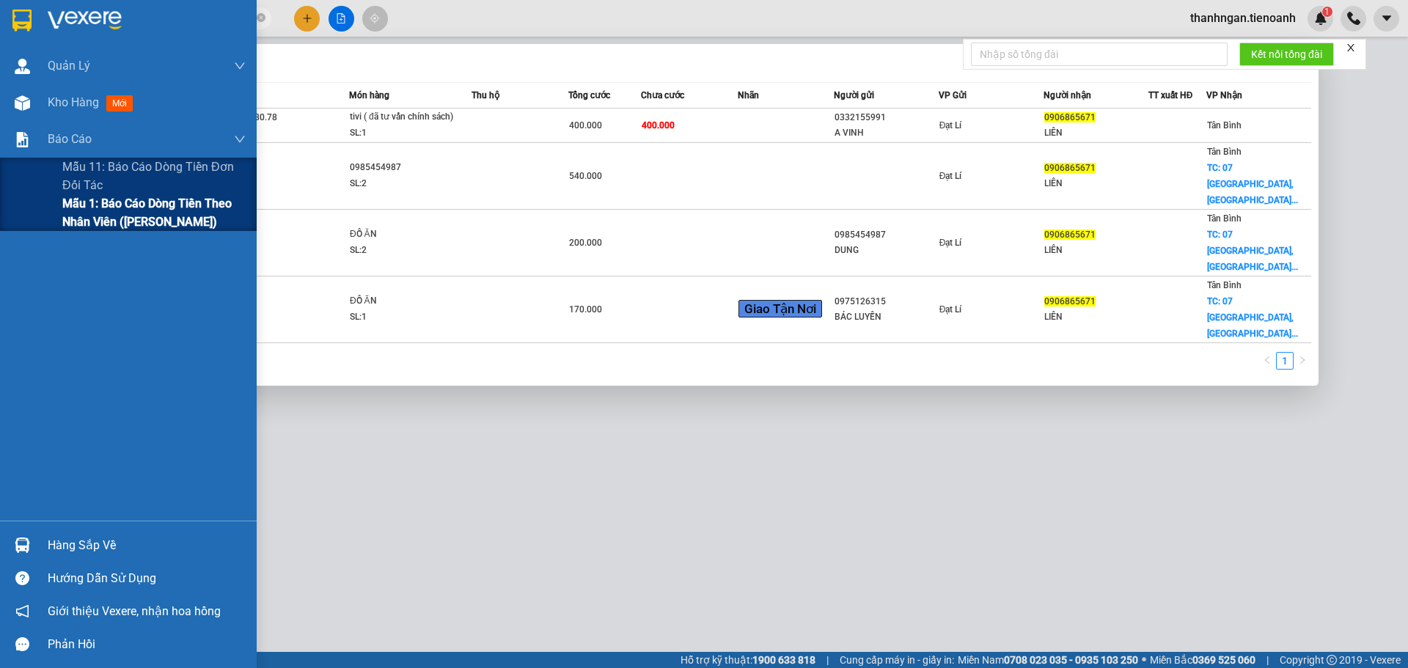
click at [114, 219] on span "Mẫu 1: Báo cáo dòng tiền theo nhân viên (Nhân Viên)" at bounding box center [153, 212] width 183 height 37
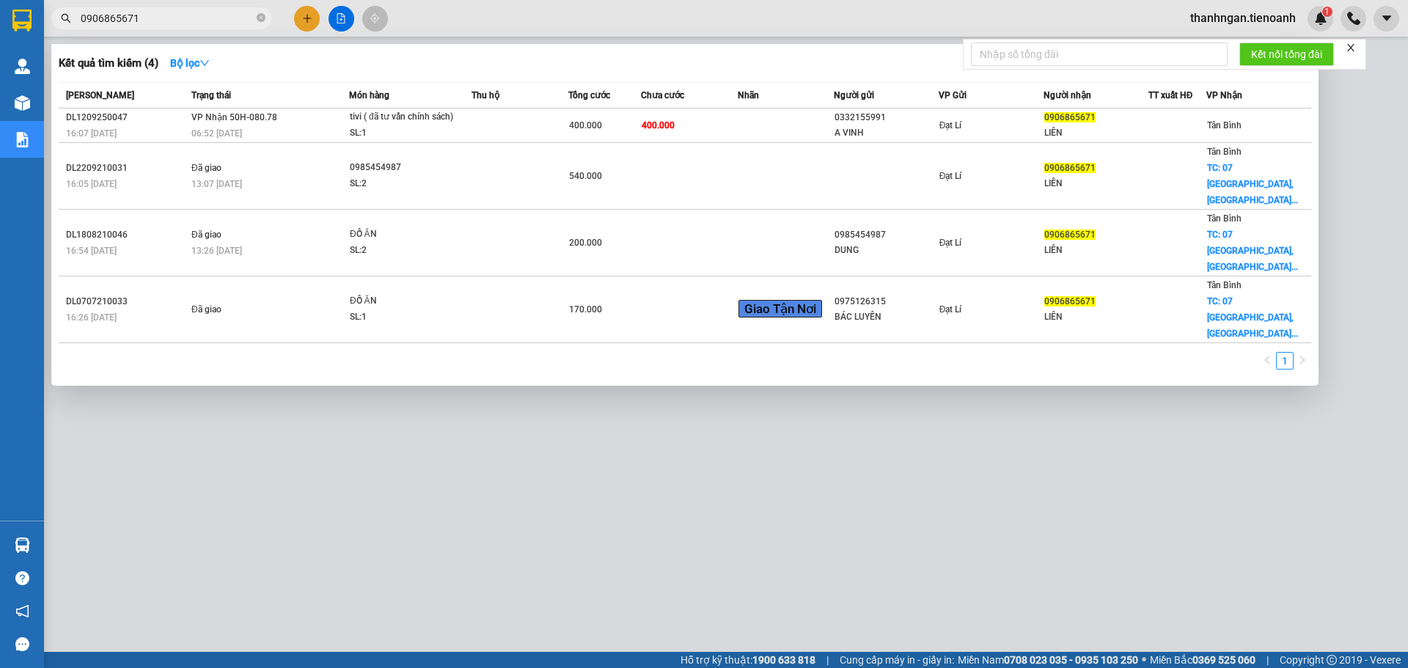
drag, startPoint x: 385, startPoint y: 558, endPoint x: 385, endPoint y: 546, distance: 11.7
click at [385, 546] on div at bounding box center [704, 334] width 1408 height 668
